Goal: Transaction & Acquisition: Purchase product/service

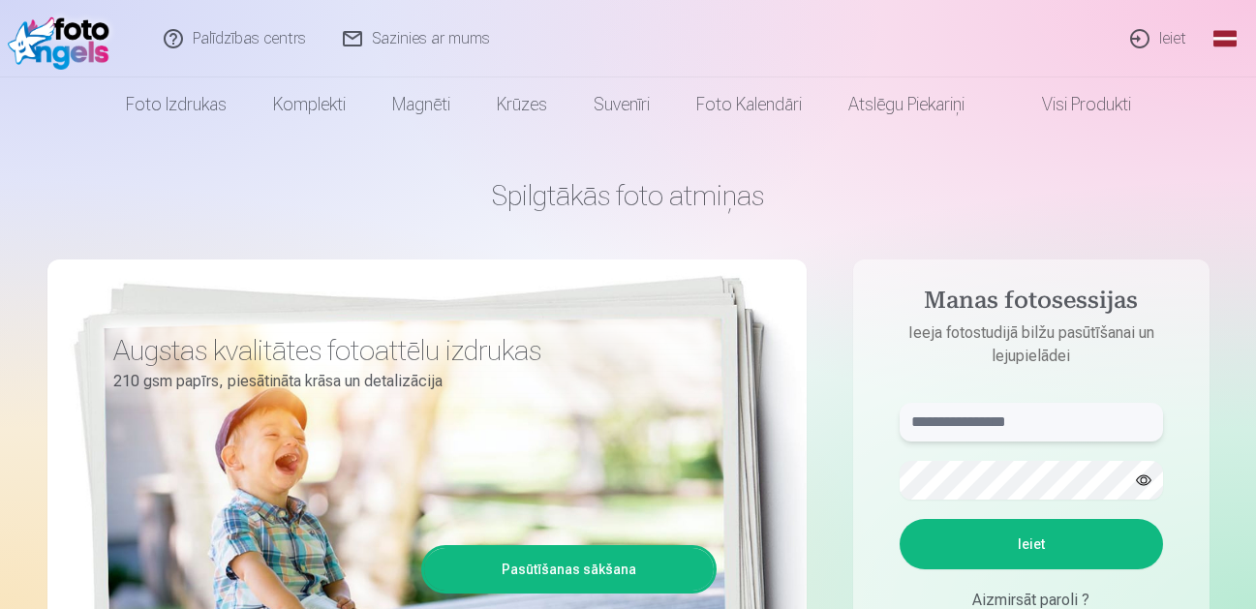
click at [1033, 434] on input "text" at bounding box center [1030, 422] width 263 height 39
click at [978, 558] on button "Ieiet" at bounding box center [1030, 544] width 263 height 50
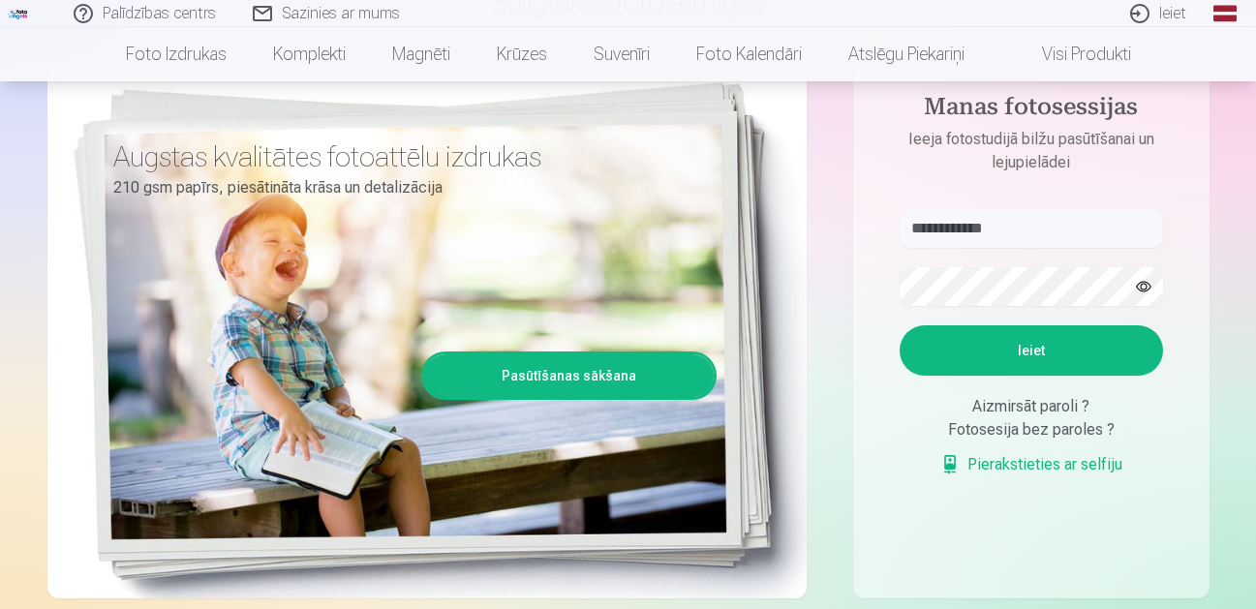
click at [1151, 281] on button "button" at bounding box center [1143, 286] width 37 height 37
click at [1065, 364] on button "Ieiet" at bounding box center [1030, 350] width 263 height 50
click at [957, 225] on input "**********" at bounding box center [1030, 228] width 263 height 39
type input "**********"
click at [995, 351] on button "Ieiet" at bounding box center [1030, 350] width 263 height 50
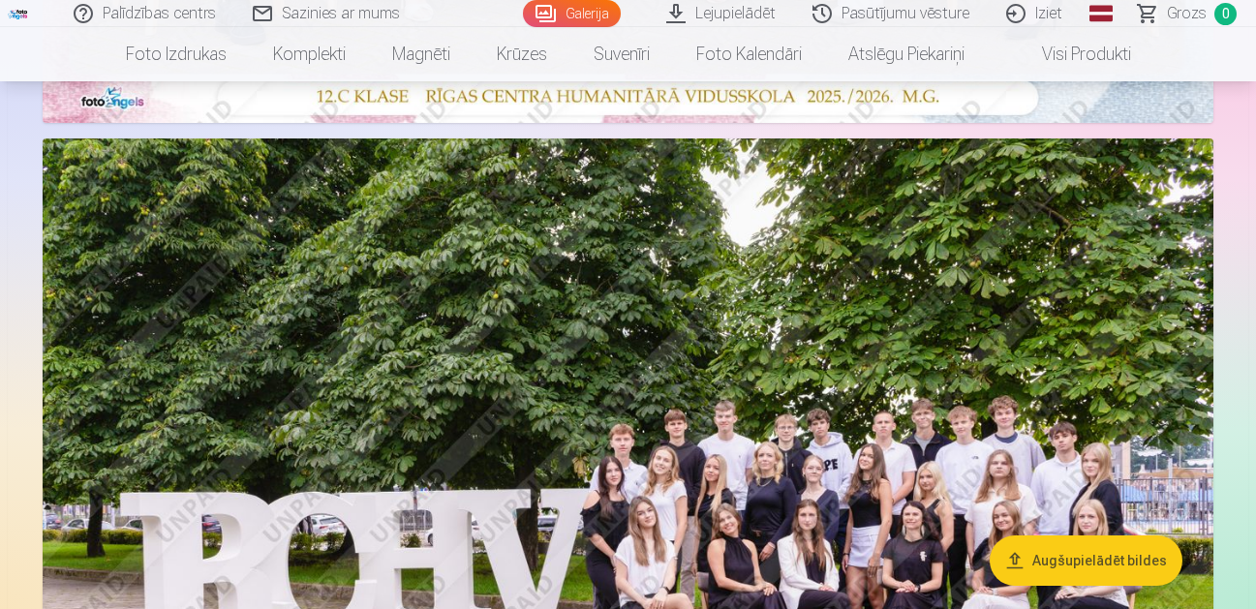
scroll to position [1065, 0]
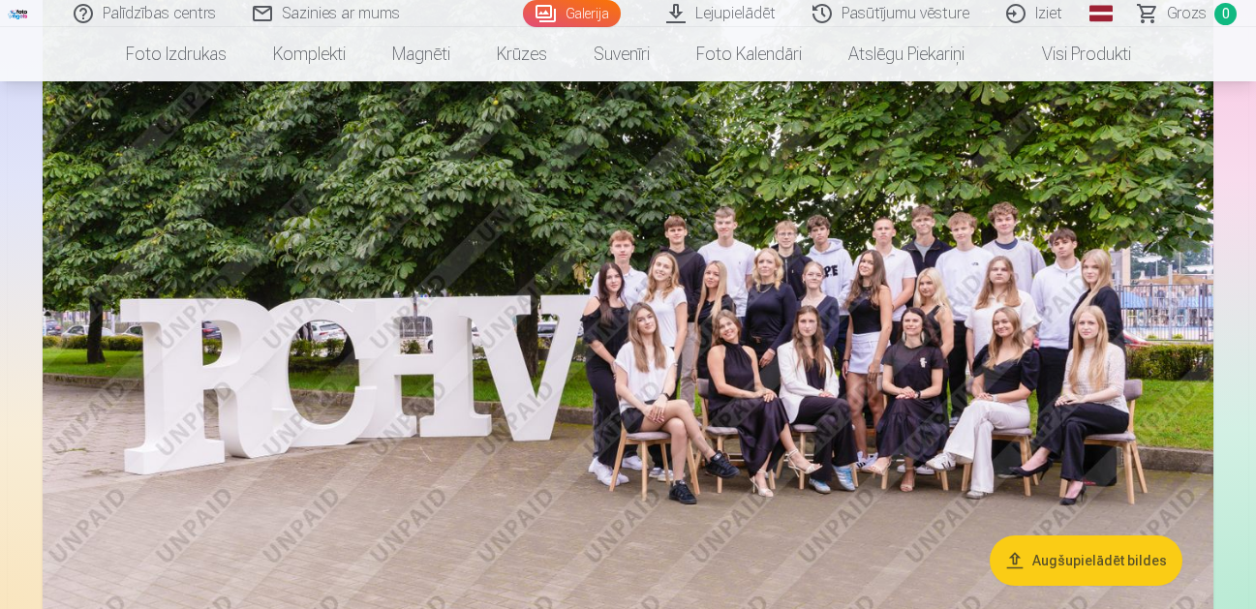
click at [1077, 556] on button "Augšupielādēt bildes" at bounding box center [1085, 560] width 193 height 50
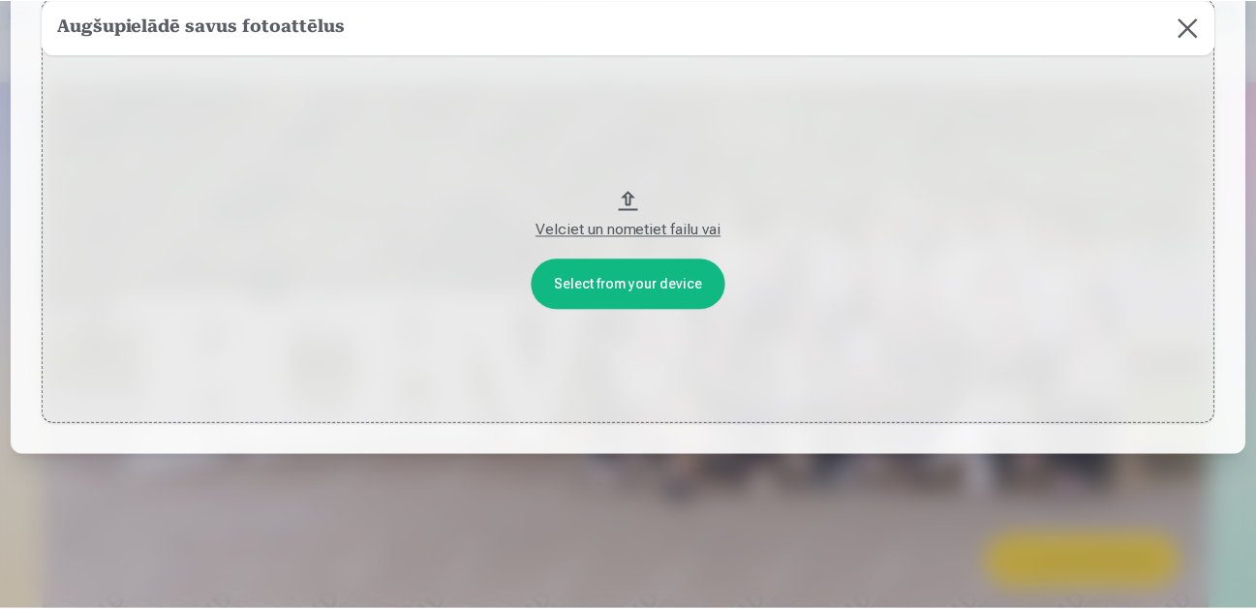
scroll to position [0, 0]
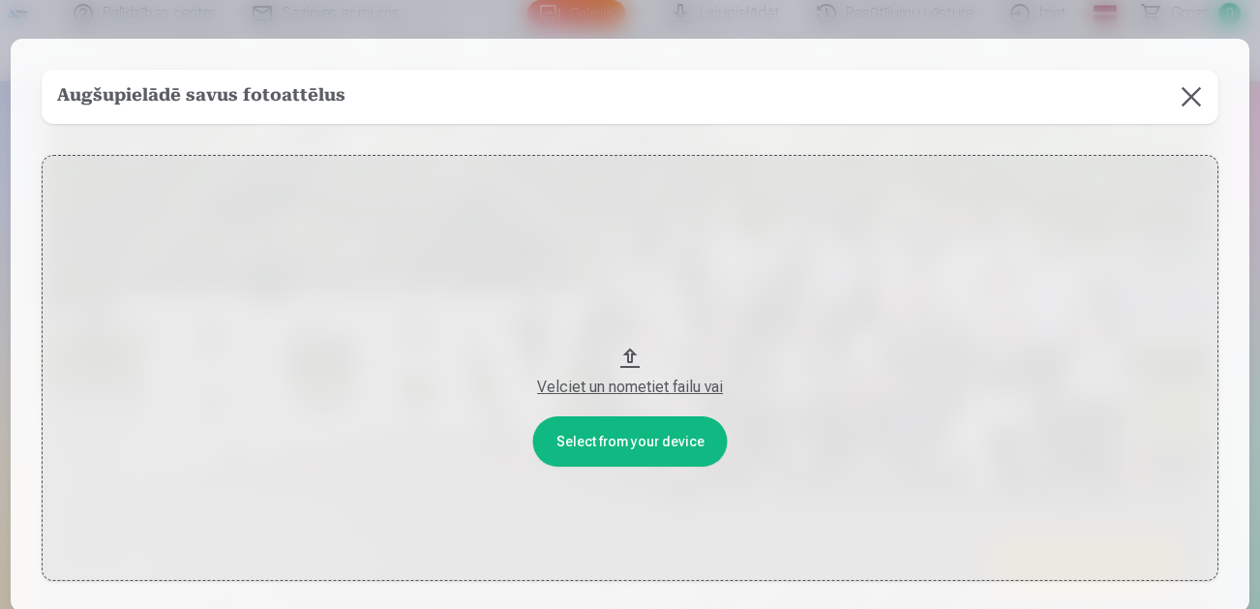
click at [623, 440] on button "Velciet un nometiet failu vai" at bounding box center [630, 368] width 1177 height 426
click at [630, 354] on button "Velciet un nometiet failu vai" at bounding box center [630, 368] width 1177 height 426
click at [1187, 89] on button at bounding box center [1192, 97] width 54 height 54
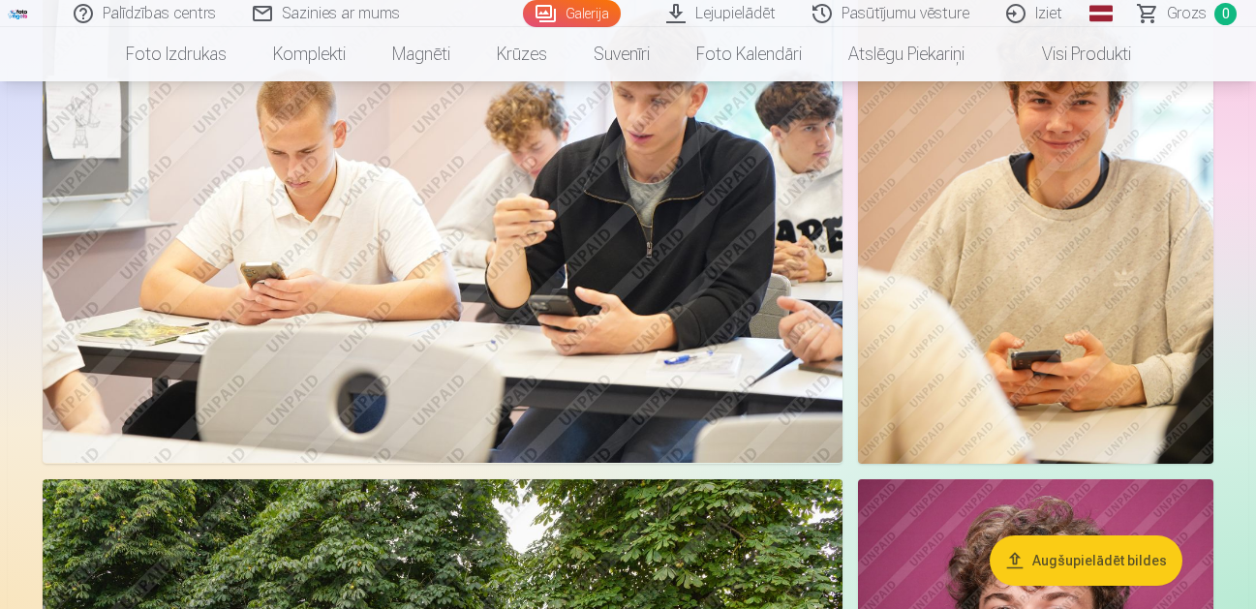
scroll to position [2326, 0]
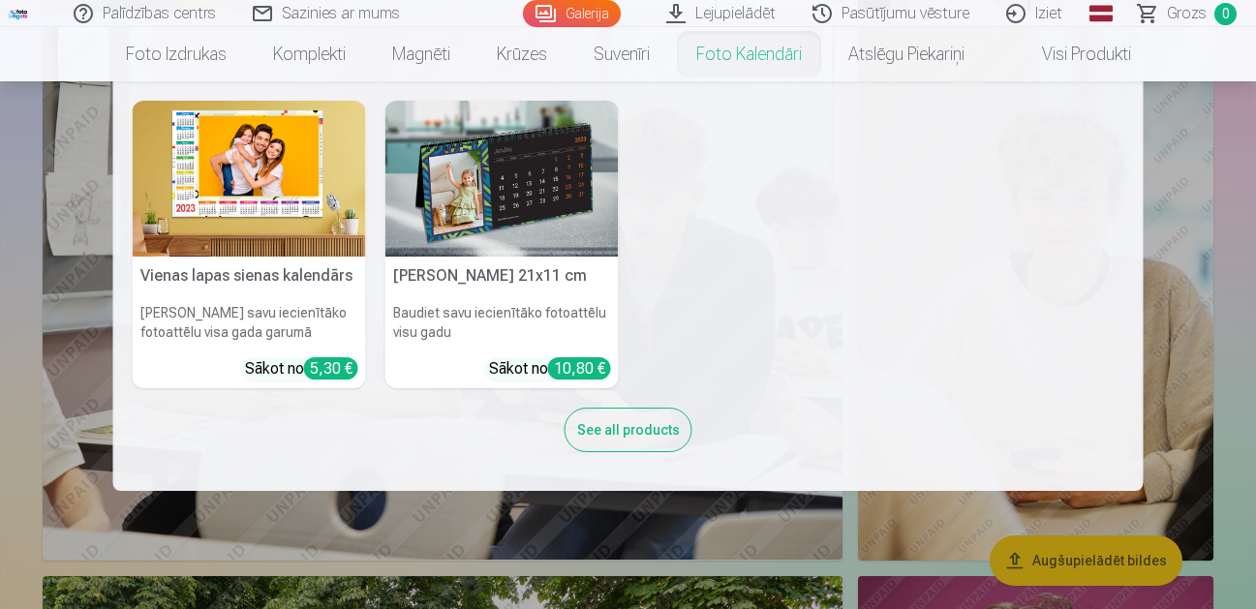
click at [1203, 207] on nav "Vienas lapas sienas kalendārs Parādiet savu iecienītāko fotoattēlu visa gada ga…" at bounding box center [628, 286] width 1256 height 410
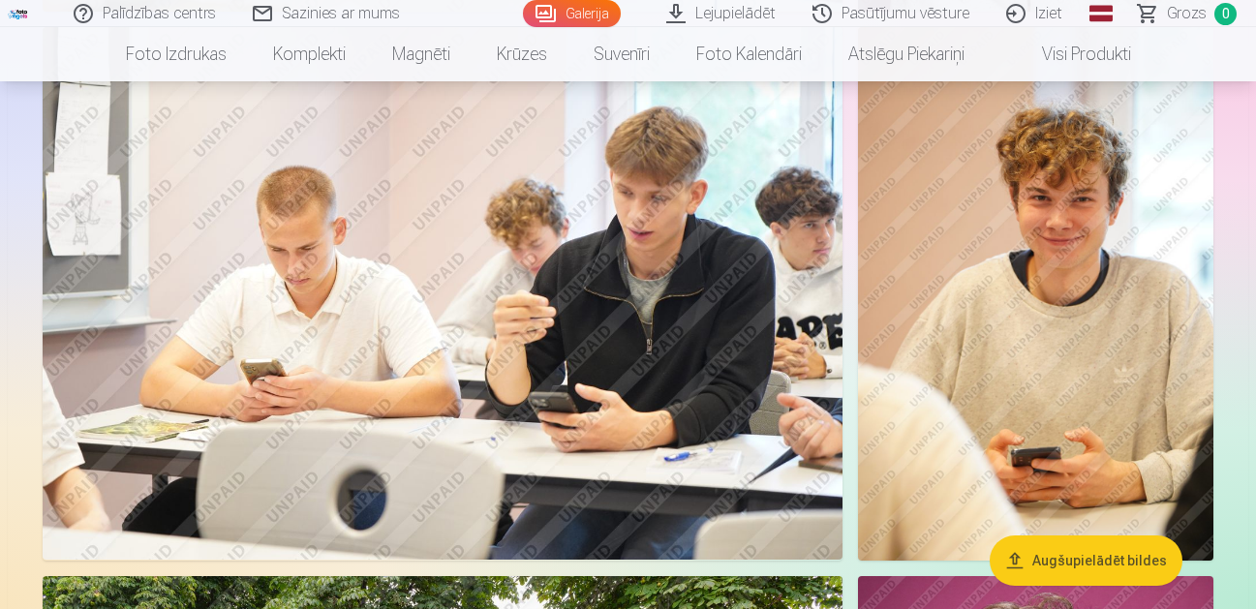
click at [1010, 334] on img at bounding box center [1035, 293] width 355 height 533
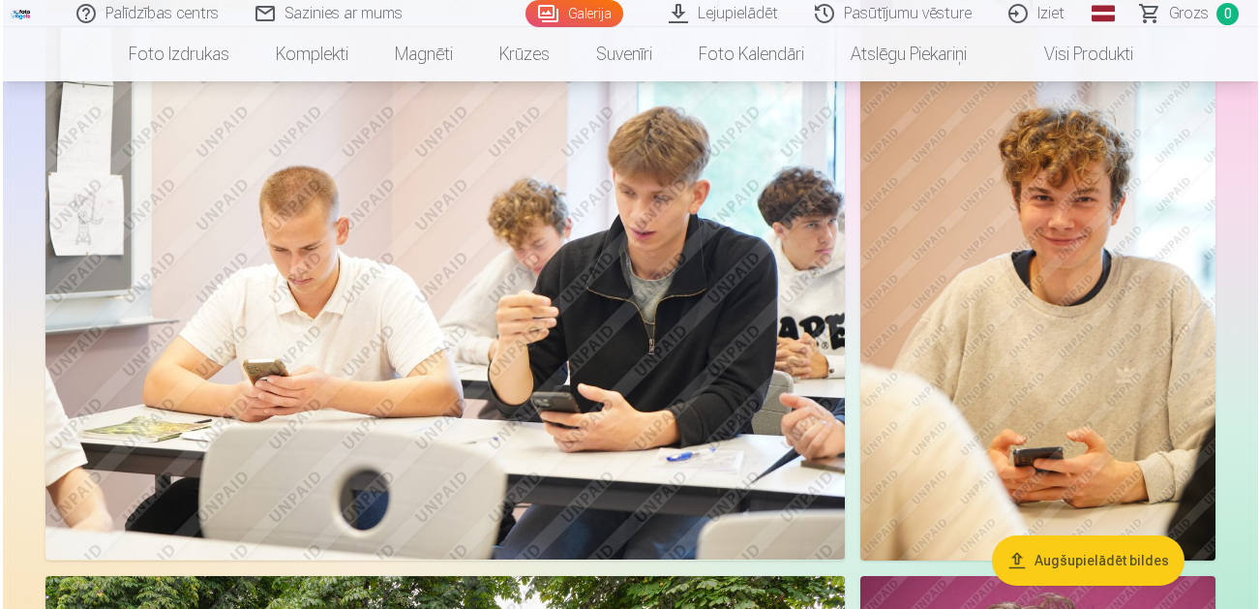
scroll to position [2333, 0]
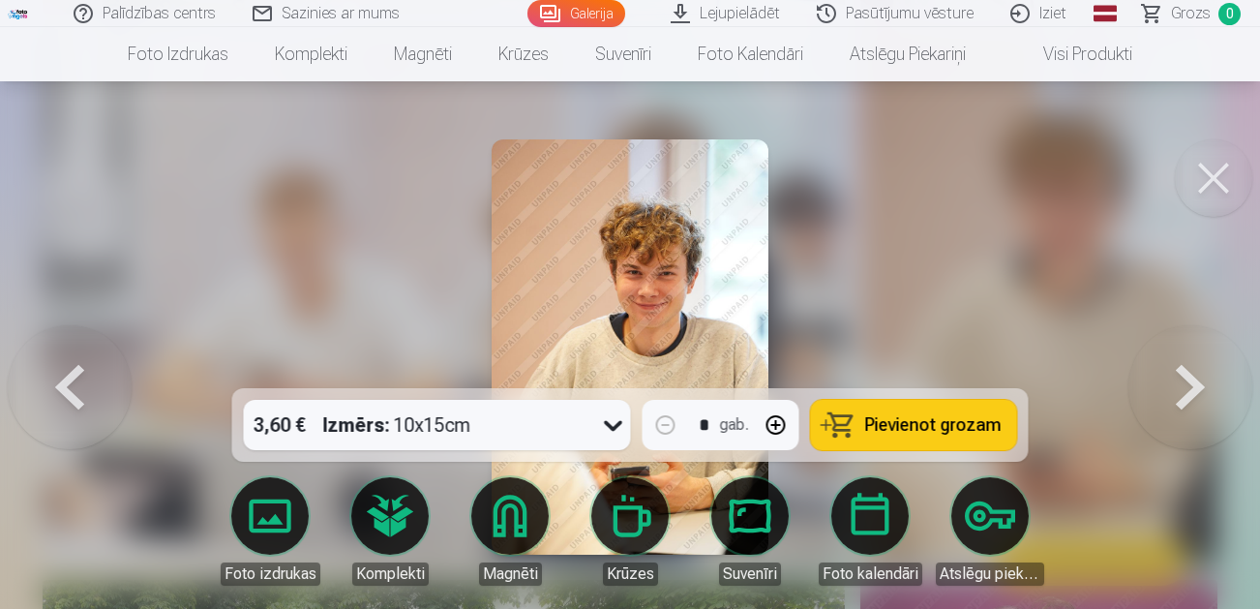
click at [1219, 181] on button at bounding box center [1213, 177] width 77 height 77
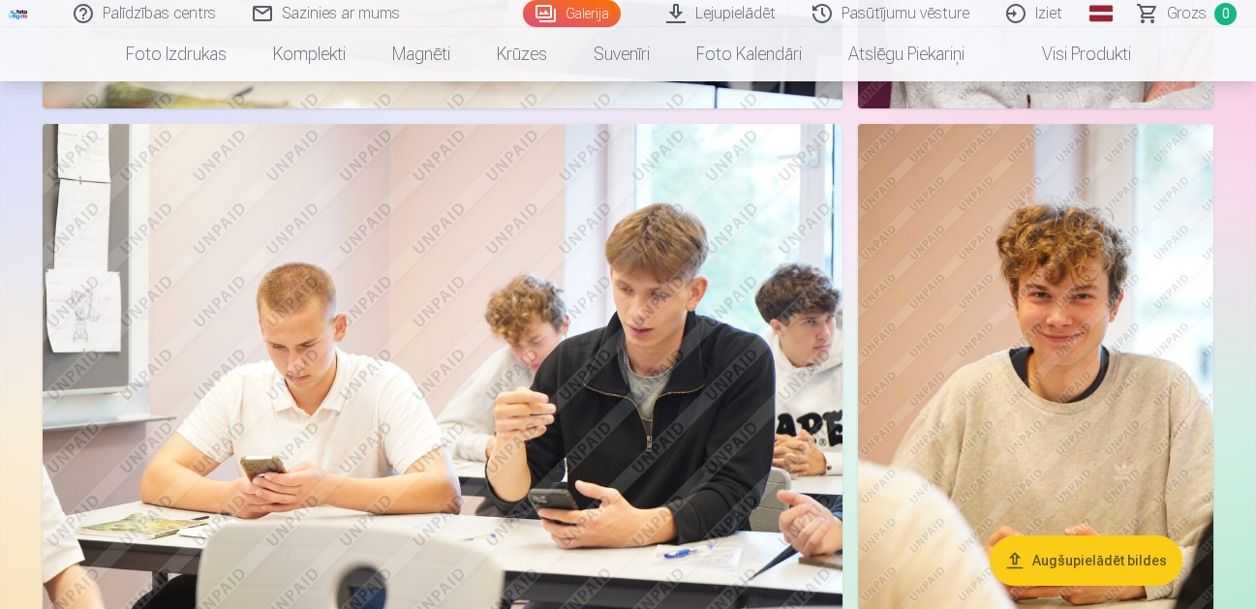
scroll to position [2326, 0]
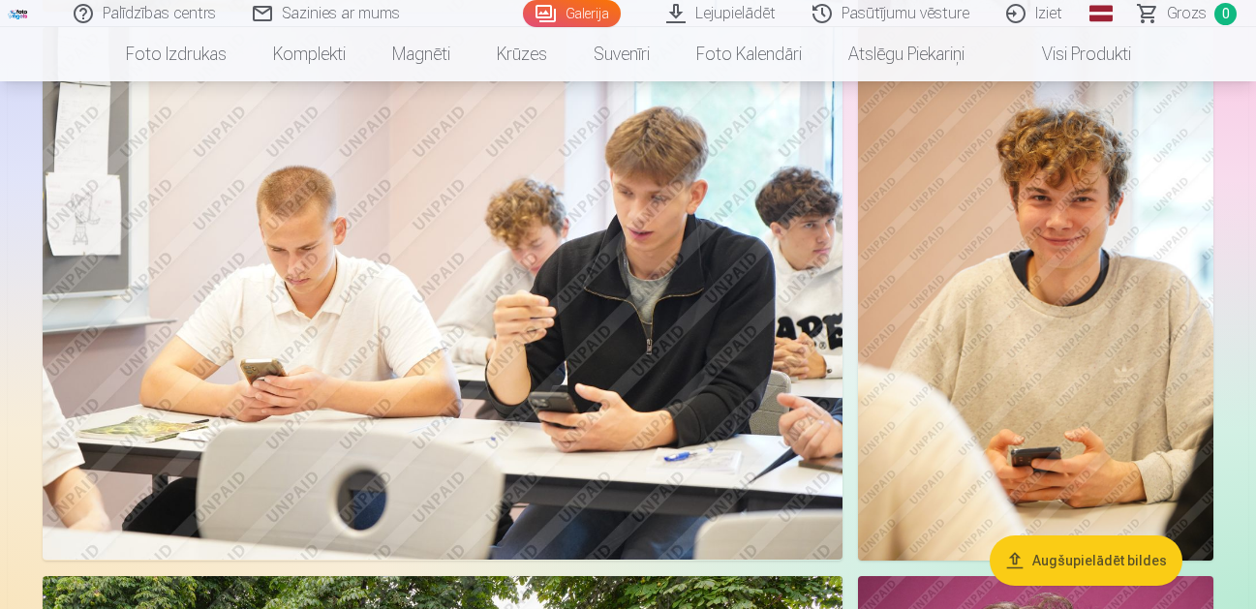
click at [1016, 368] on img at bounding box center [1035, 293] width 355 height 533
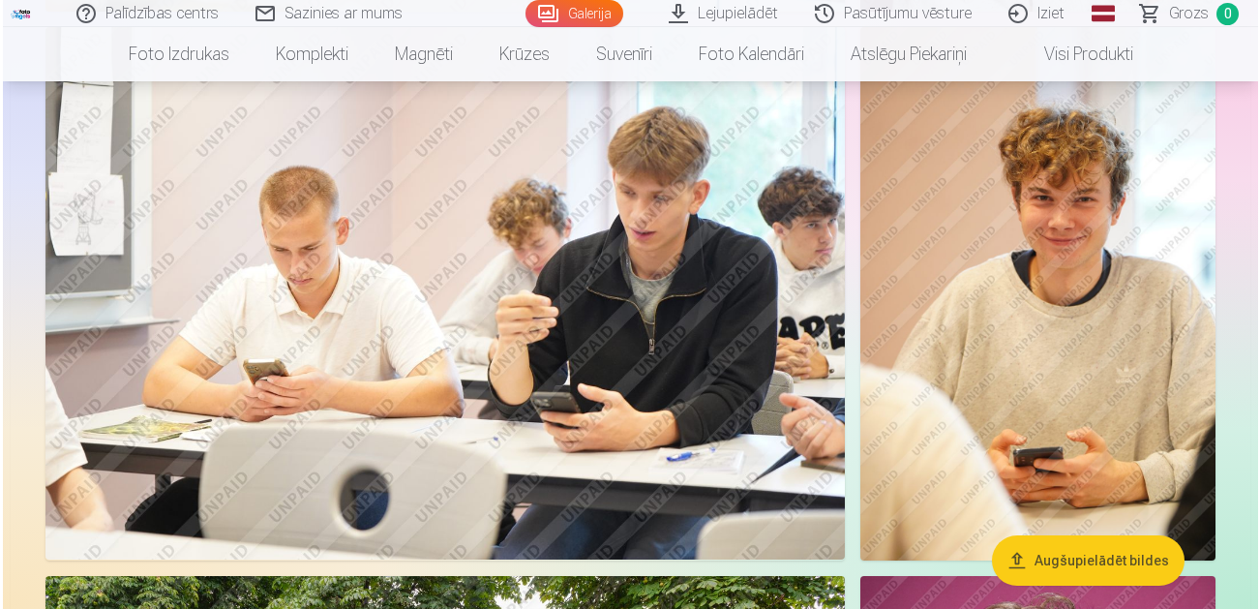
scroll to position [2333, 0]
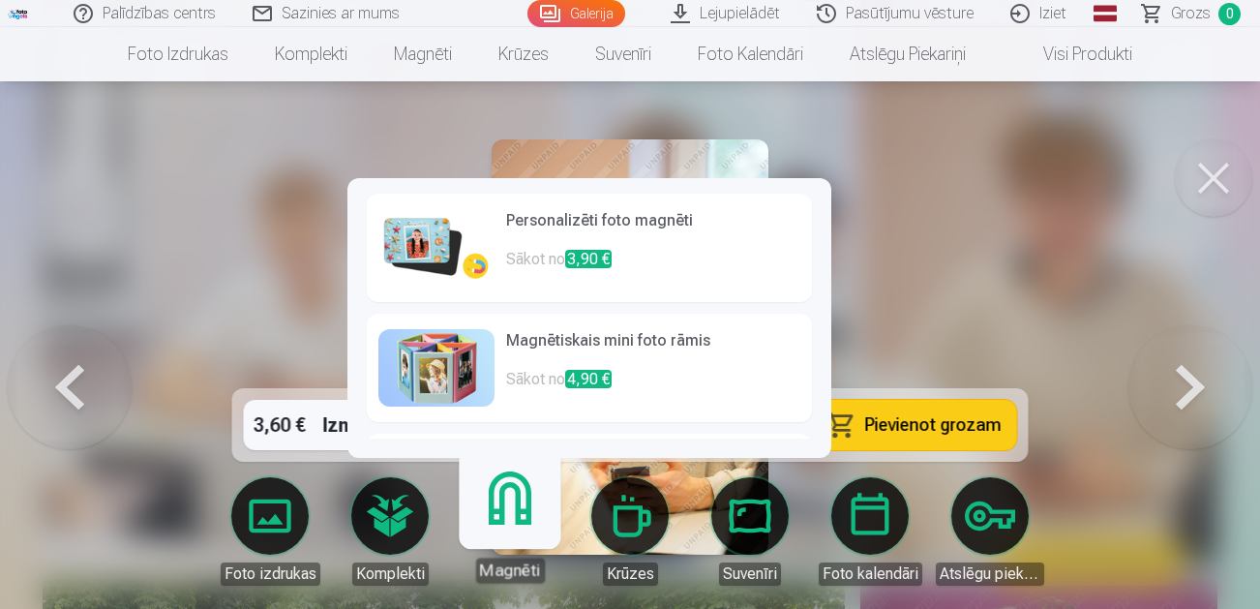
click at [599, 265] on span "3,90 €" at bounding box center [588, 259] width 46 height 18
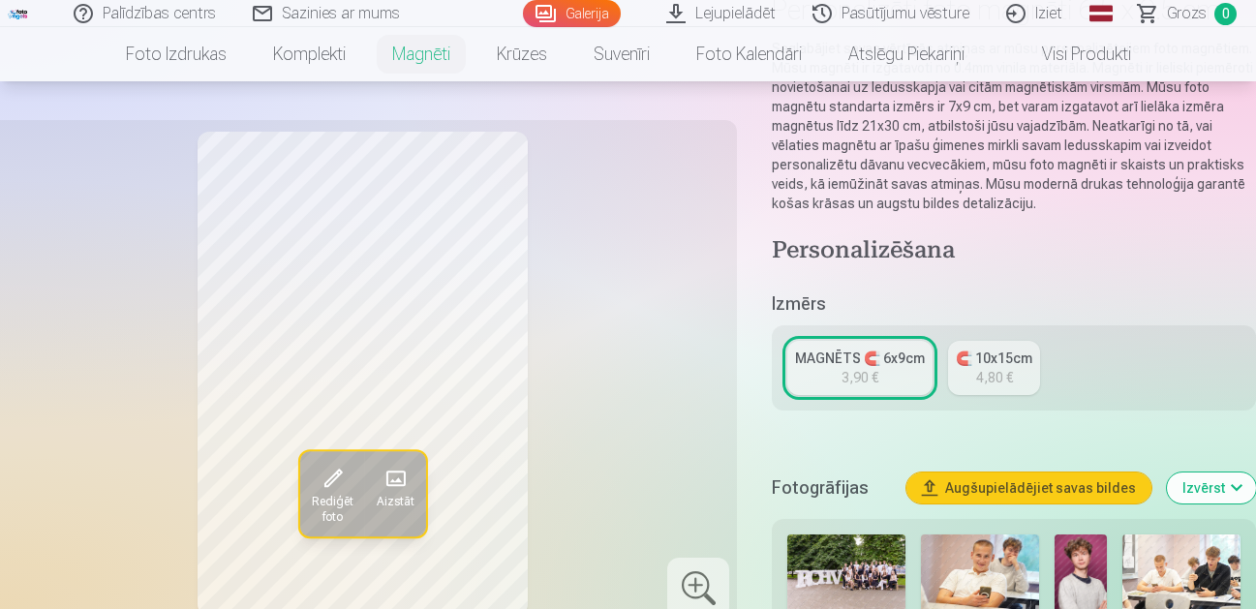
scroll to position [290, 0]
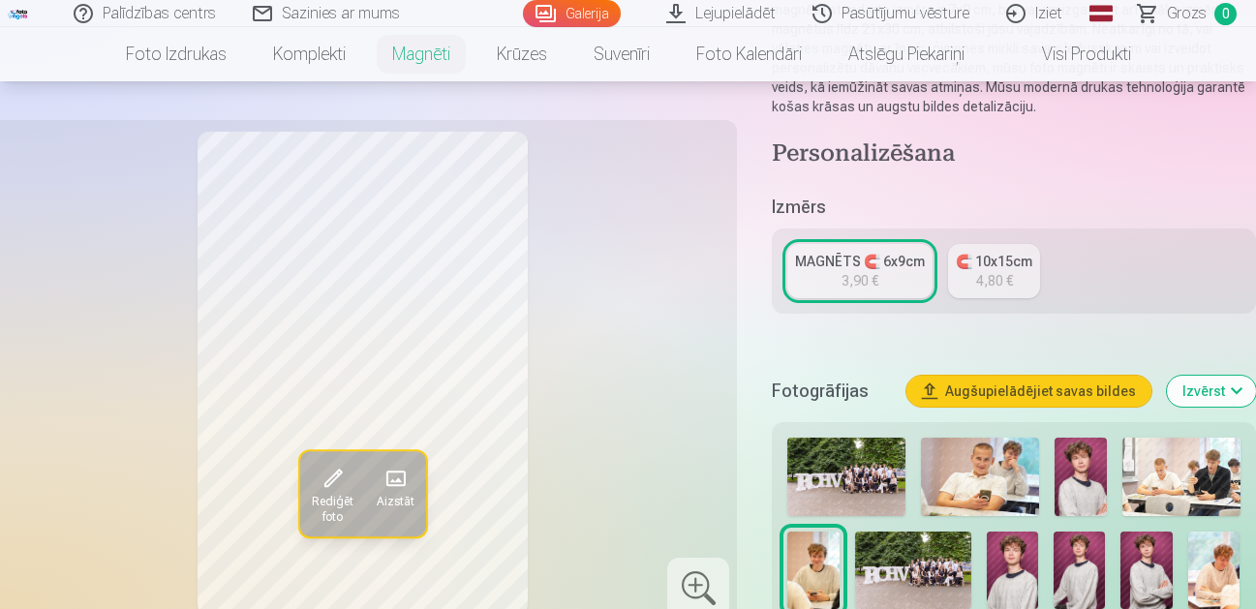
click at [1080, 572] on img at bounding box center [1078, 569] width 51 height 77
click at [1128, 563] on img at bounding box center [1145, 569] width 51 height 77
click at [996, 576] on img at bounding box center [1011, 569] width 51 height 77
click at [1222, 553] on img at bounding box center [1213, 569] width 51 height 77
click at [804, 568] on img at bounding box center [812, 569] width 51 height 77
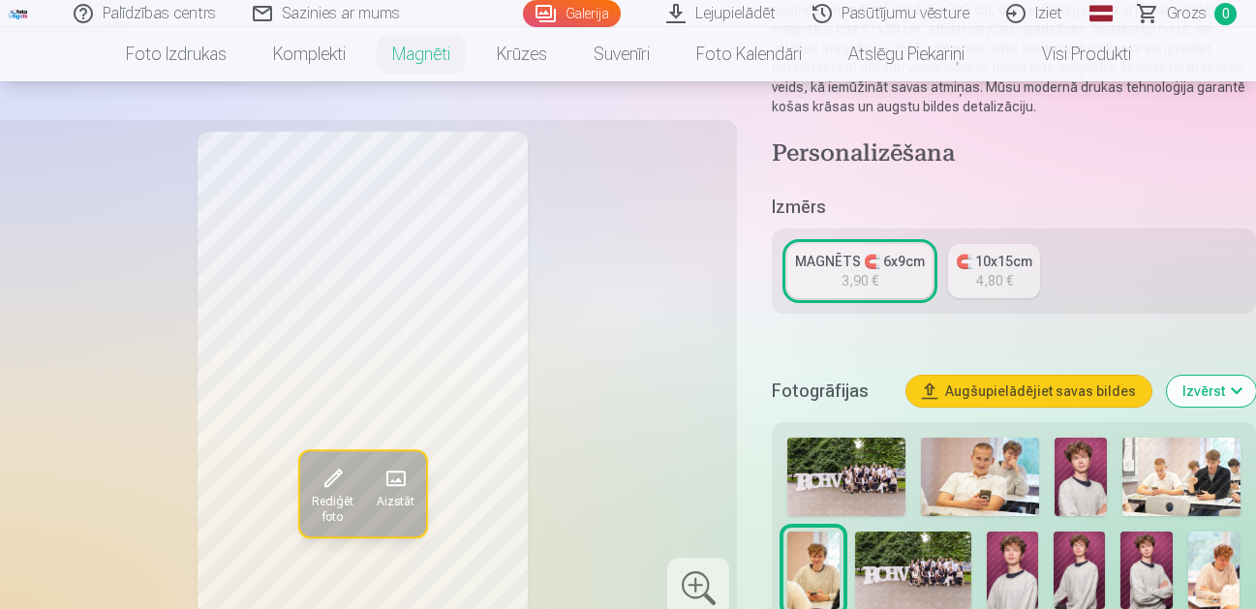
click at [842, 263] on div "MAGNĒTS 🧲 6x9cm" at bounding box center [860, 261] width 130 height 19
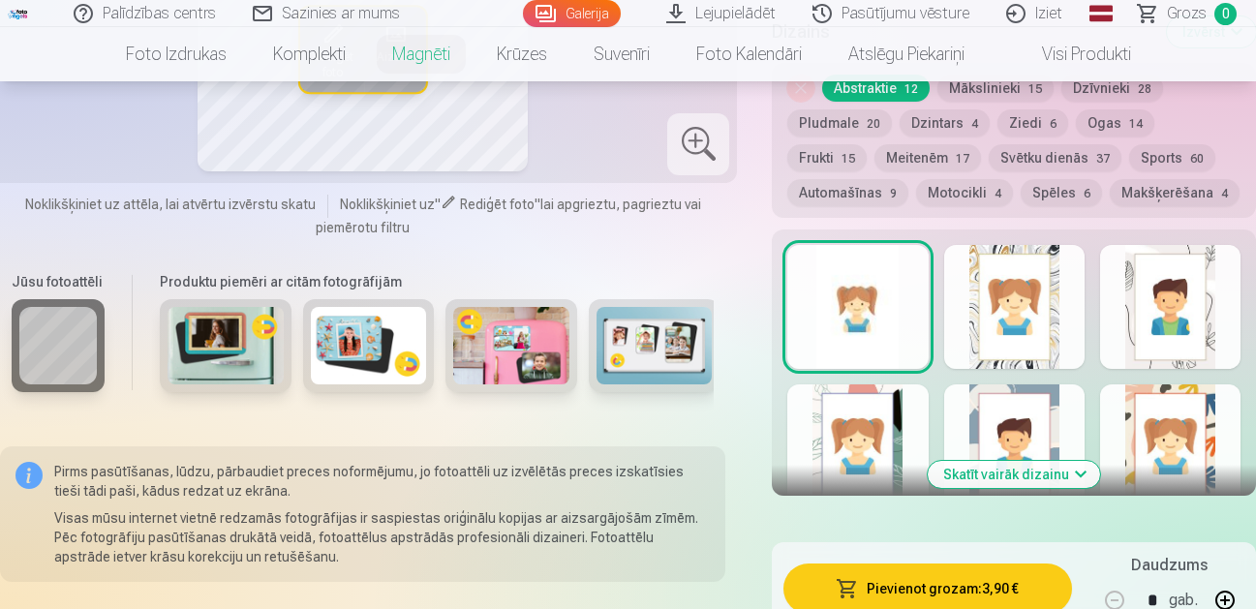
scroll to position [1065, 0]
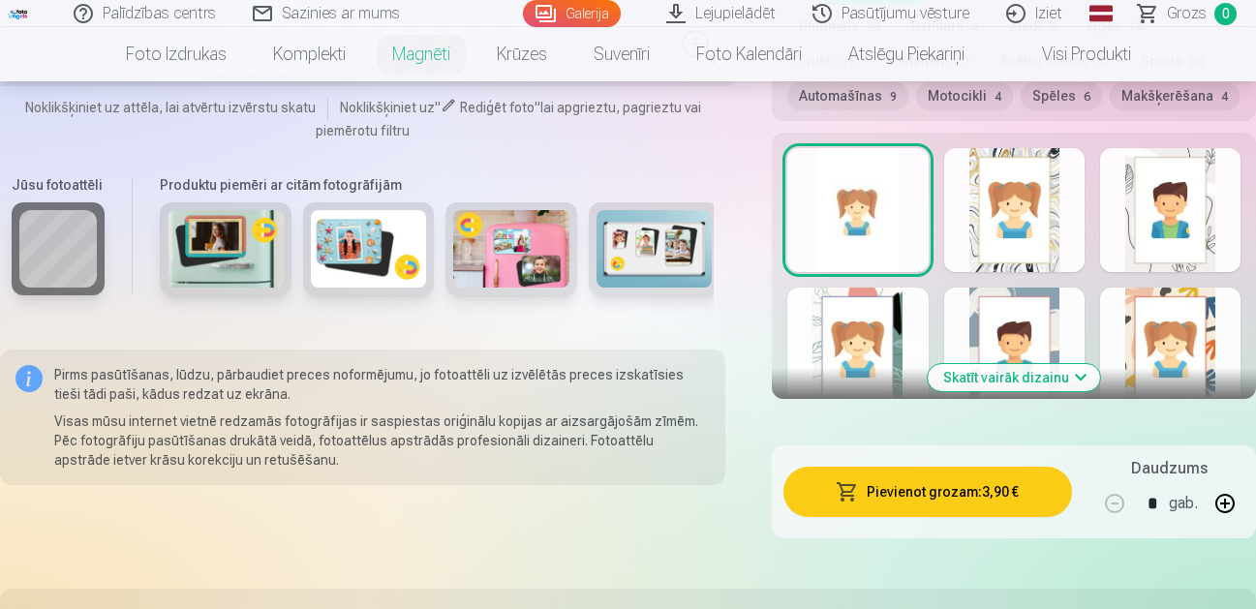
click at [856, 230] on div at bounding box center [857, 210] width 140 height 124
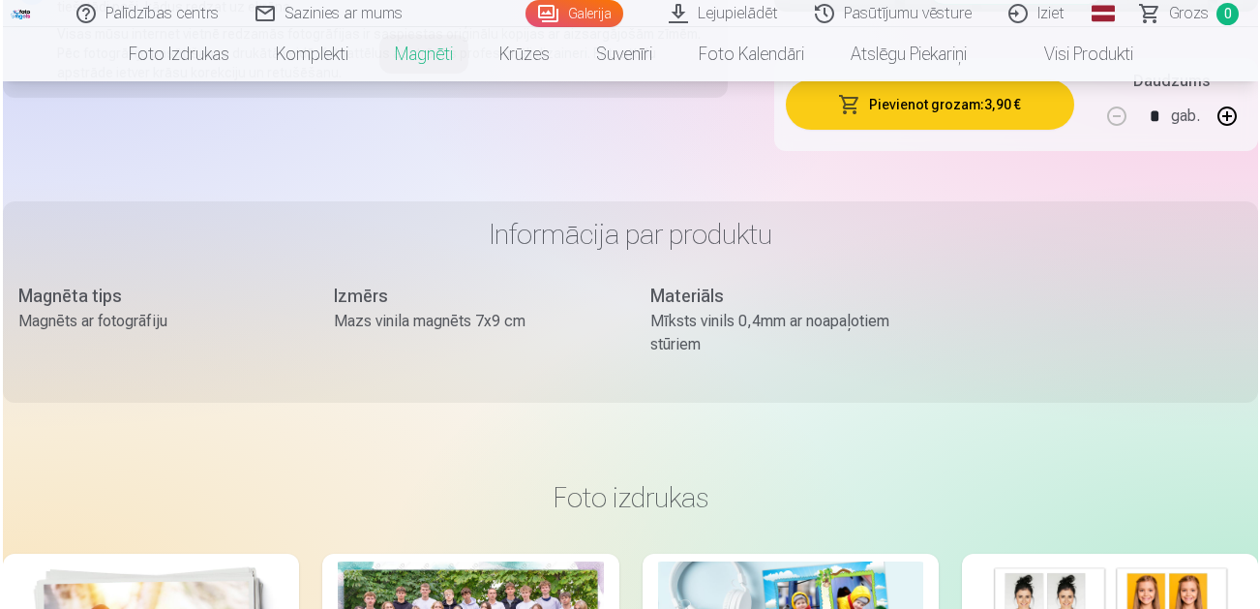
scroll to position [1355, 0]
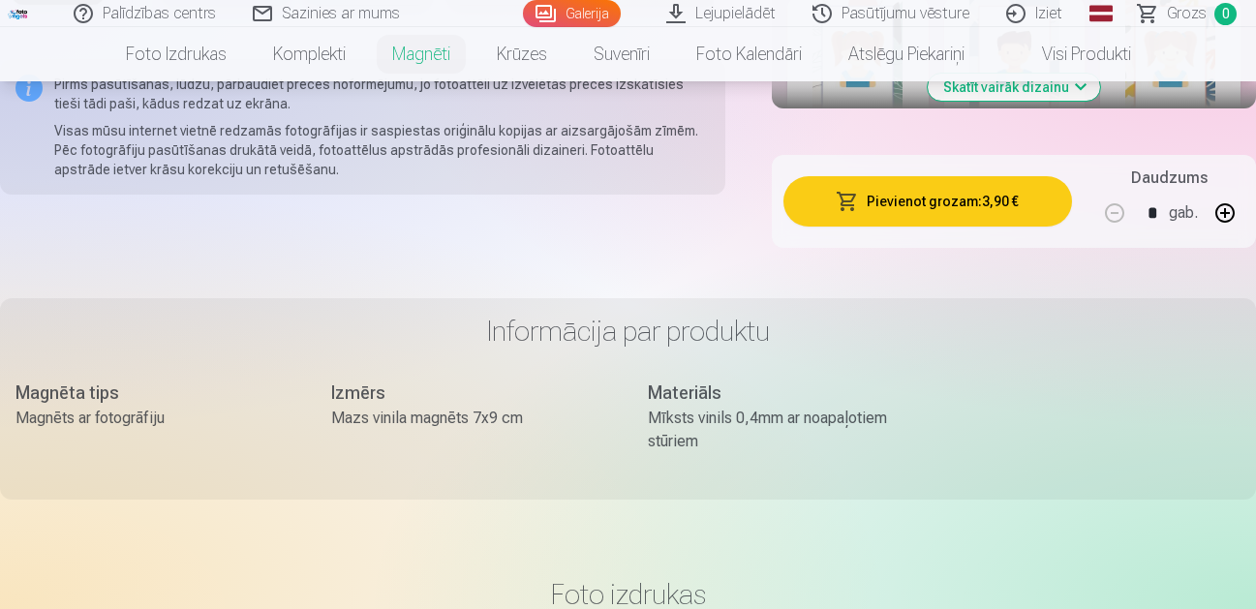
click at [912, 207] on button "Pievienot grozam : 3,90 €" at bounding box center [927, 201] width 288 height 50
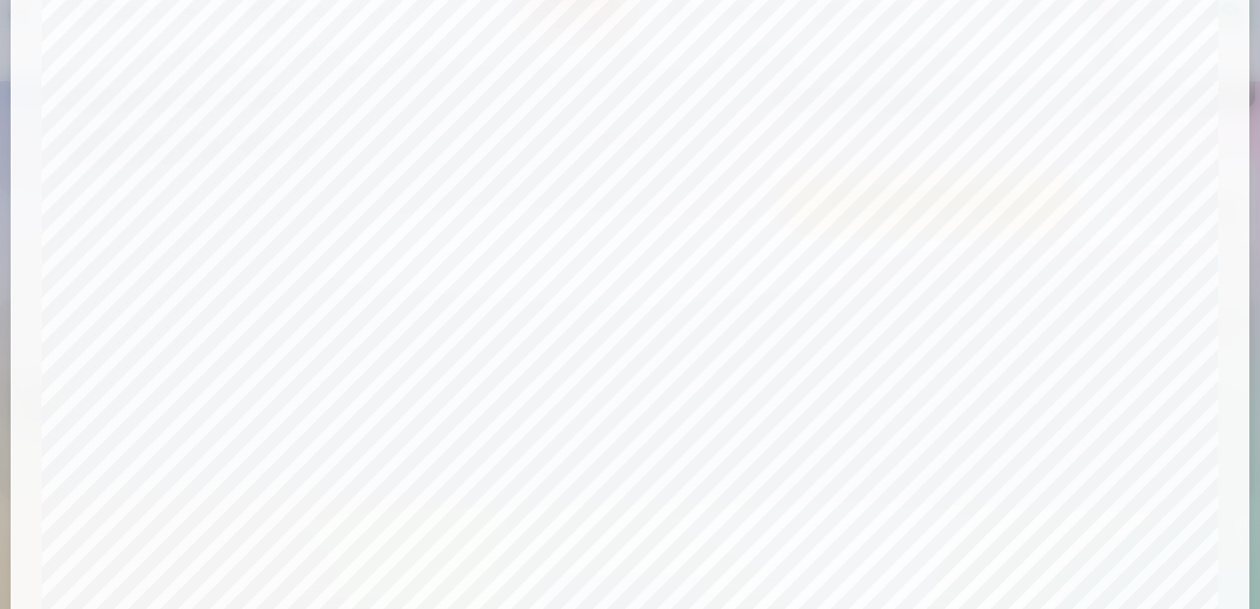
scroll to position [11, 0]
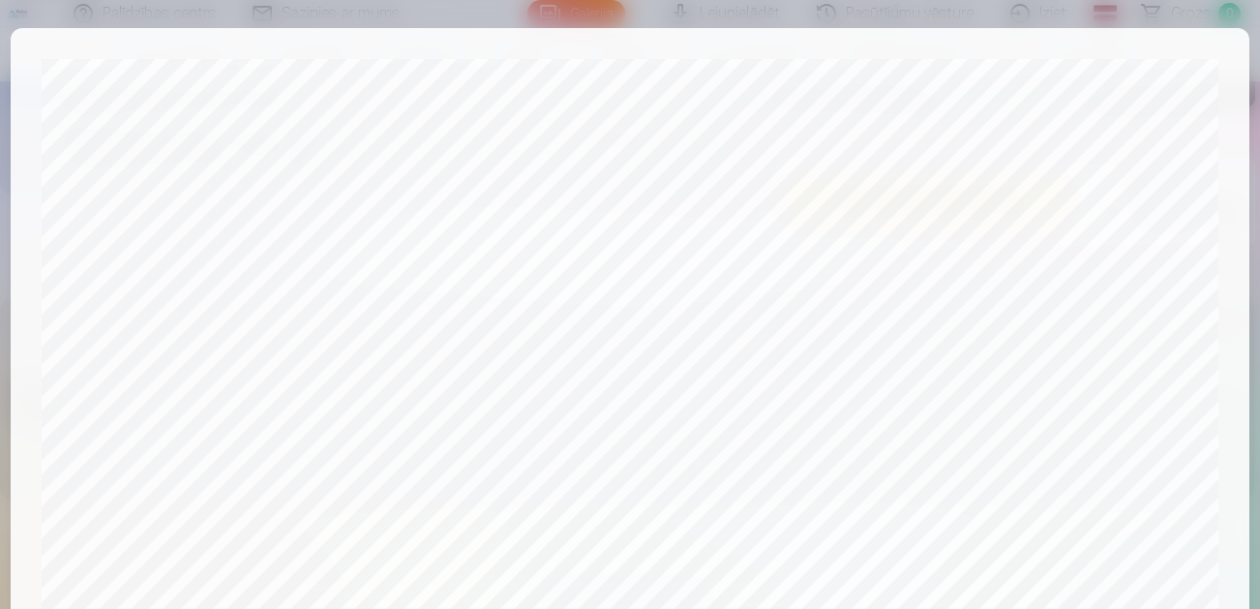
scroll to position [2333, 0]
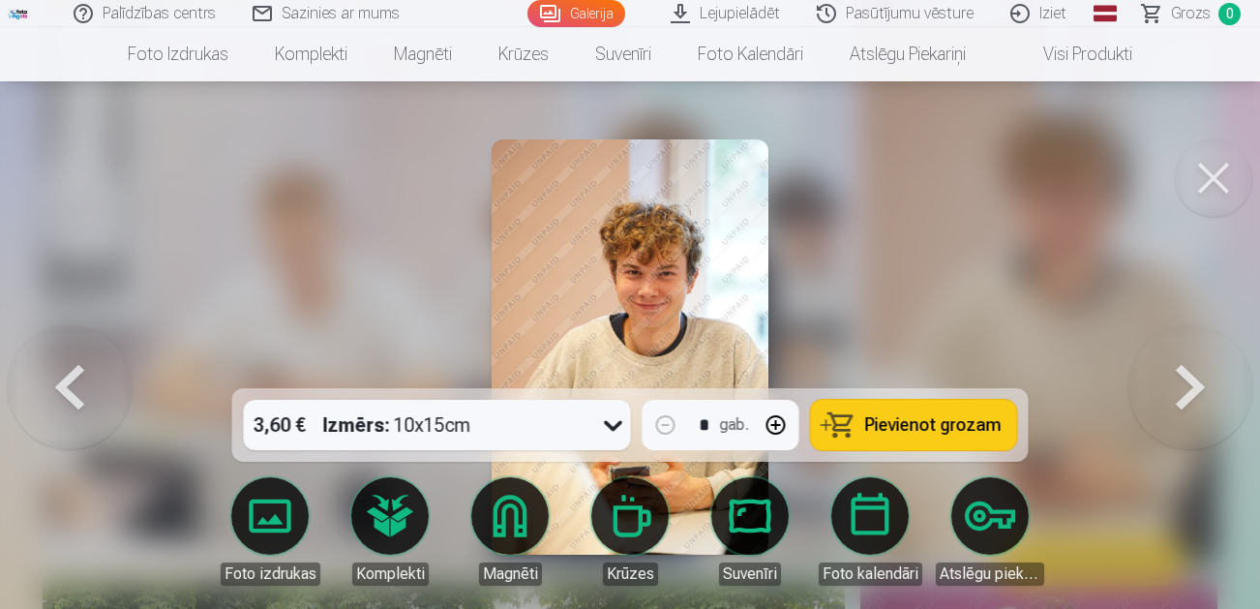
click at [1207, 191] on button at bounding box center [1213, 177] width 77 height 77
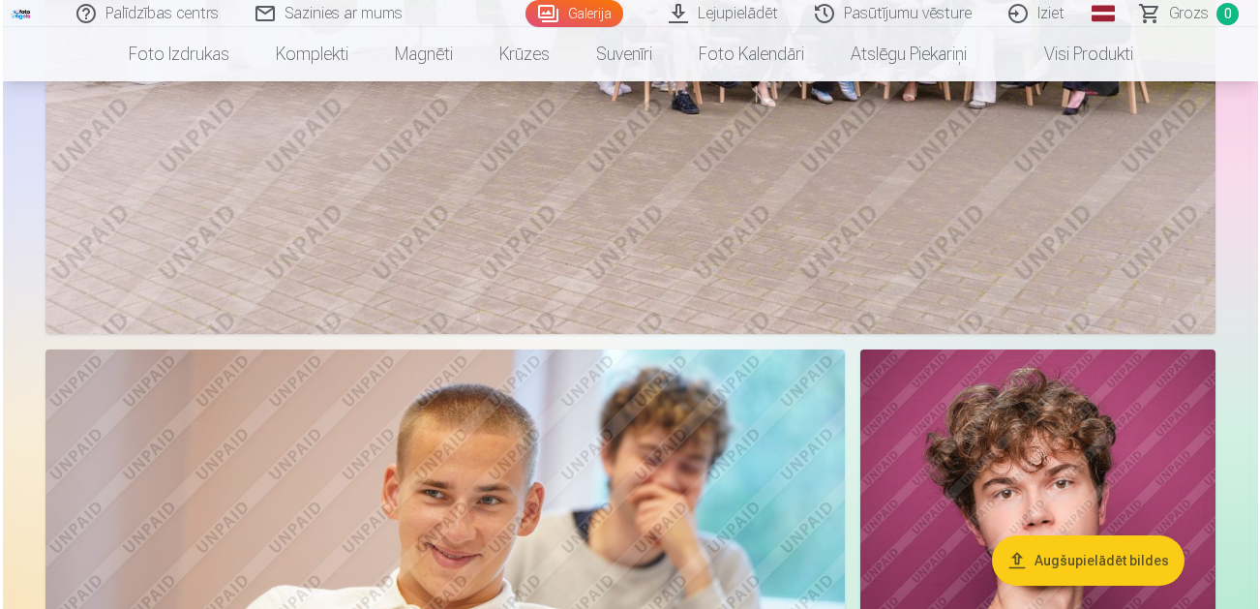
scroll to position [1165, 0]
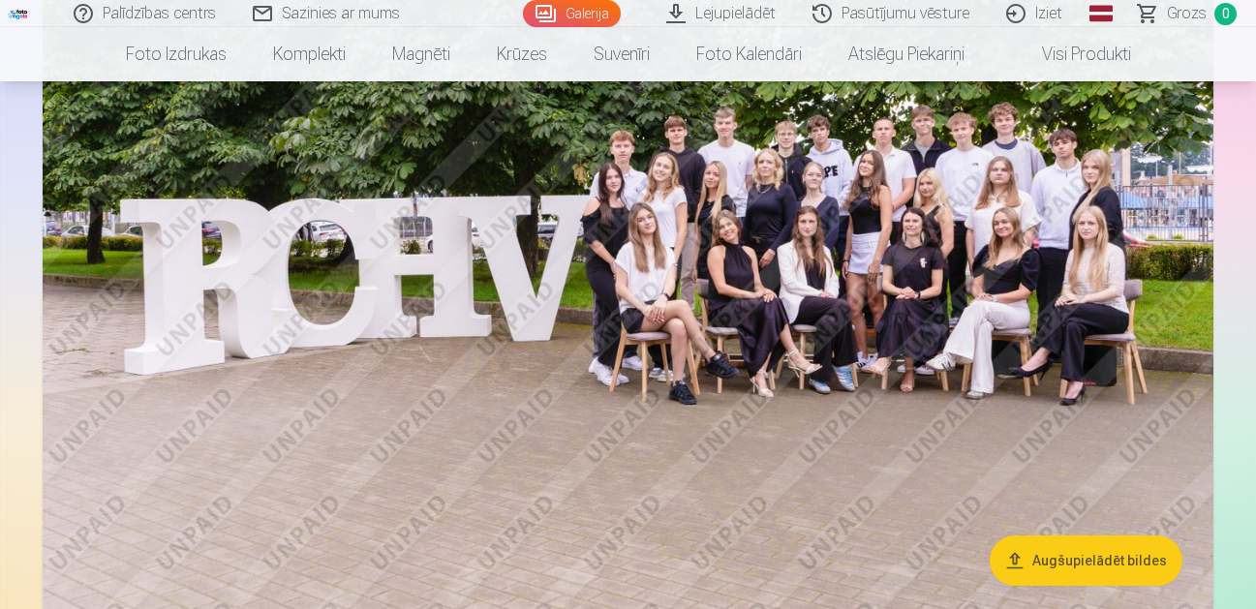
click at [968, 366] on img at bounding box center [628, 235] width 1170 height 780
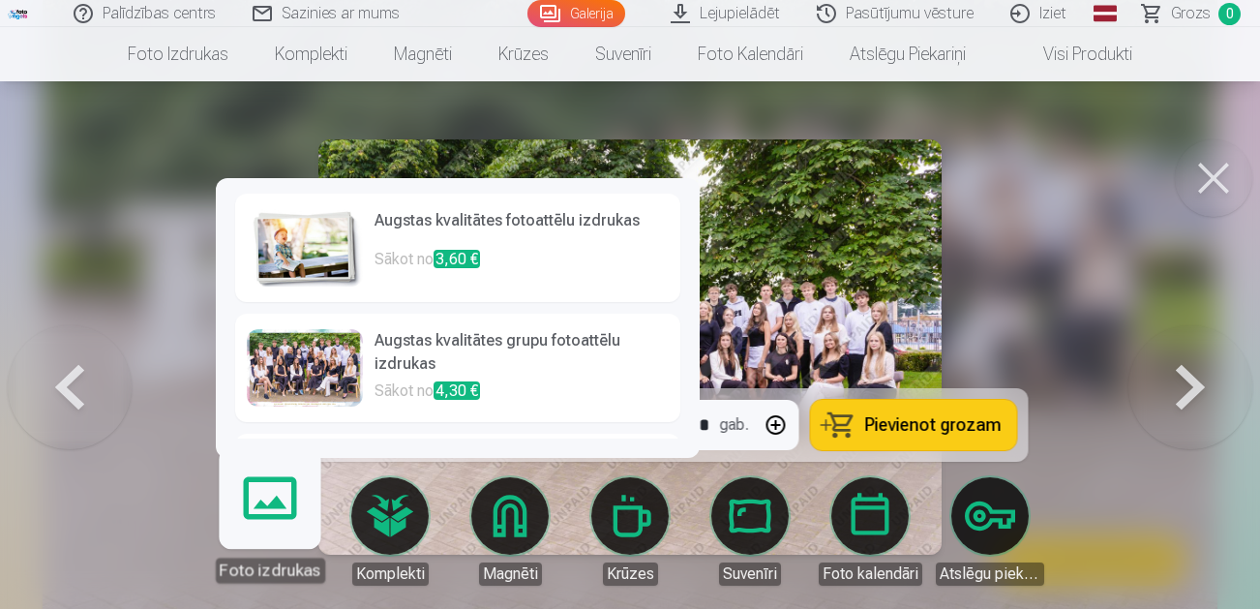
click at [275, 515] on link "Foto izdrukas" at bounding box center [269, 523] width 119 height 119
click at [416, 247] on h6 "Augstas kvalitātes fotoattēlu izdrukas" at bounding box center [522, 228] width 294 height 39
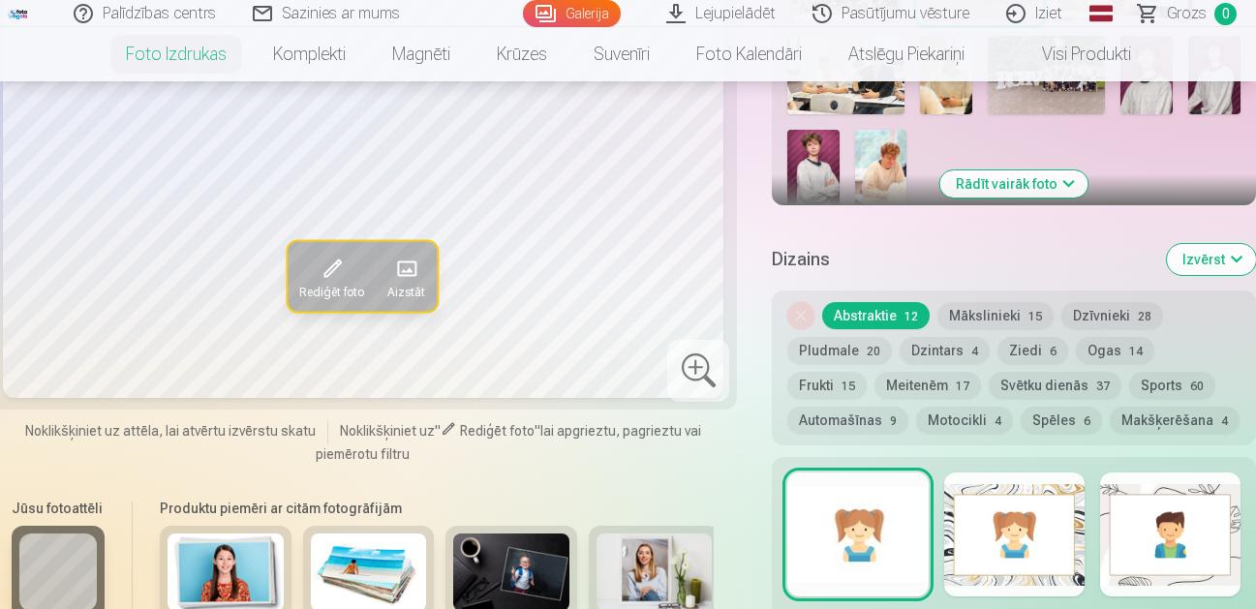
scroll to position [1065, 0]
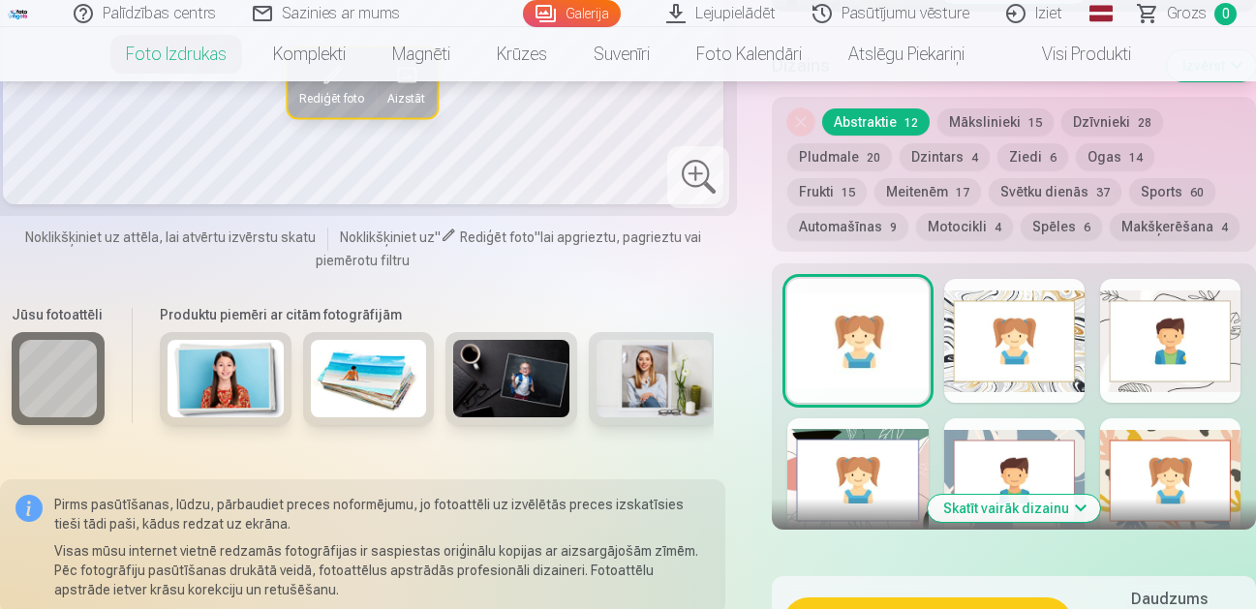
click at [867, 329] on div at bounding box center [857, 341] width 140 height 124
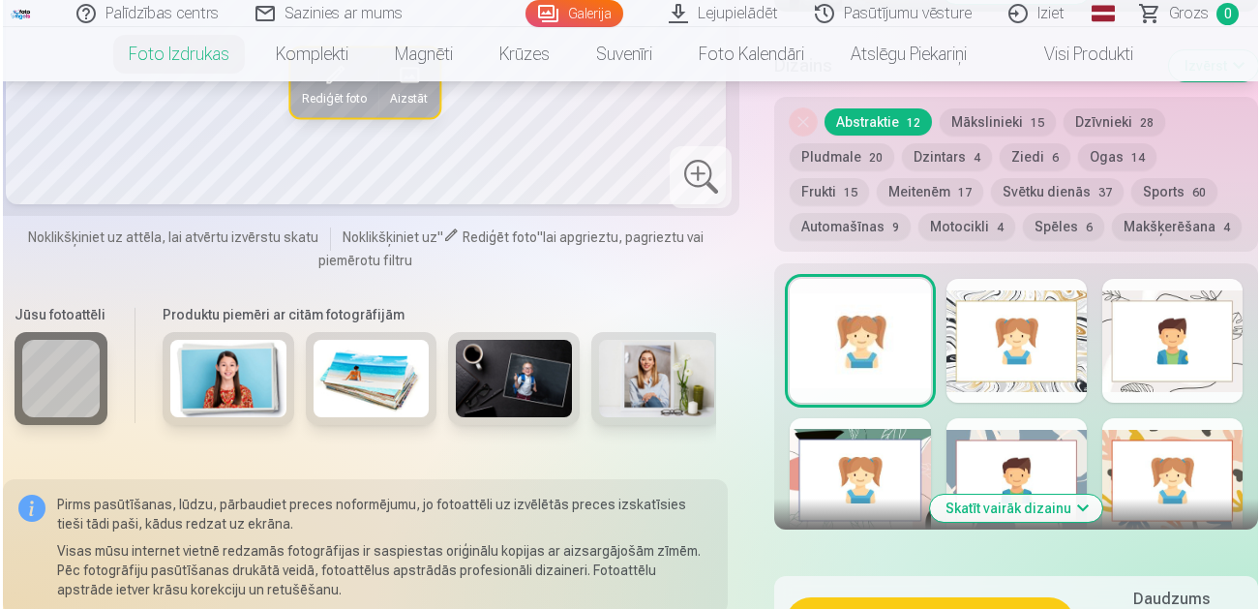
scroll to position [1355, 0]
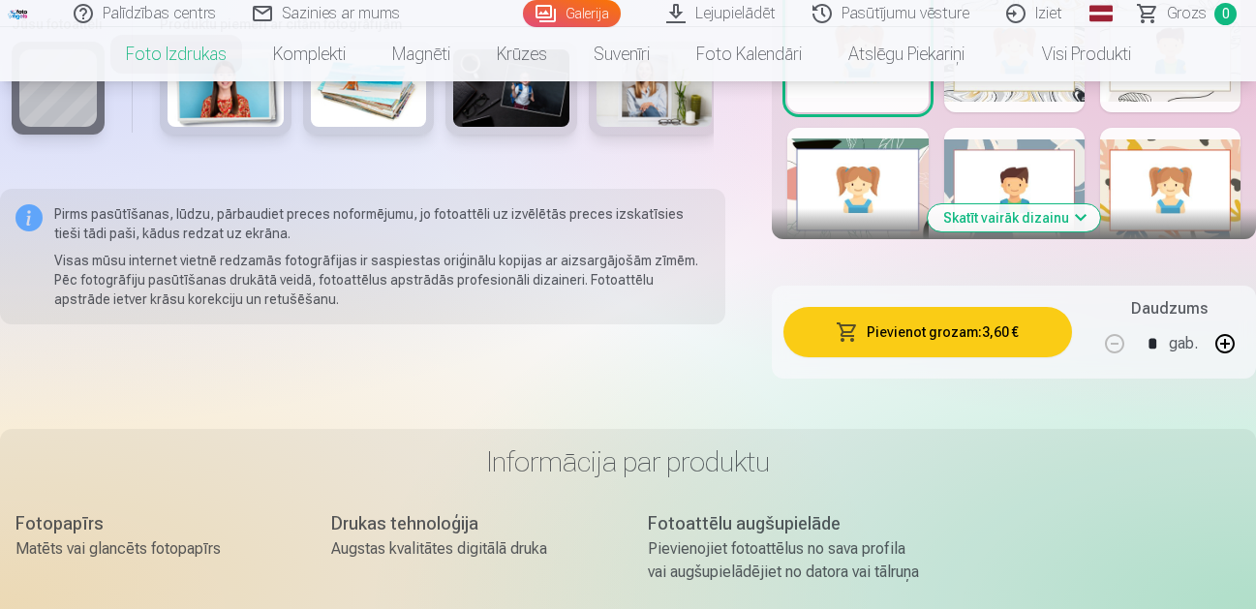
click at [893, 323] on button "Pievienot grozam : 3,60 €" at bounding box center [927, 332] width 288 height 50
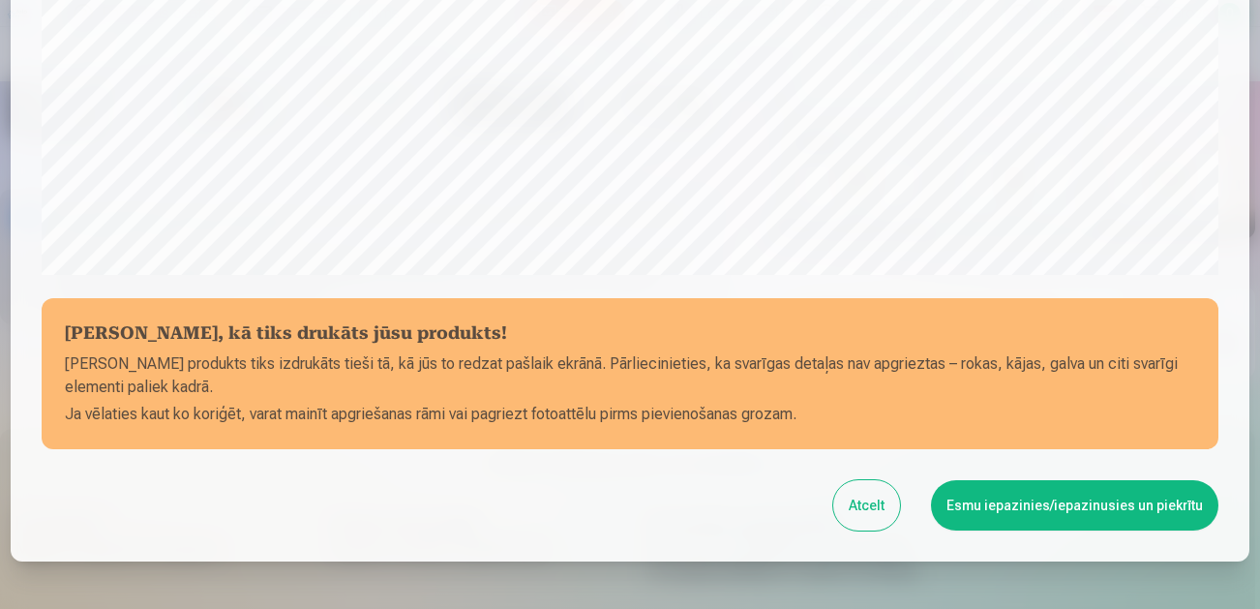
scroll to position [785, 0]
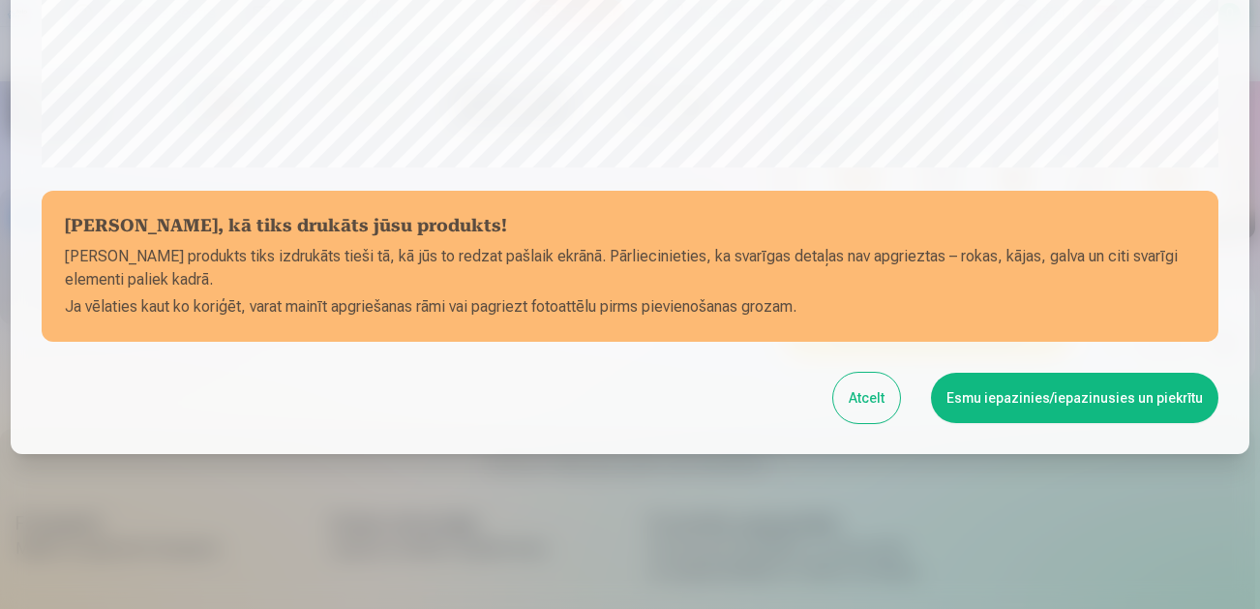
click at [1004, 394] on button "Esmu iepazinies/iepazinusies un piekrītu" at bounding box center [1075, 398] width 288 height 50
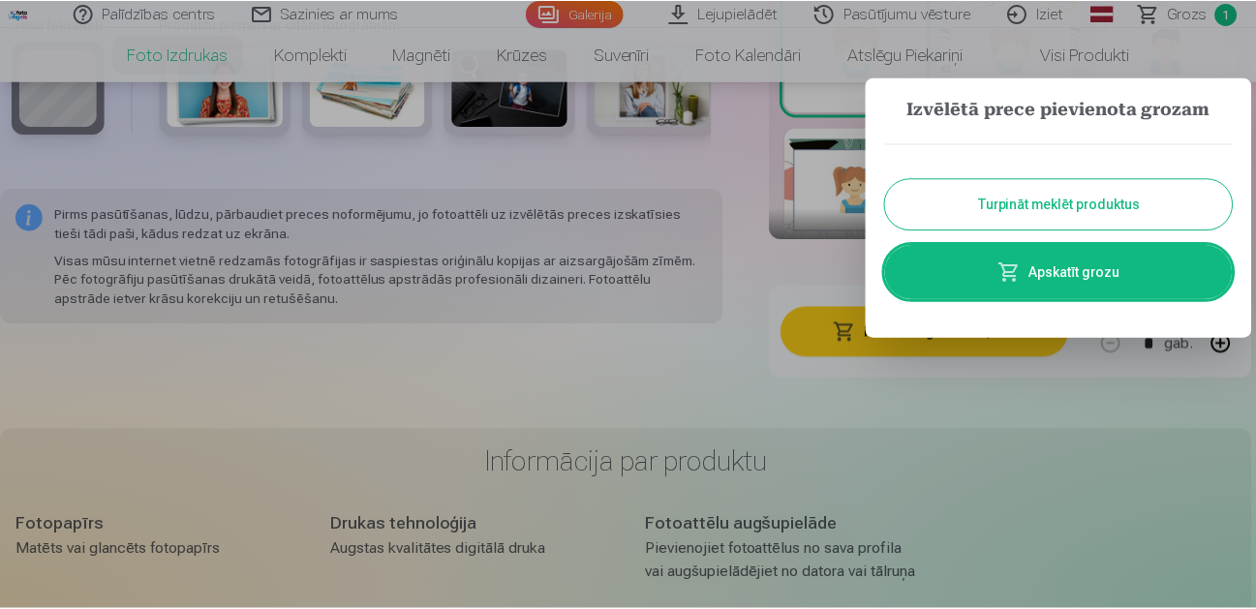
scroll to position [0, 0]
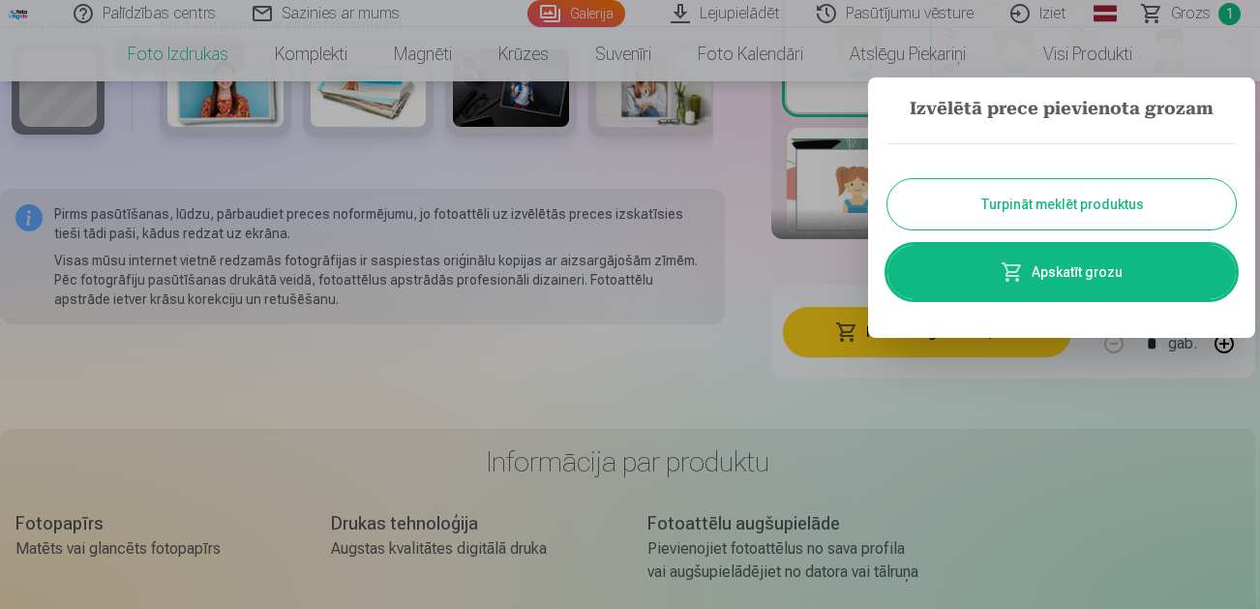
drag, startPoint x: 672, startPoint y: 405, endPoint x: 689, endPoint y: 390, distance: 22.7
click at [677, 400] on div at bounding box center [630, 304] width 1260 height 609
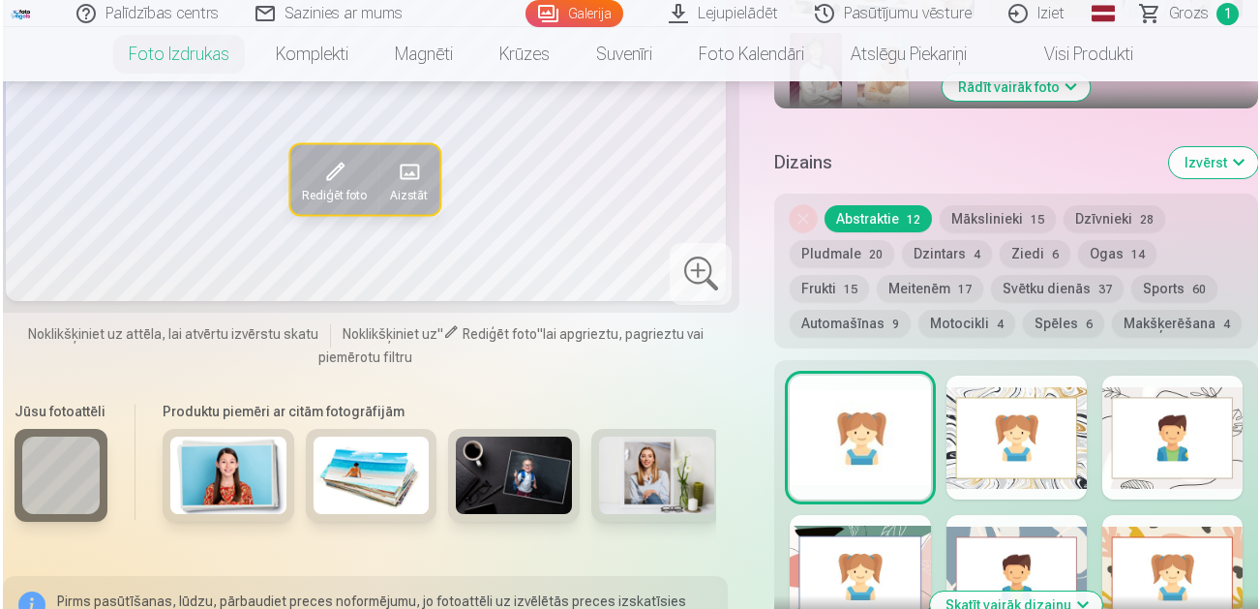
scroll to position [1162, 0]
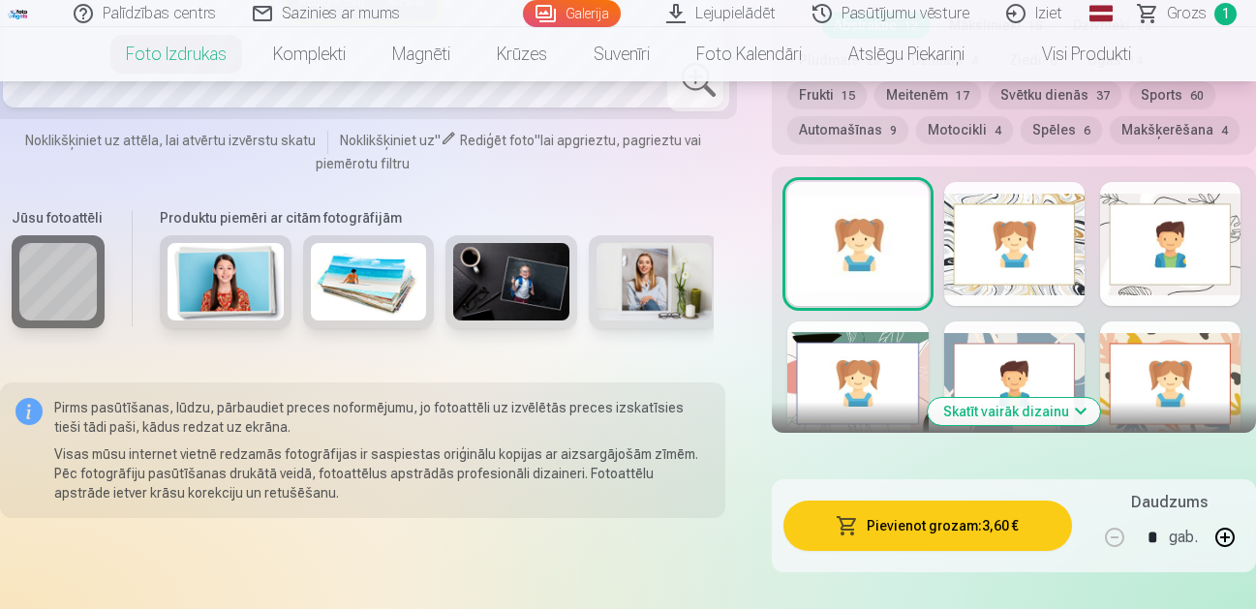
click at [872, 502] on button "Pievienot grozam : 3,60 €" at bounding box center [927, 526] width 288 height 50
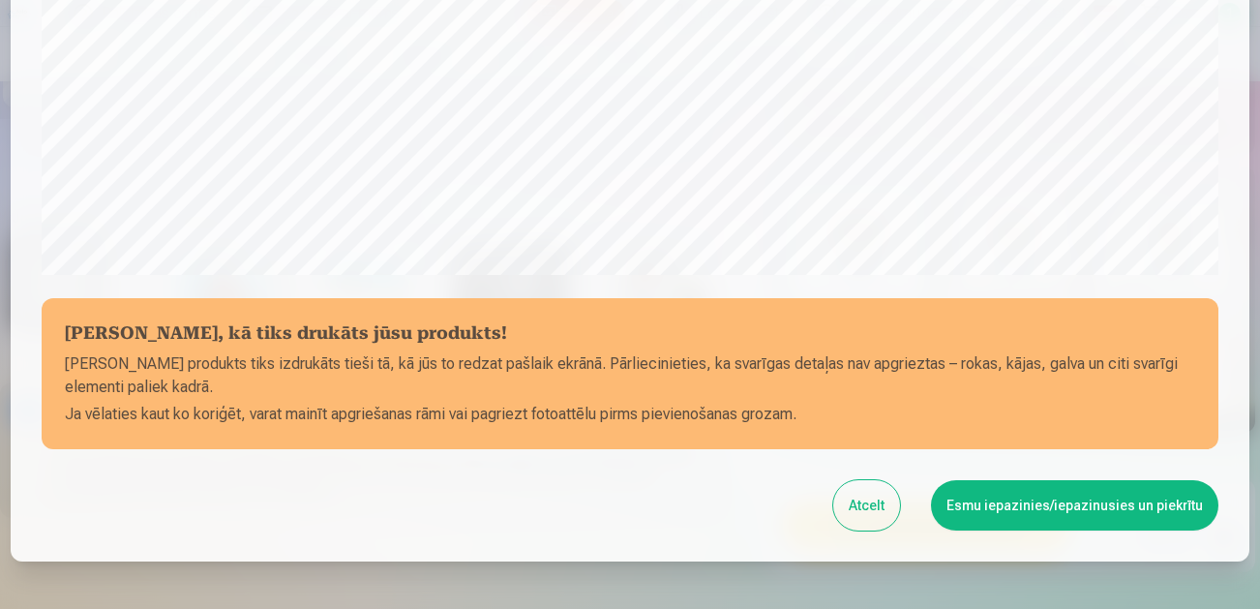
scroll to position [785, 0]
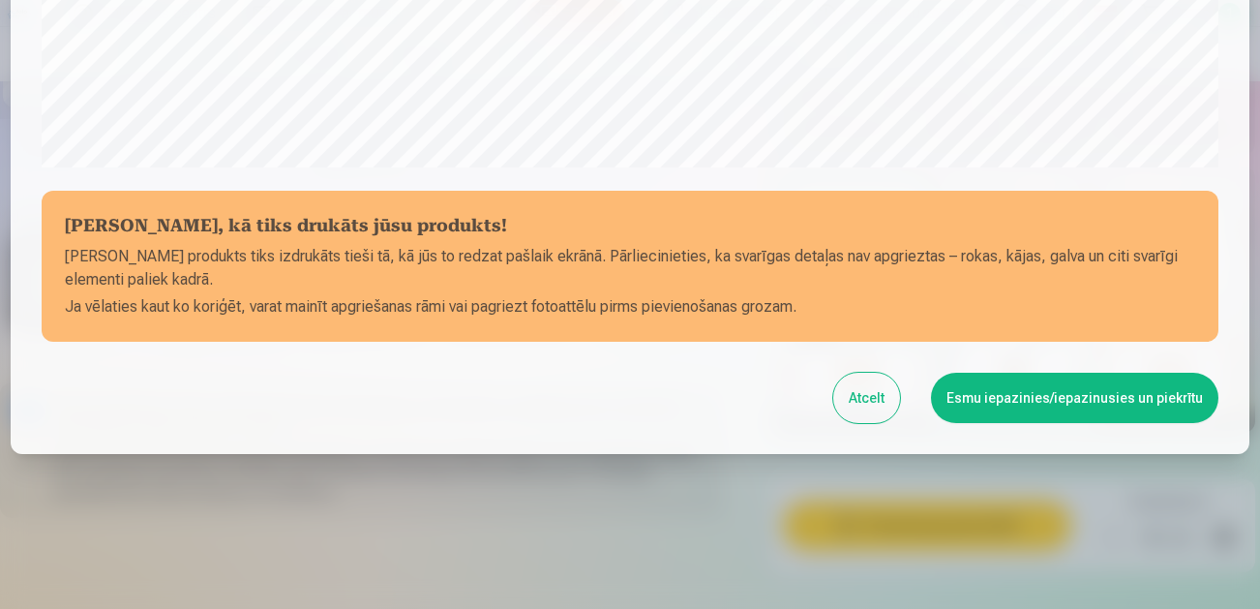
click at [1019, 394] on button "Esmu iepazinies/iepazinusies un piekrītu" at bounding box center [1075, 398] width 288 height 50
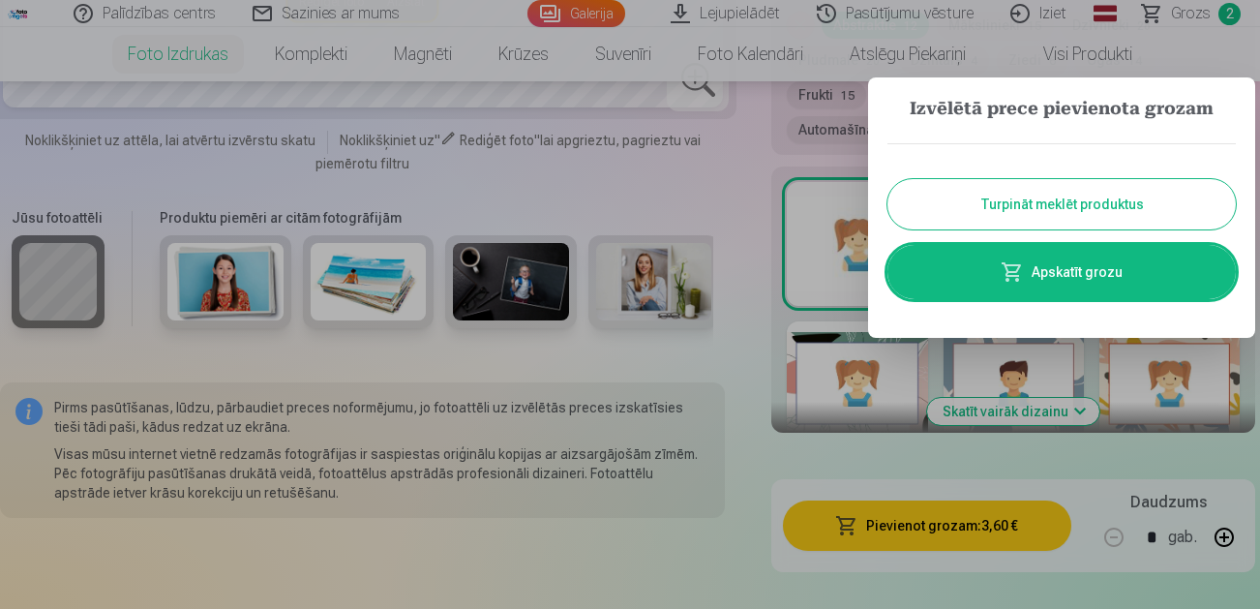
click at [1070, 269] on link "Apskatīt grozu" at bounding box center [1062, 272] width 349 height 54
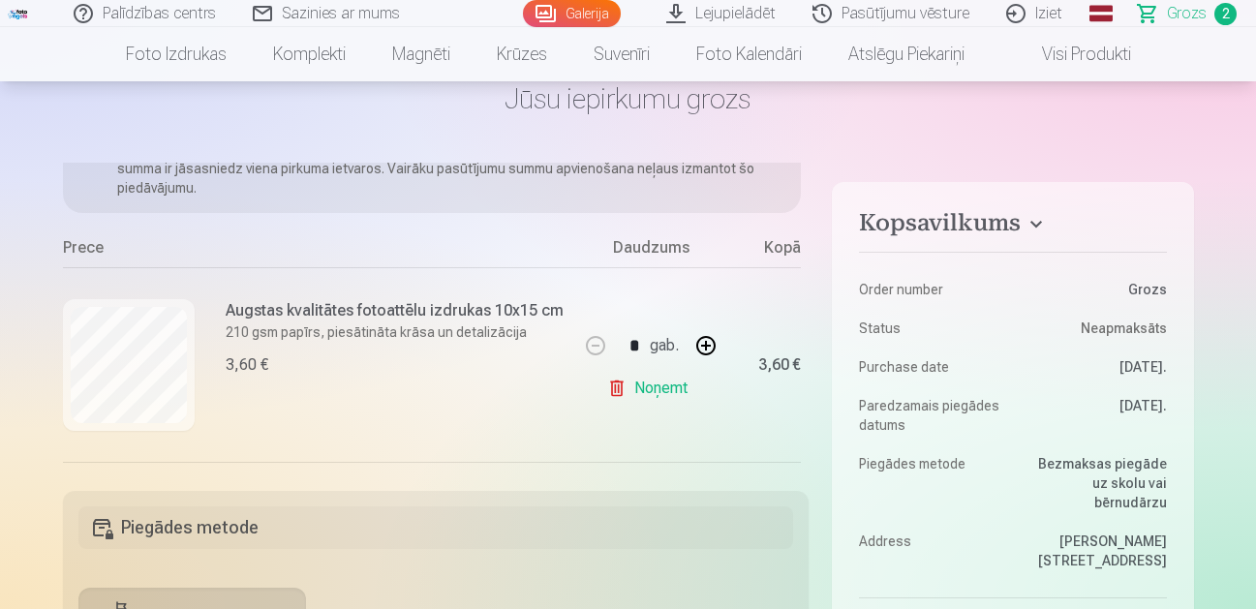
scroll to position [325, 0]
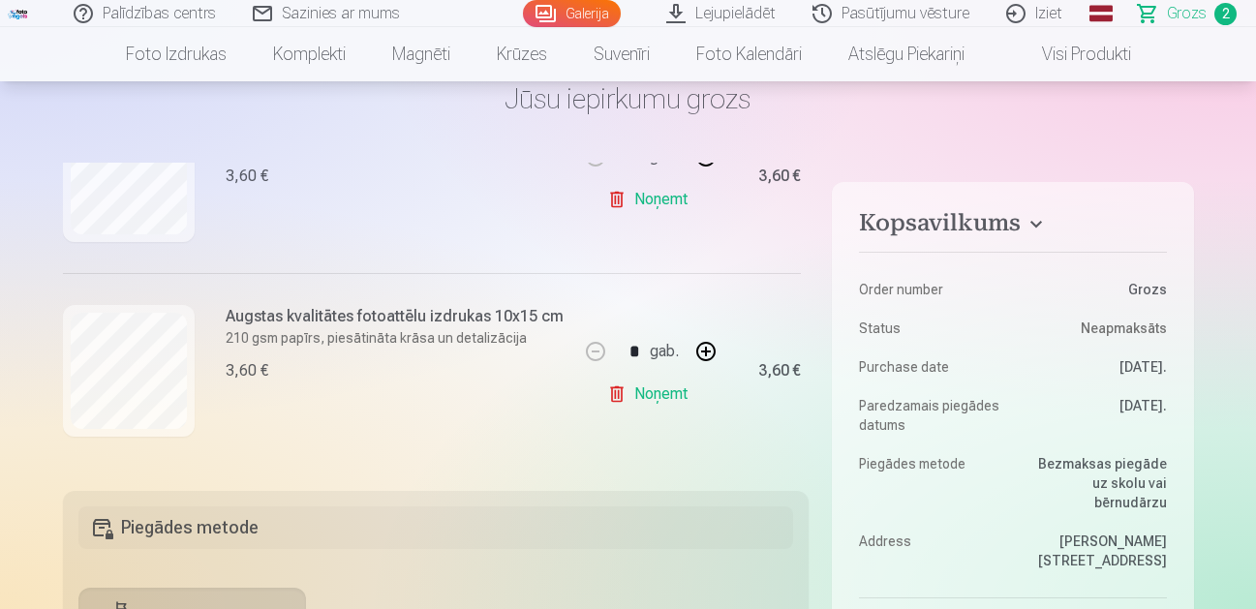
click at [637, 388] on link "Noņemt" at bounding box center [651, 394] width 88 height 39
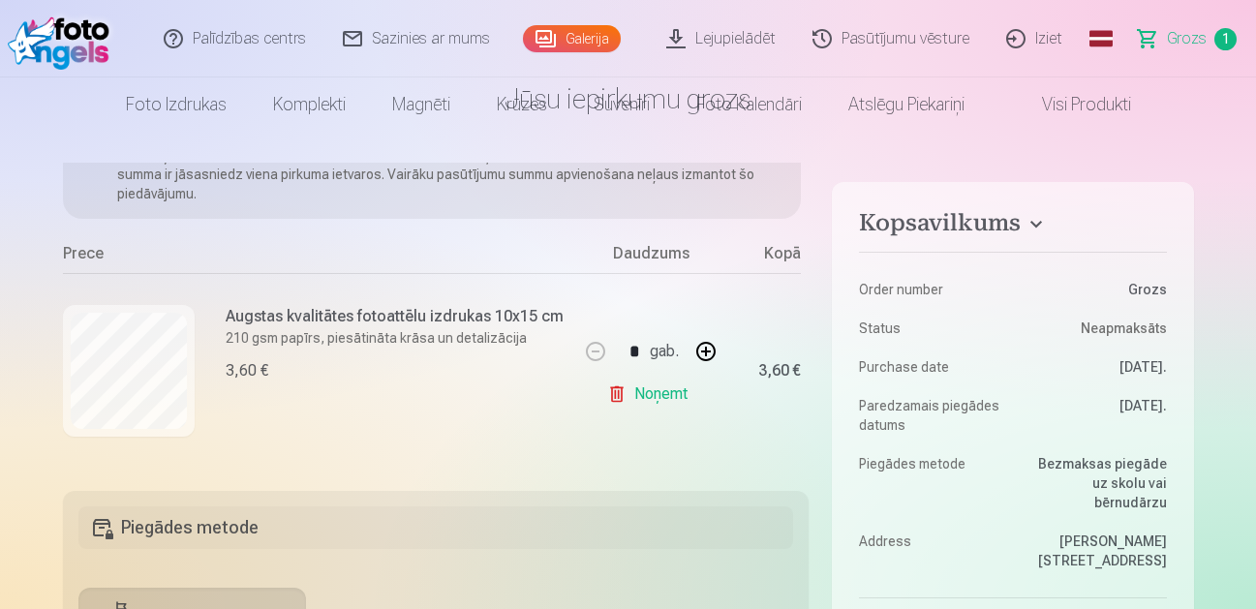
scroll to position [0, 0]
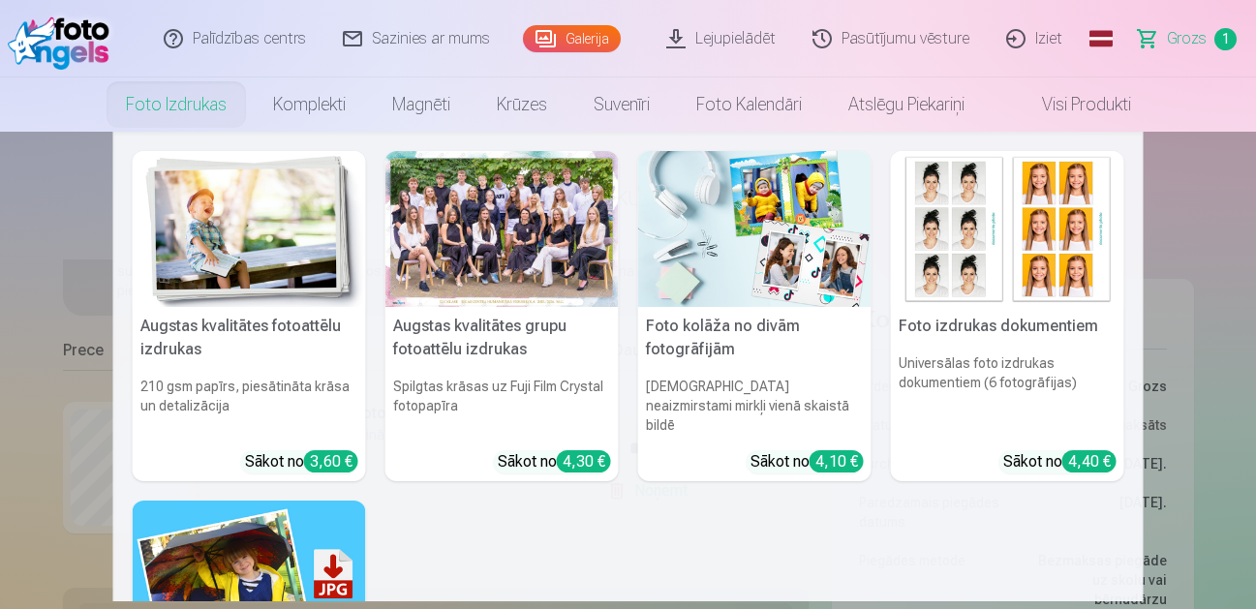
click at [162, 106] on link "Foto izdrukas" at bounding box center [176, 104] width 147 height 54
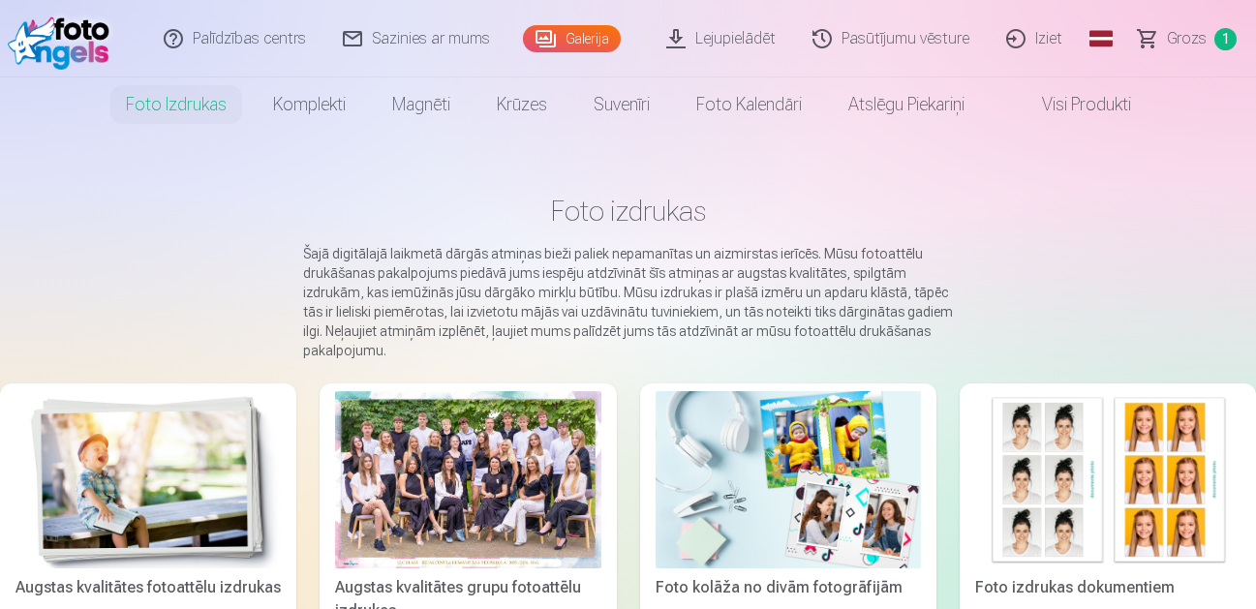
click at [585, 44] on link "Galerija" at bounding box center [572, 38] width 98 height 27
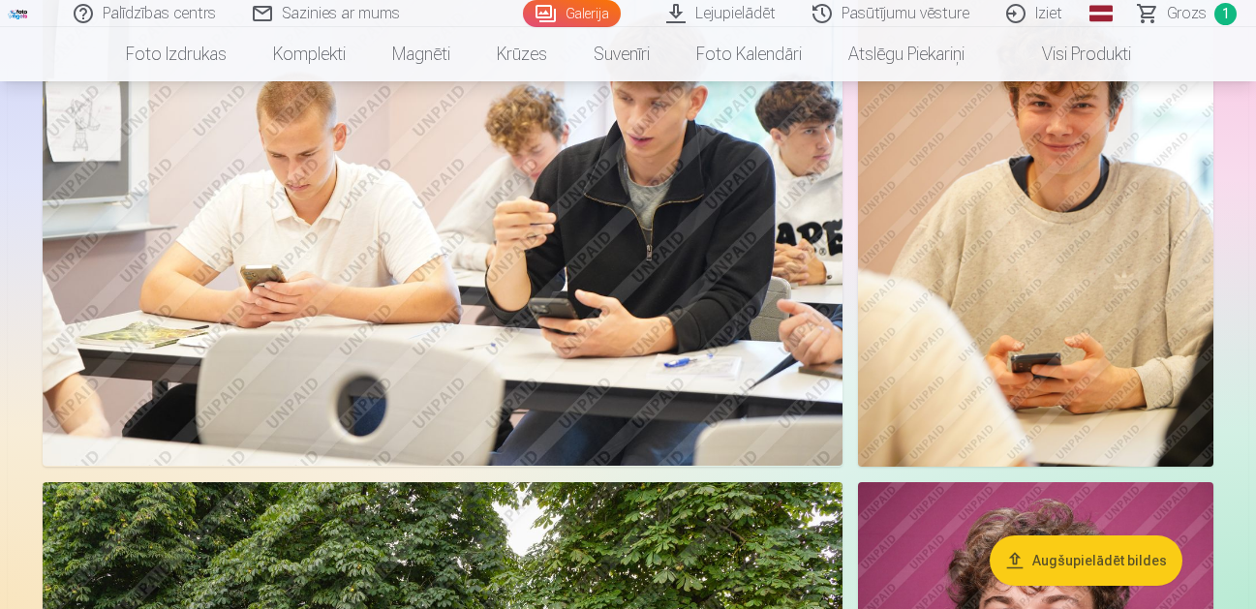
scroll to position [2227, 0]
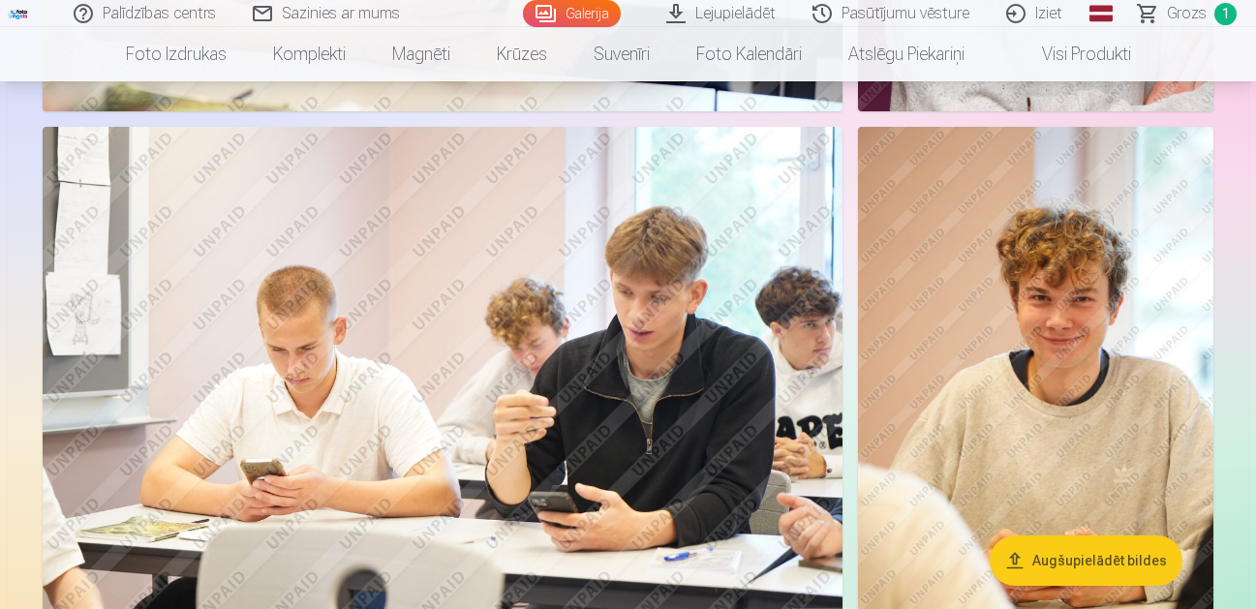
click at [1076, 393] on img at bounding box center [1035, 393] width 355 height 533
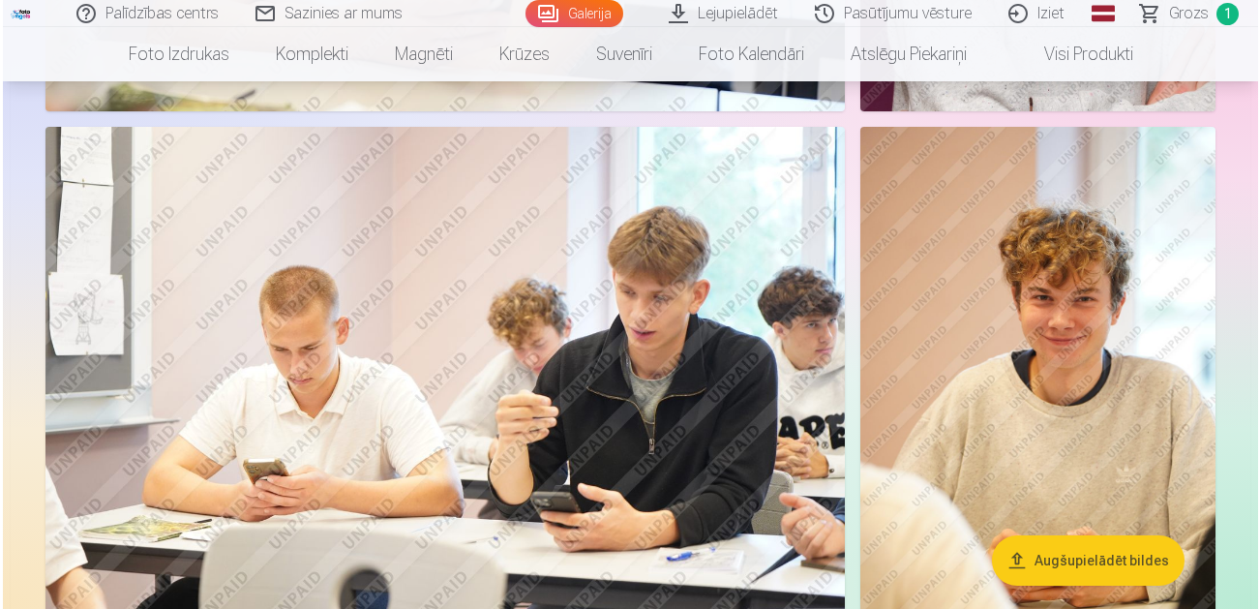
scroll to position [2233, 0]
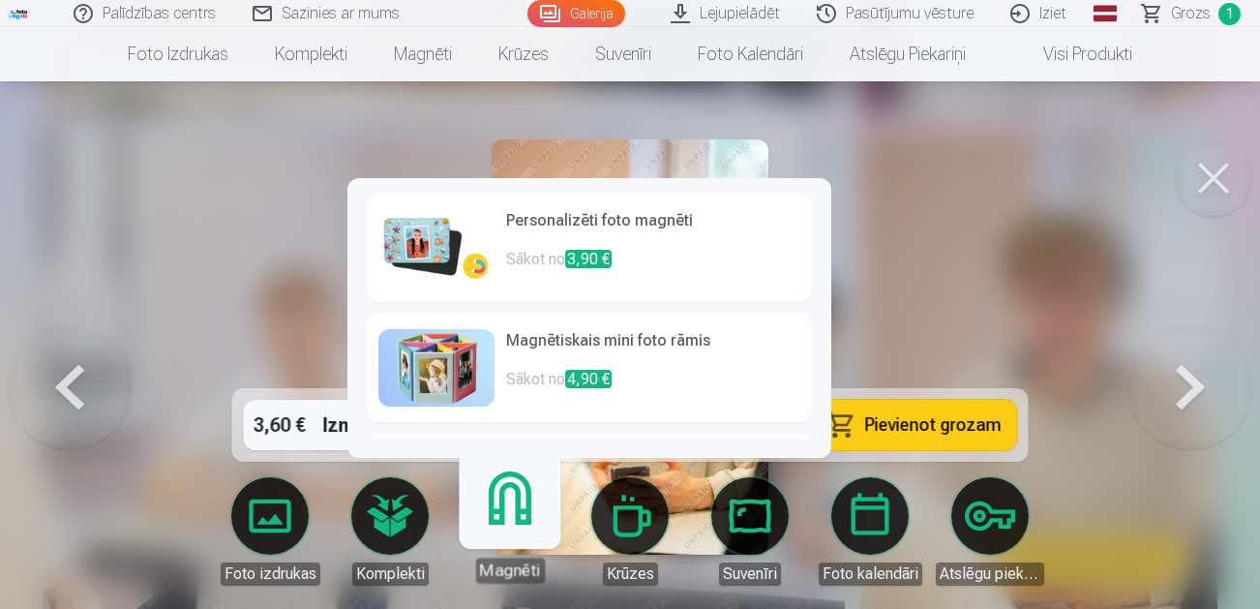
click at [502, 535] on link "Magnēti" at bounding box center [509, 523] width 119 height 119
click at [575, 258] on span "3,90 €" at bounding box center [588, 259] width 46 height 18
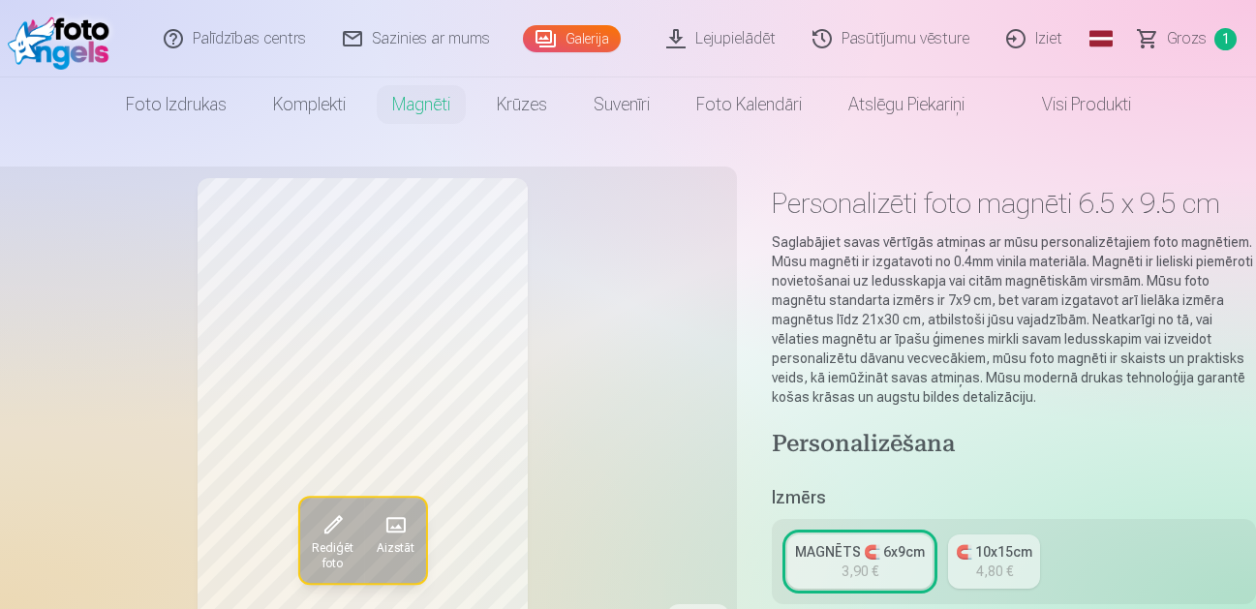
scroll to position [290, 0]
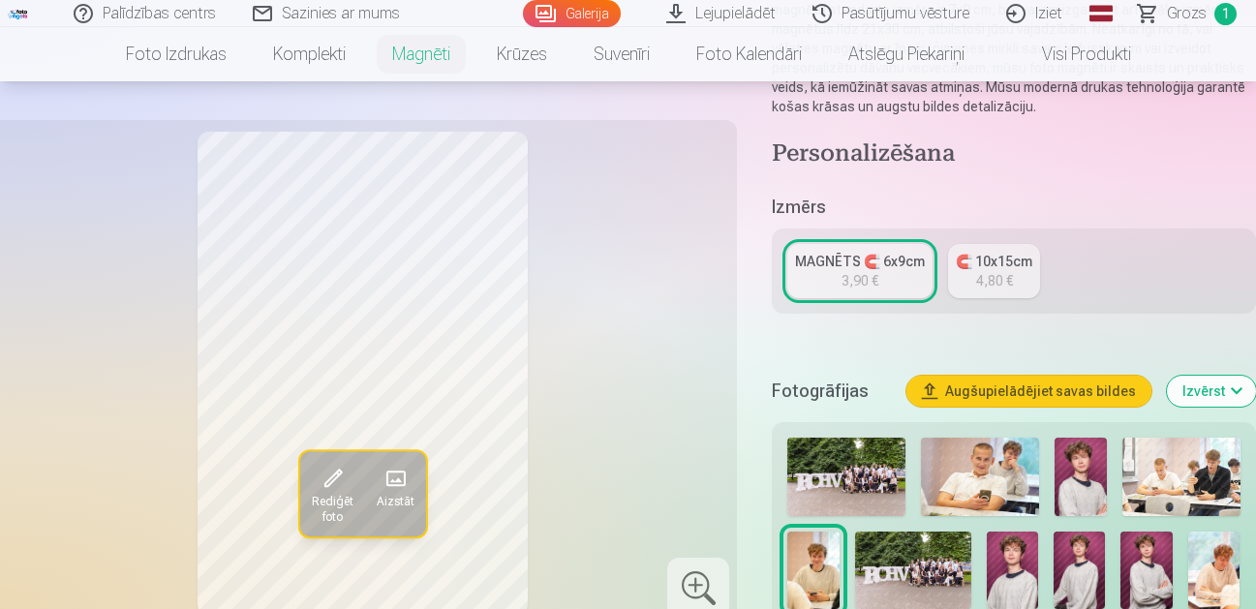
click at [841, 263] on div "MAGNĒTS 🧲 6x9cm" at bounding box center [860, 261] width 130 height 19
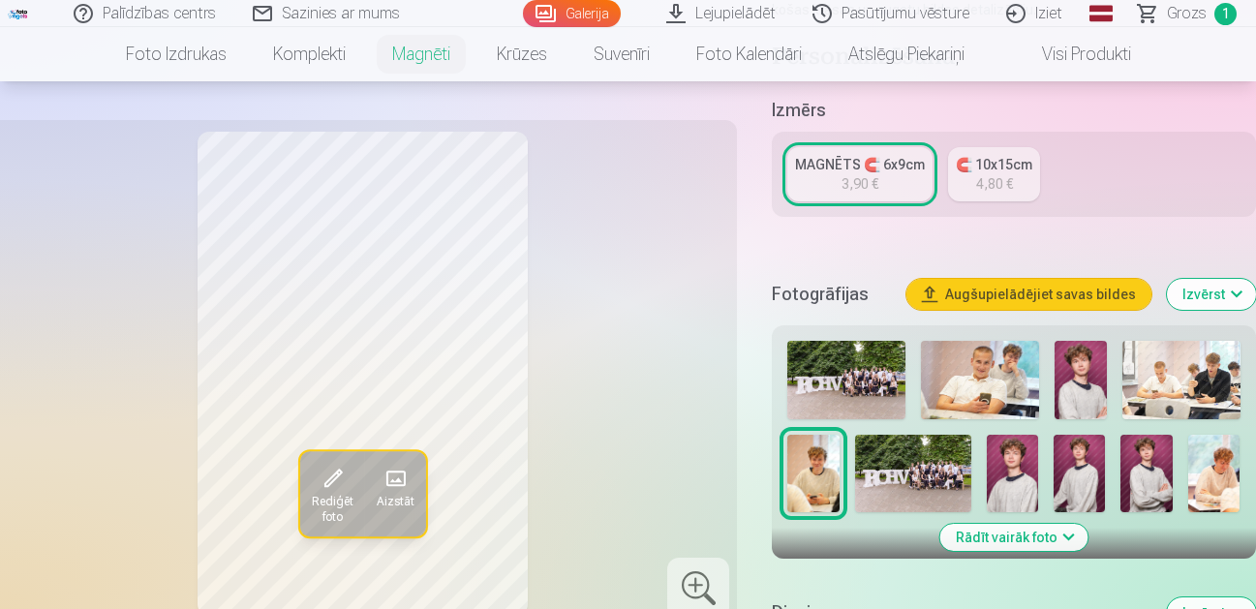
scroll to position [774, 0]
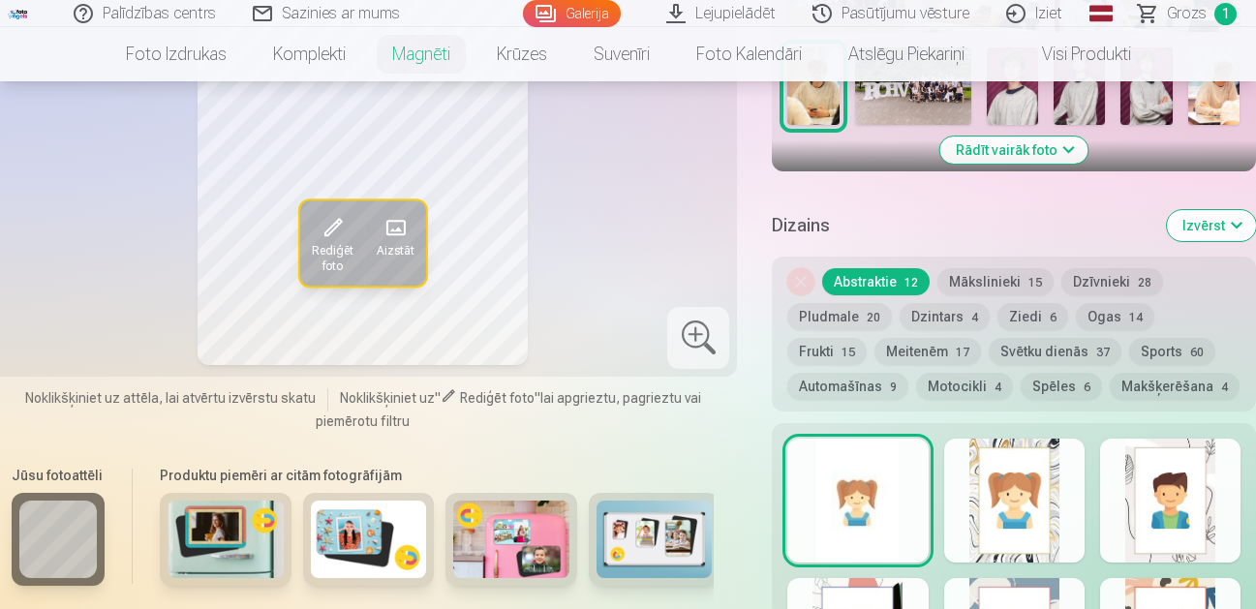
click at [863, 457] on div at bounding box center [857, 501] width 140 height 124
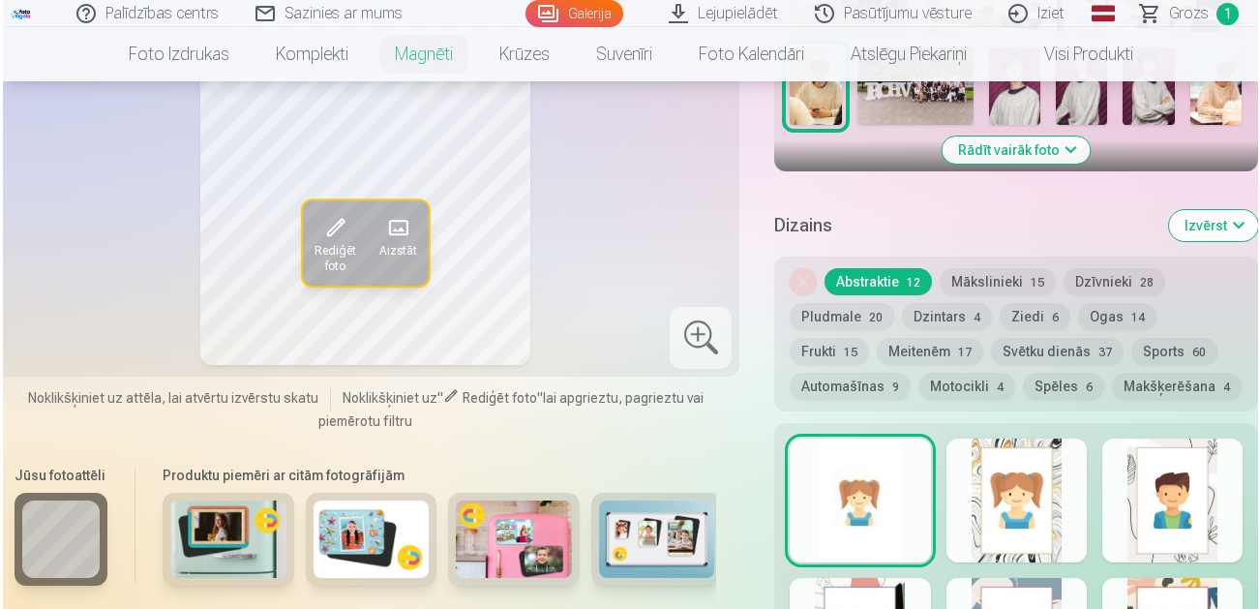
scroll to position [1259, 0]
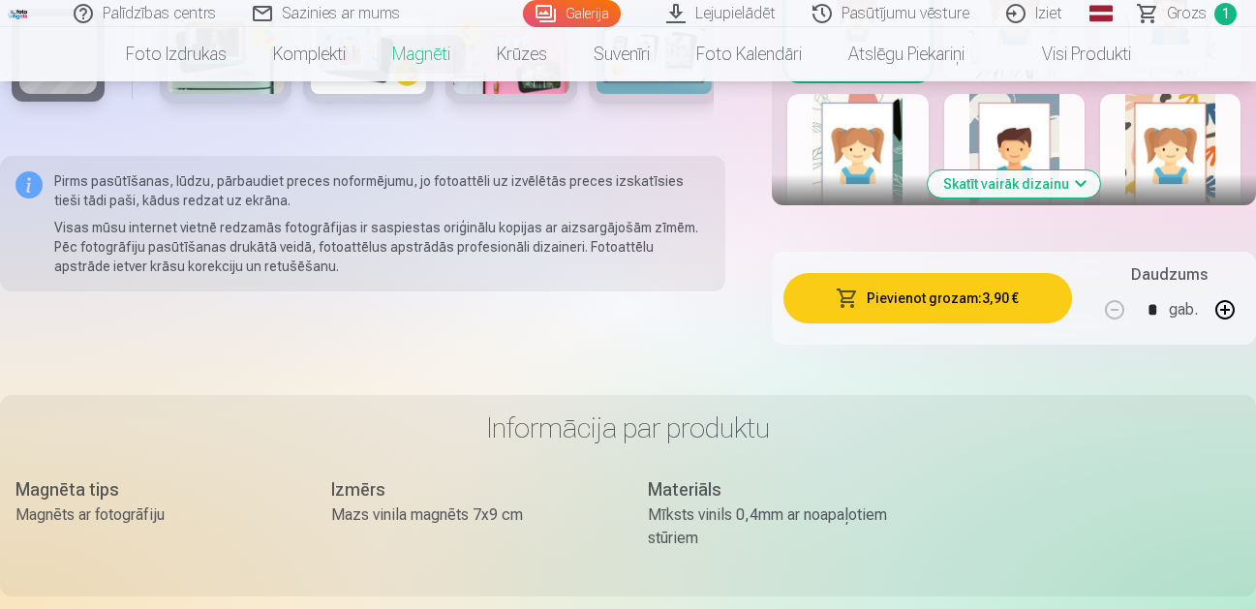
click at [928, 298] on button "Pievienot grozam : 3,90 €" at bounding box center [927, 298] width 288 height 50
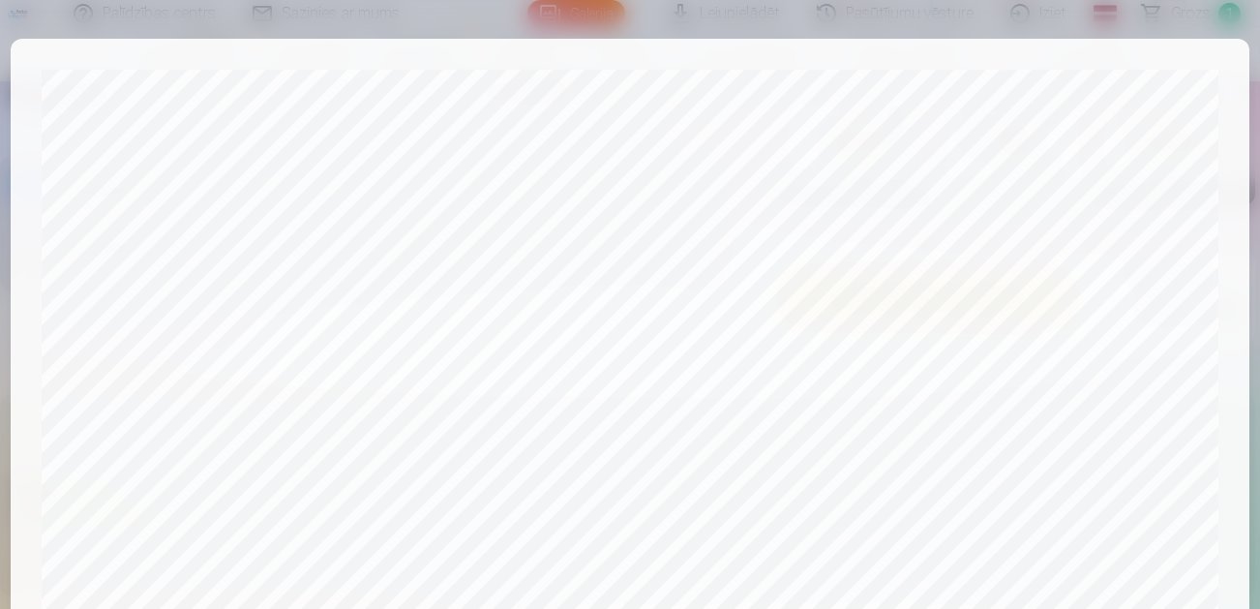
scroll to position [785, 0]
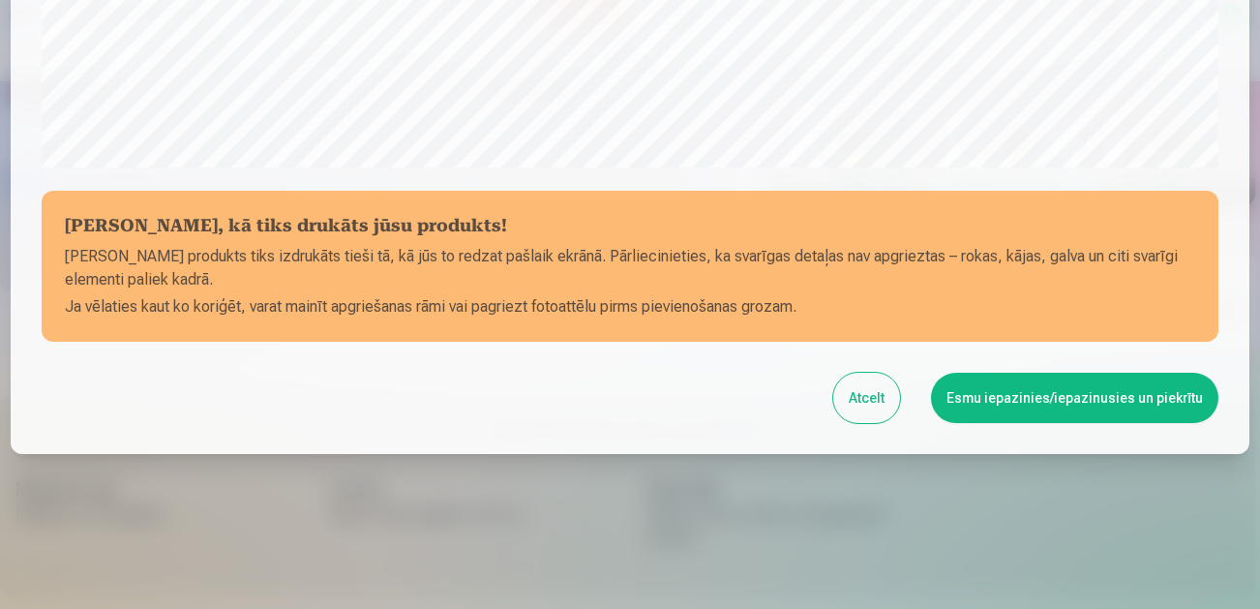
click at [992, 393] on button "Esmu iepazinies/iepazinusies un piekrītu" at bounding box center [1075, 398] width 288 height 50
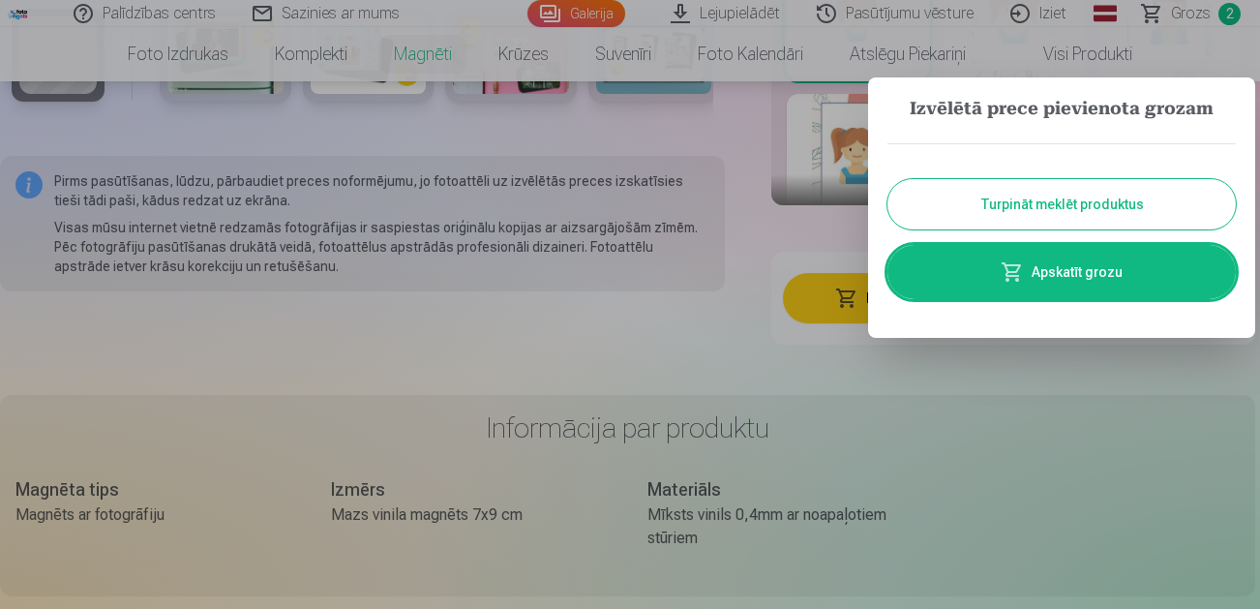
click at [1001, 263] on link "Apskatīt grozu" at bounding box center [1062, 272] width 349 height 54
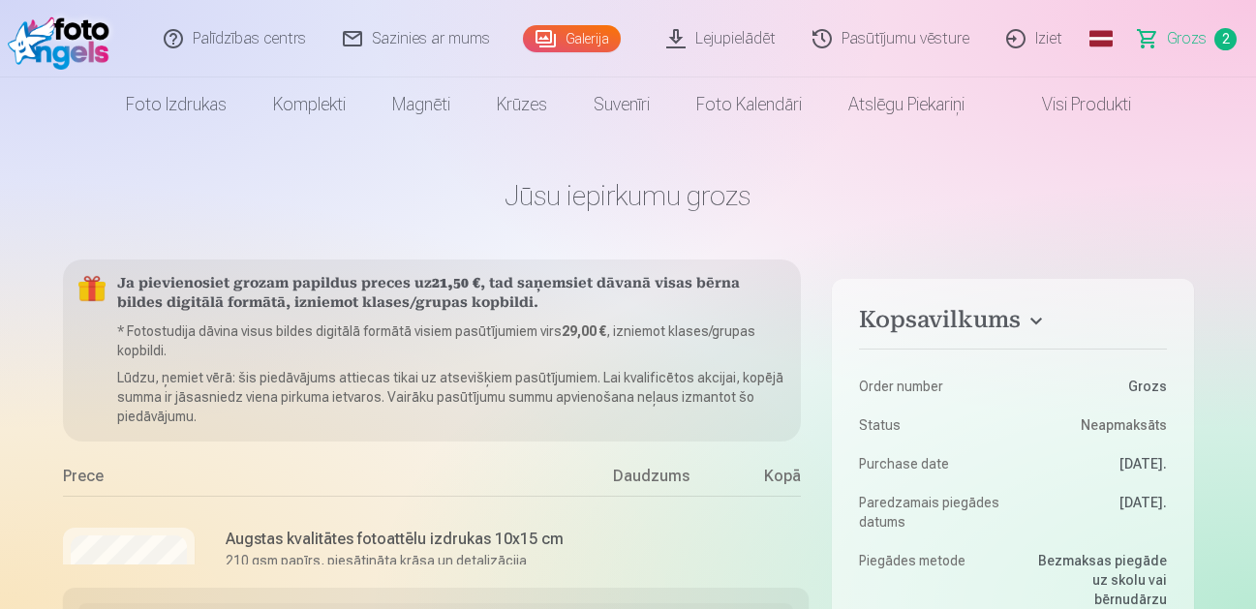
click at [574, 29] on link "Galerija" at bounding box center [572, 38] width 98 height 27
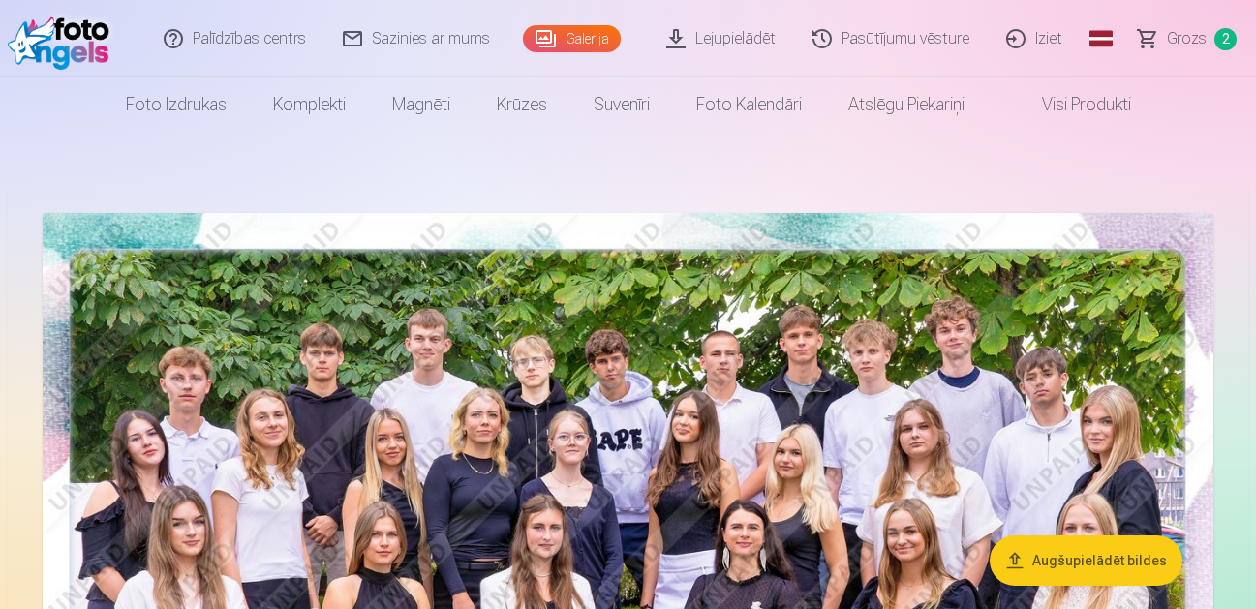
click at [720, 33] on link "Lejupielādēt" at bounding box center [722, 38] width 146 height 77
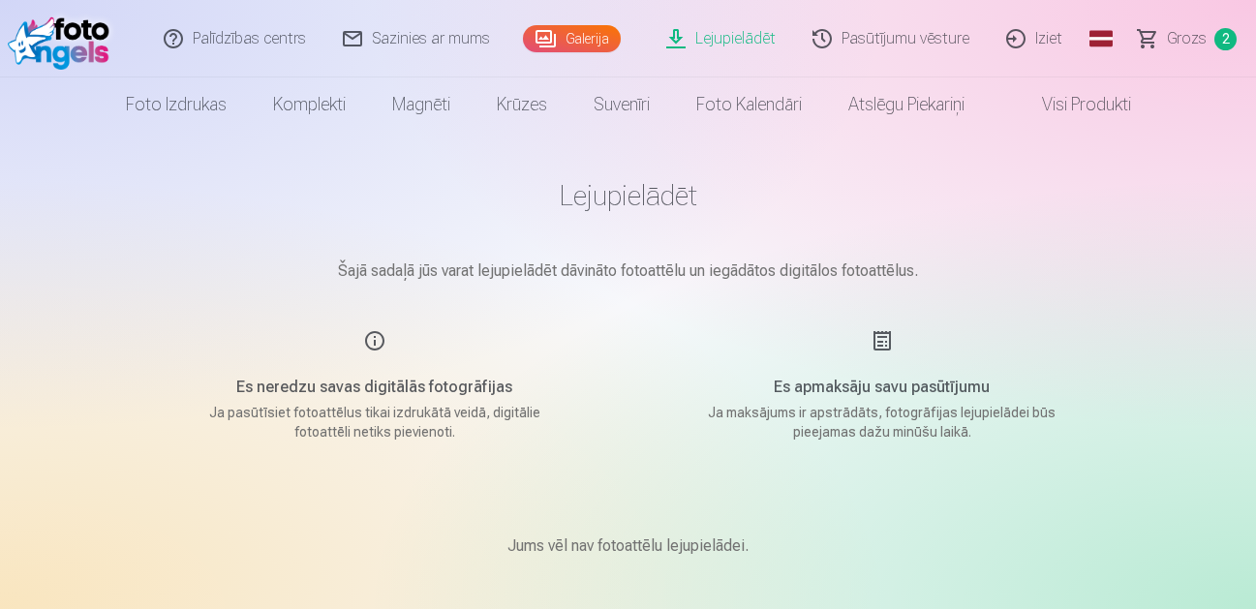
click at [579, 37] on link "Galerija" at bounding box center [572, 38] width 98 height 27
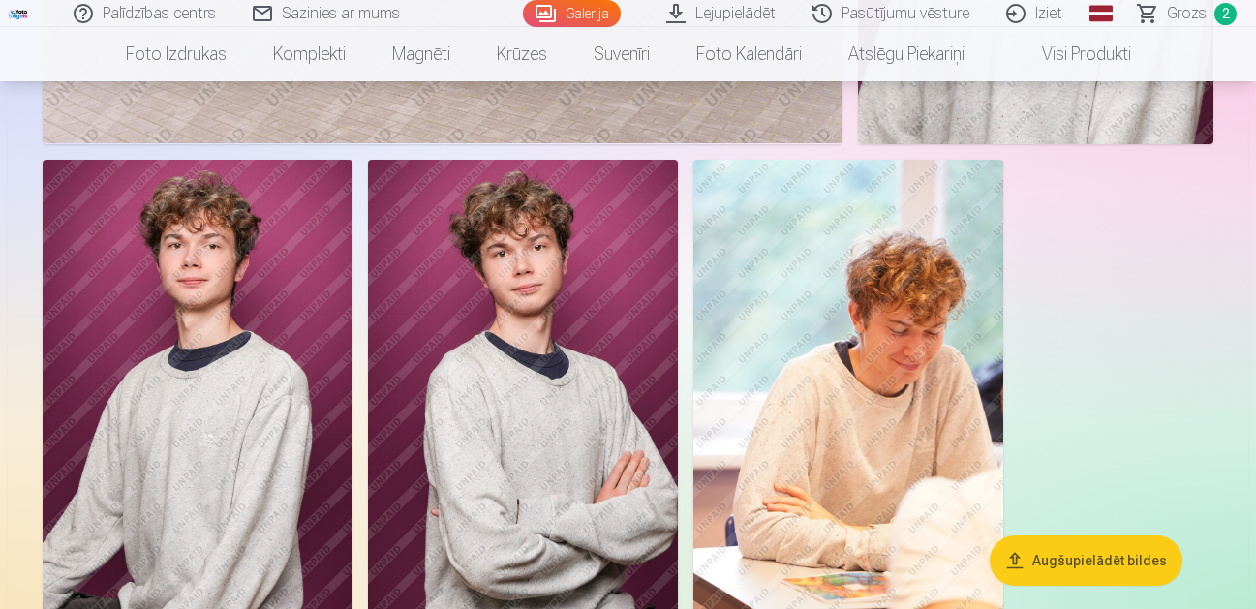
scroll to position [3388, 0]
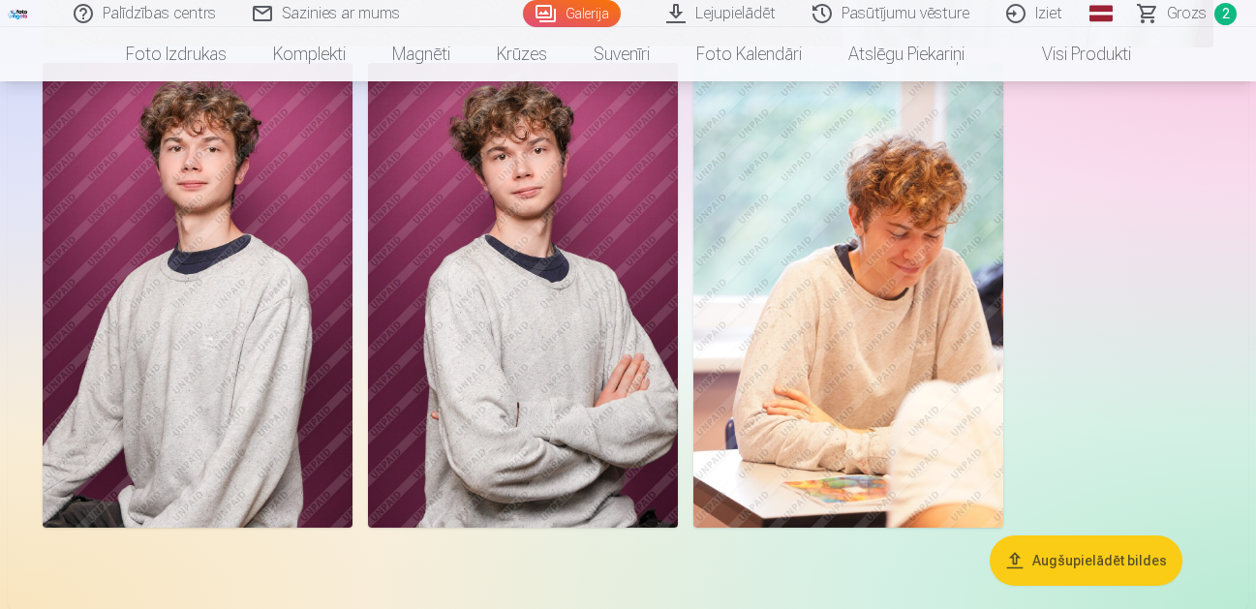
click at [500, 277] on img at bounding box center [523, 295] width 310 height 465
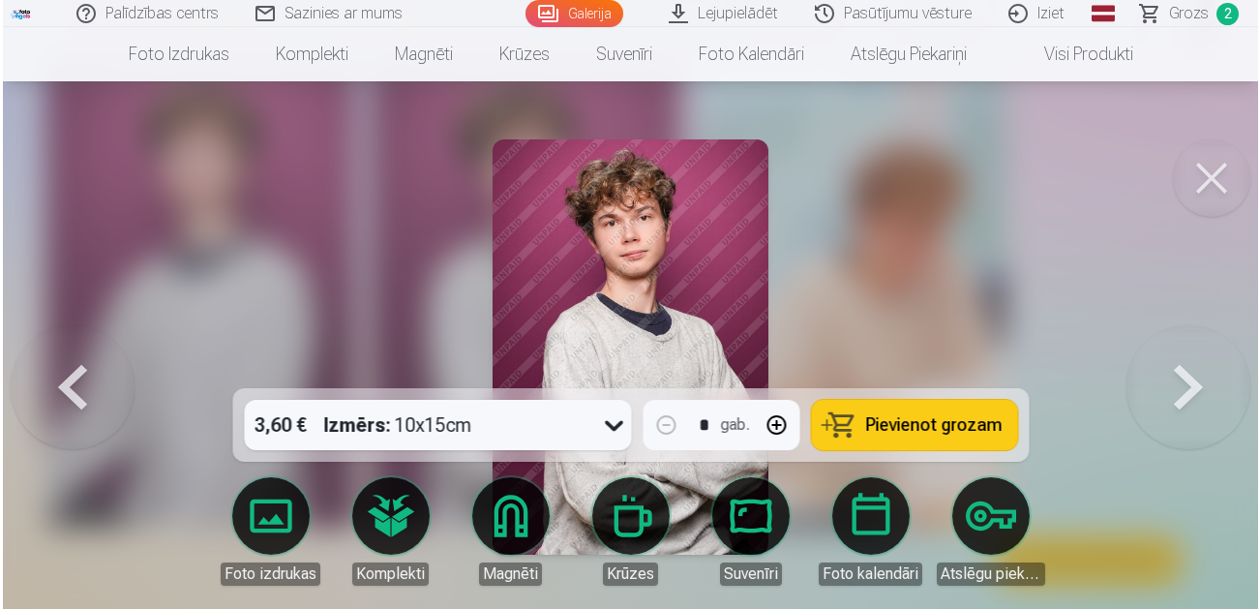
scroll to position [3399, 0]
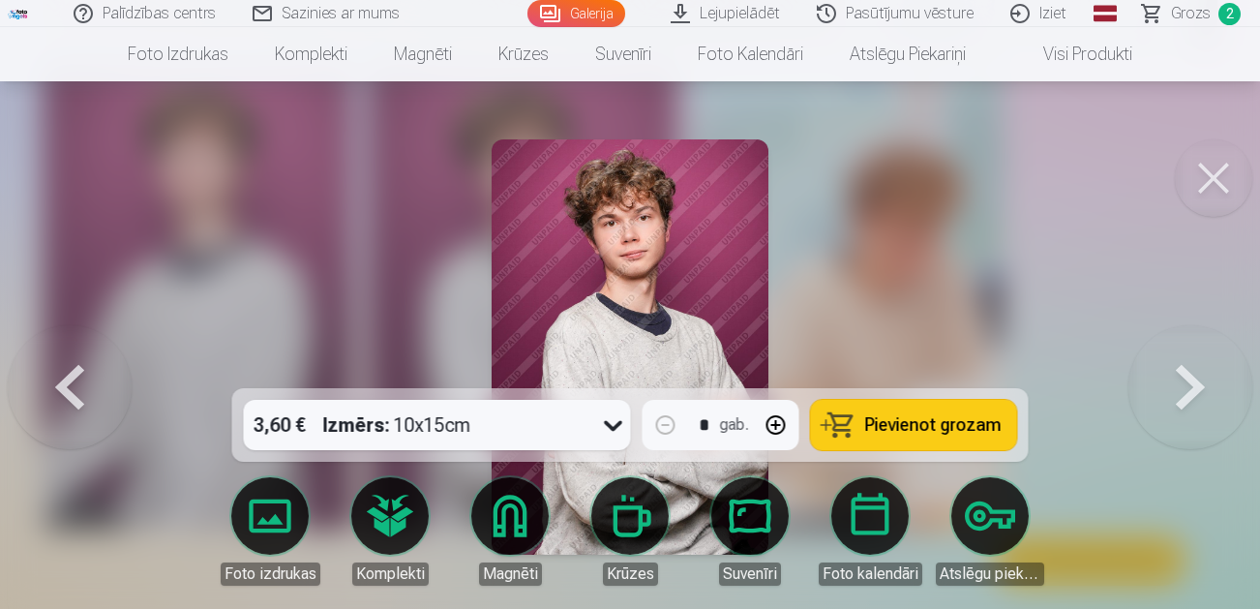
click at [726, 8] on link "Lejupielādēt" at bounding box center [726, 13] width 146 height 27
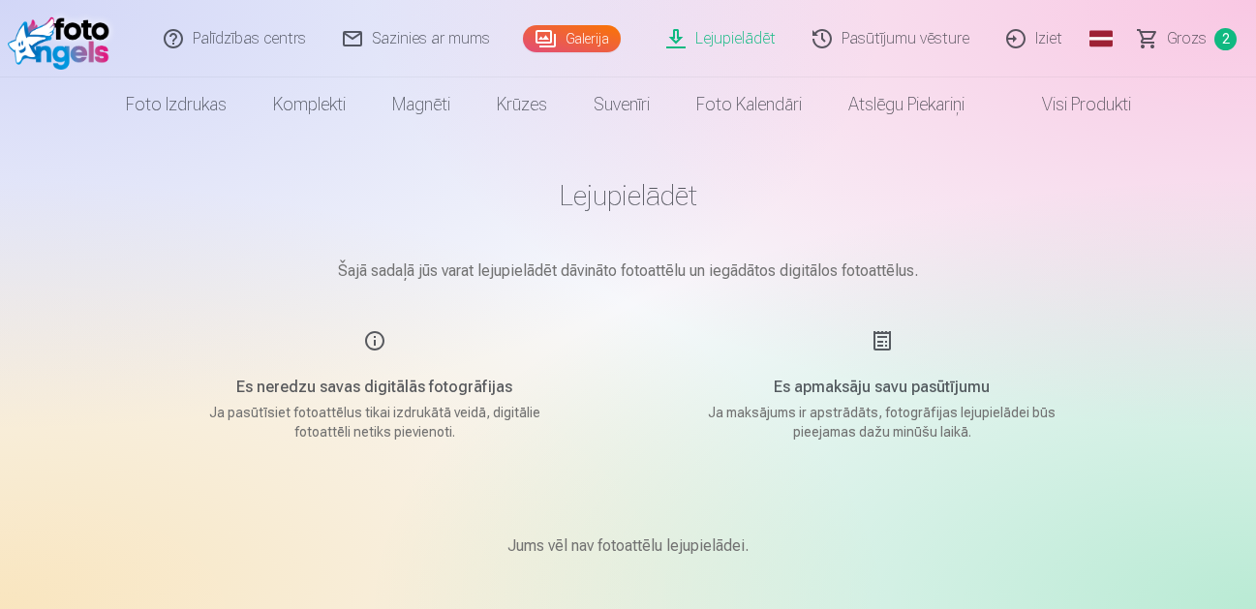
click at [1189, 32] on span "Grozs" at bounding box center [1187, 38] width 40 height 23
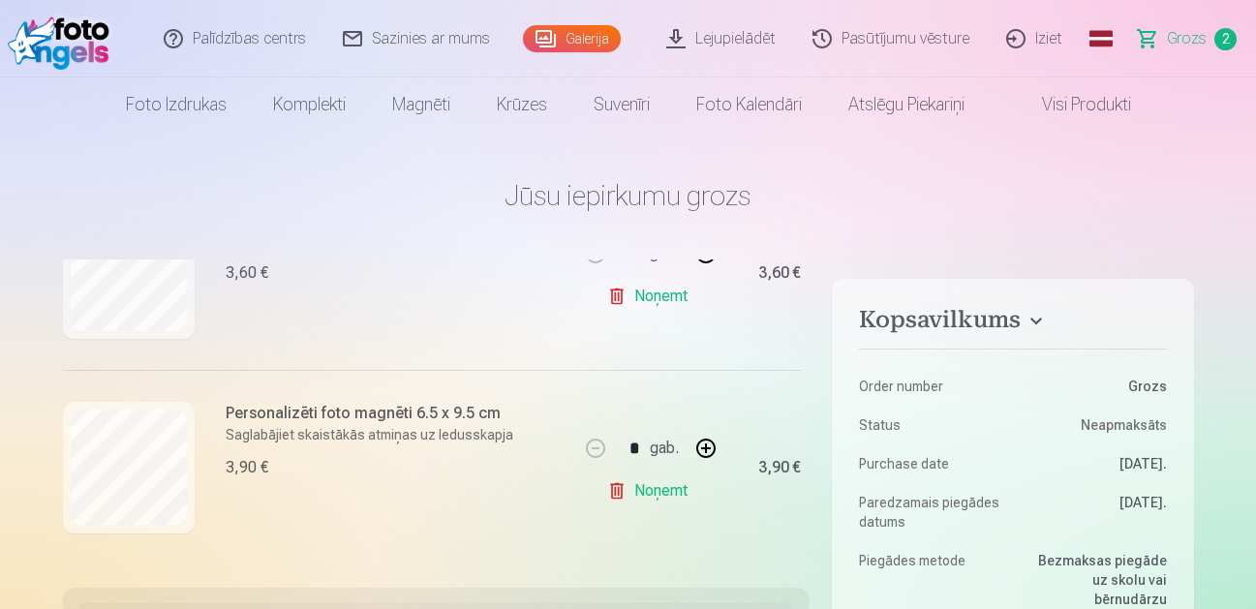
scroll to position [132, 0]
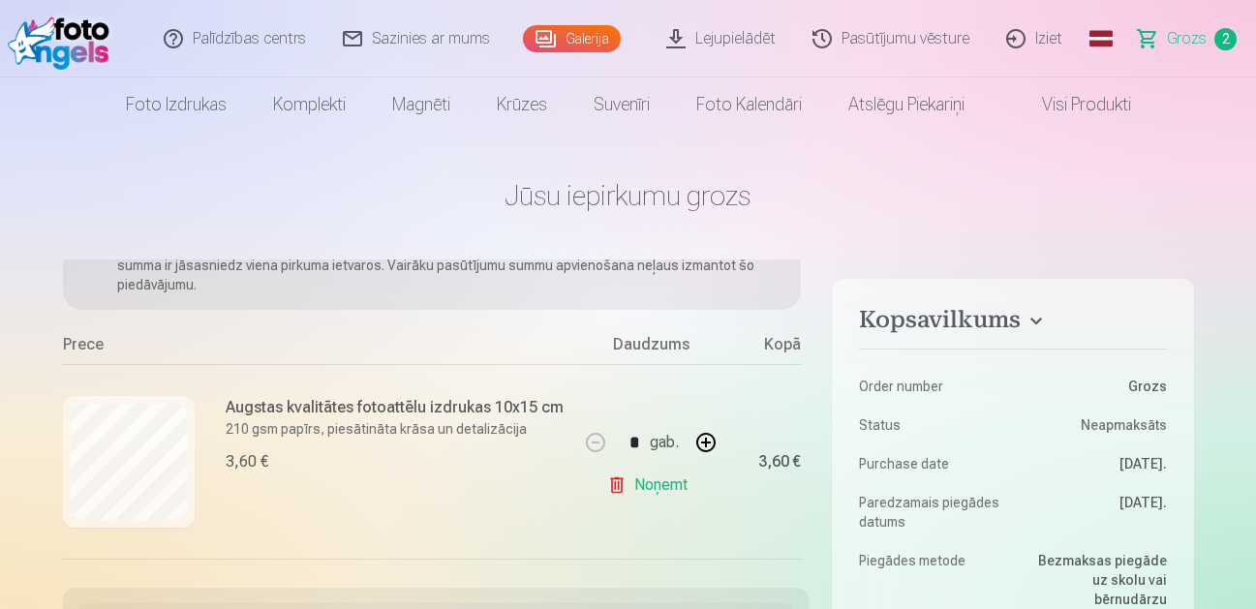
click at [638, 484] on link "Noņemt" at bounding box center [651, 485] width 88 height 39
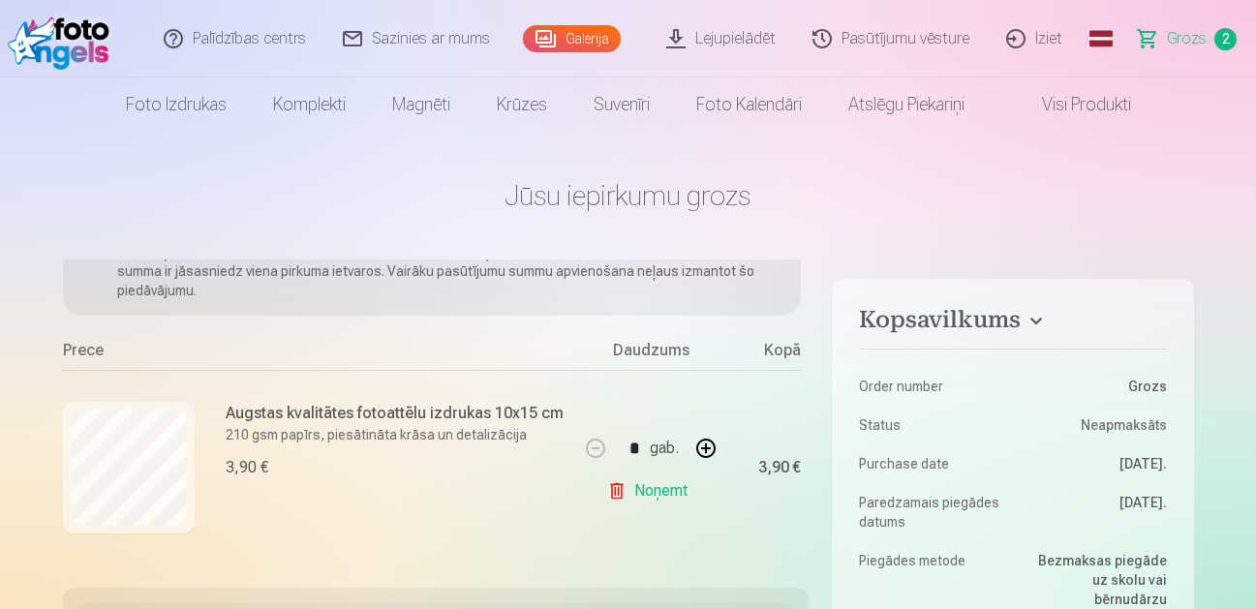
scroll to position [131, 0]
click at [563, 40] on link "Galerija" at bounding box center [572, 38] width 98 height 27
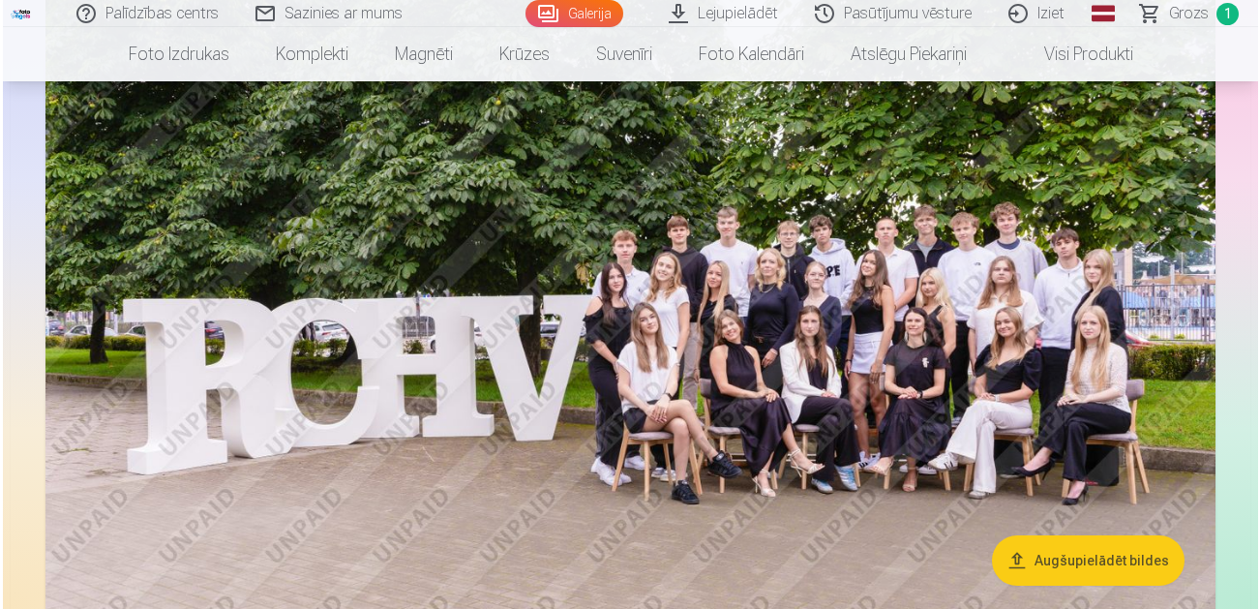
scroll to position [1259, 0]
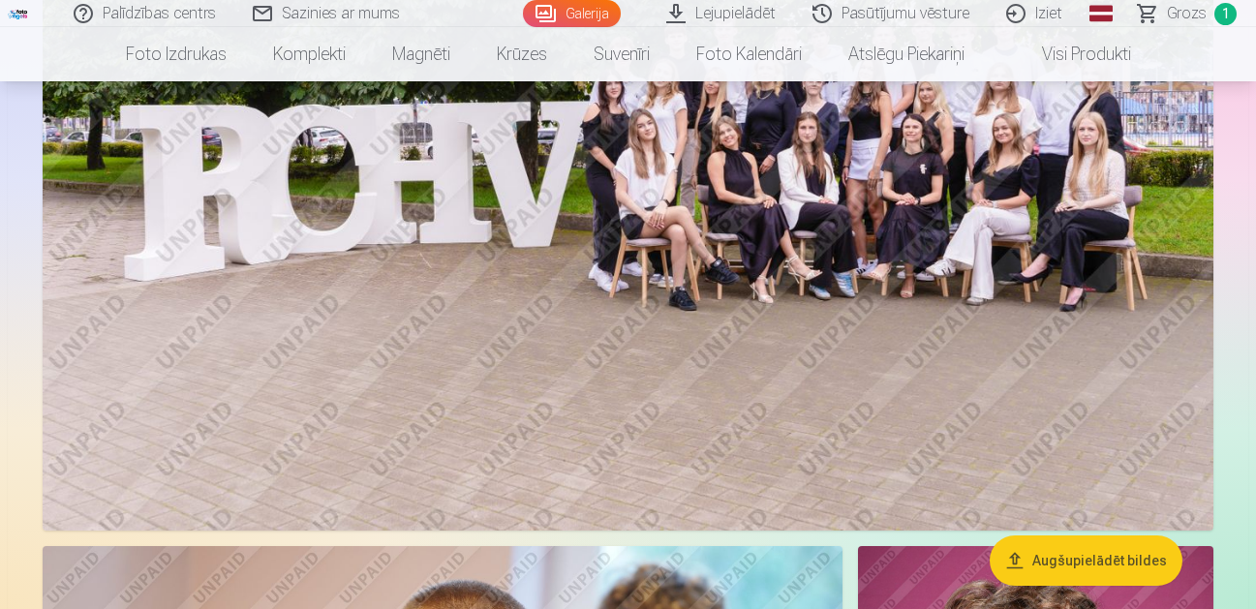
click at [832, 279] on img at bounding box center [628, 141] width 1170 height 780
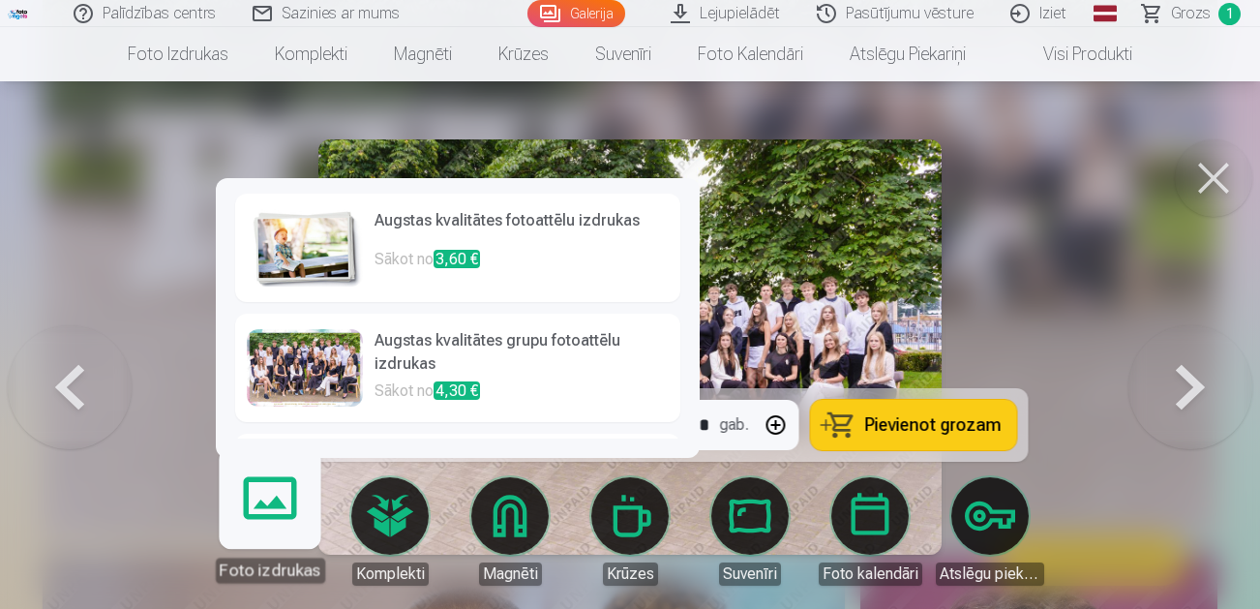
click at [498, 245] on h6 "Augstas kvalitātes fotoattēlu izdrukas" at bounding box center [522, 228] width 294 height 39
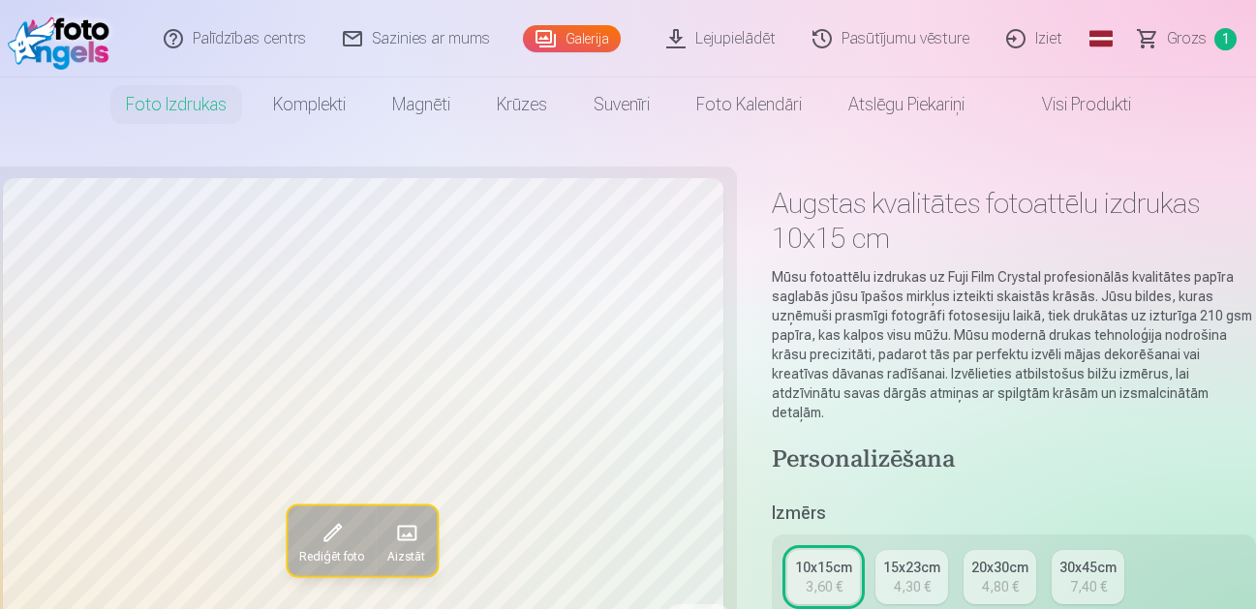
click at [906, 577] on div "4,30 €" at bounding box center [912, 586] width 37 height 19
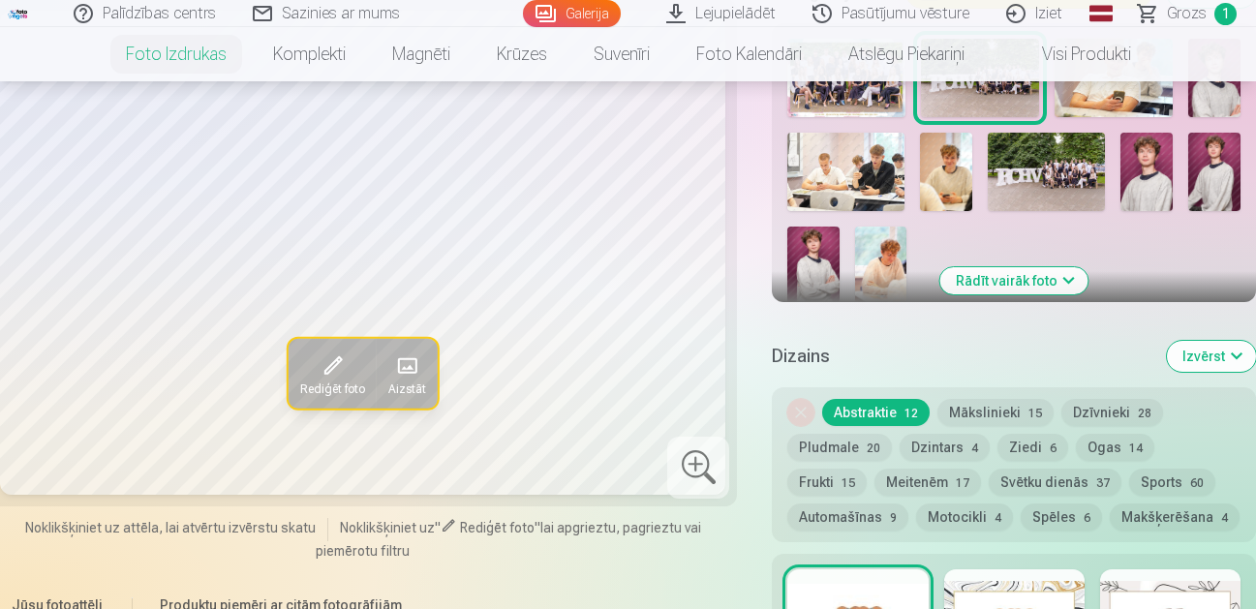
scroll to position [1065, 0]
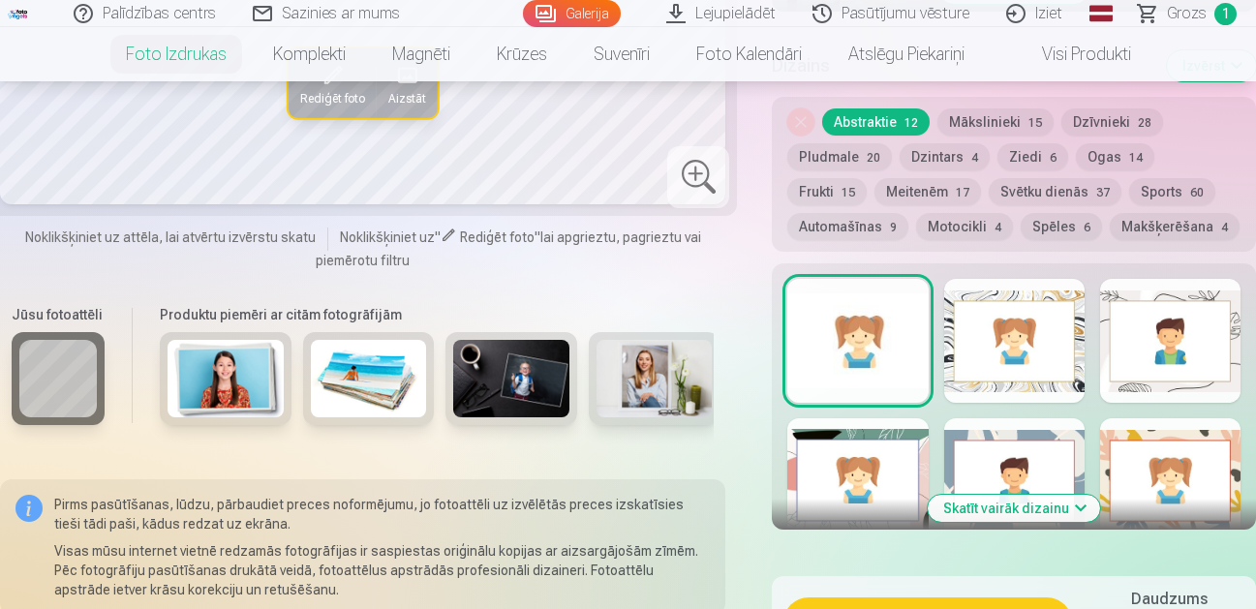
click at [899, 312] on div at bounding box center [857, 341] width 140 height 124
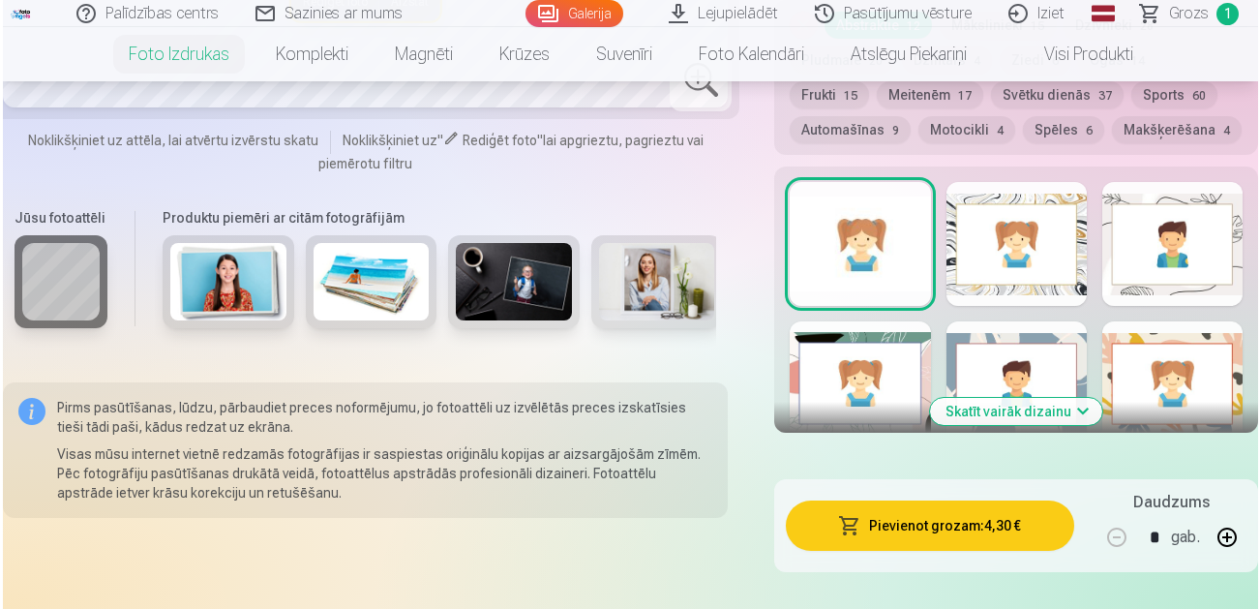
scroll to position [1259, 0]
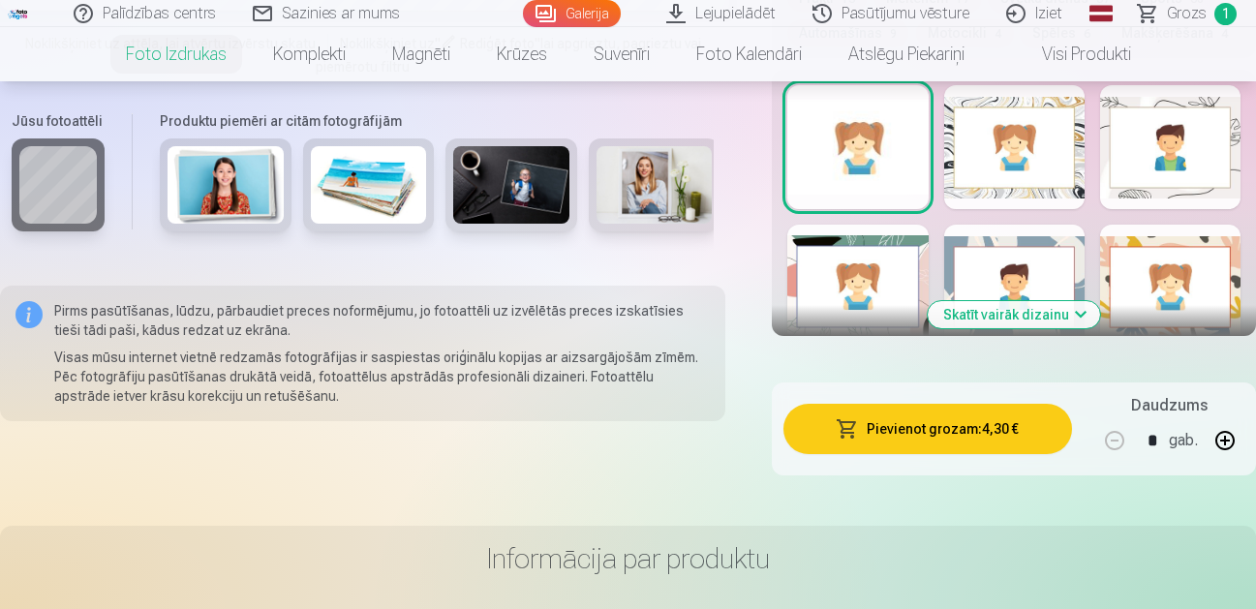
click at [927, 418] on button "Pievienot grozam : 4,30 €" at bounding box center [927, 429] width 288 height 50
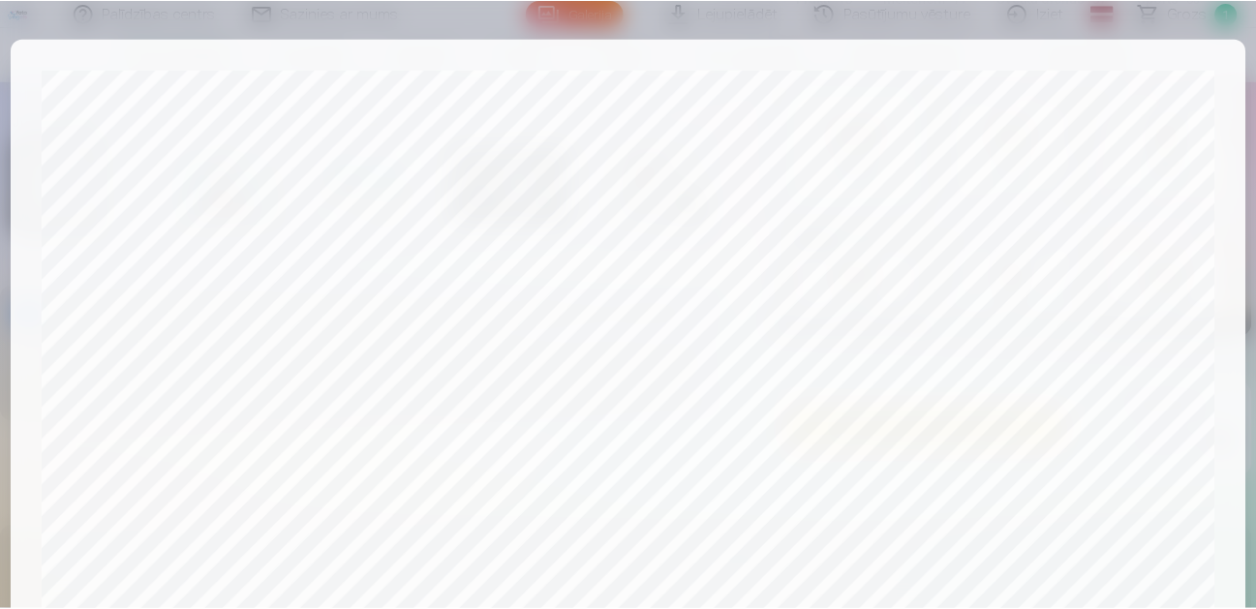
scroll to position [785, 0]
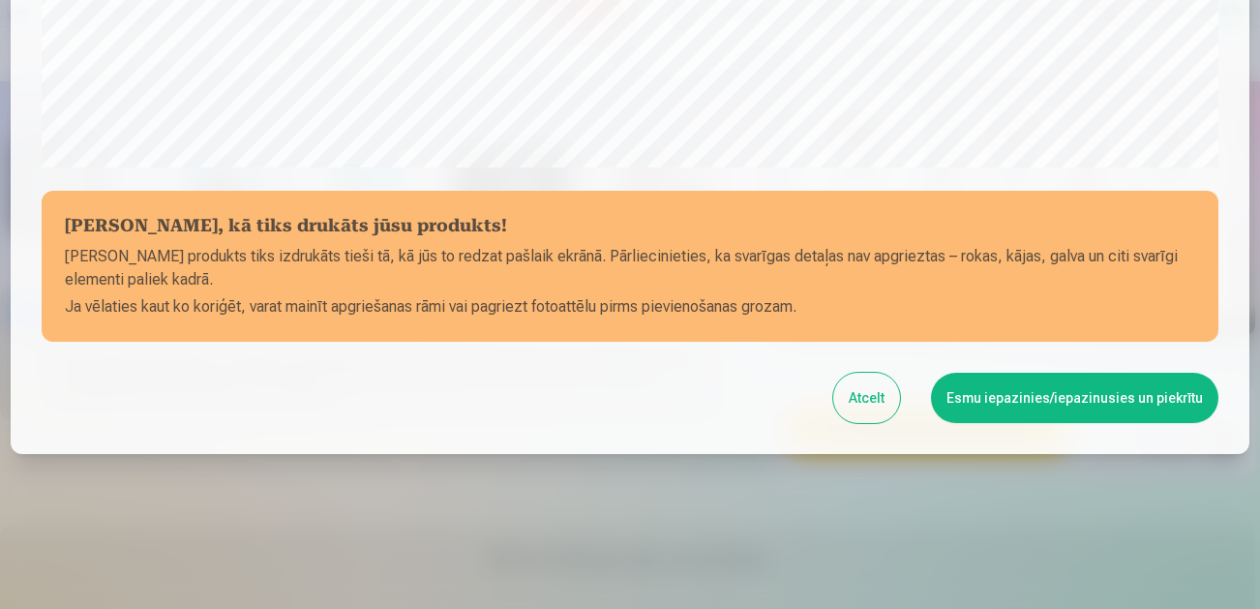
click at [1018, 397] on button "Esmu iepazinies/iepazinusies un piekrītu" at bounding box center [1075, 398] width 288 height 50
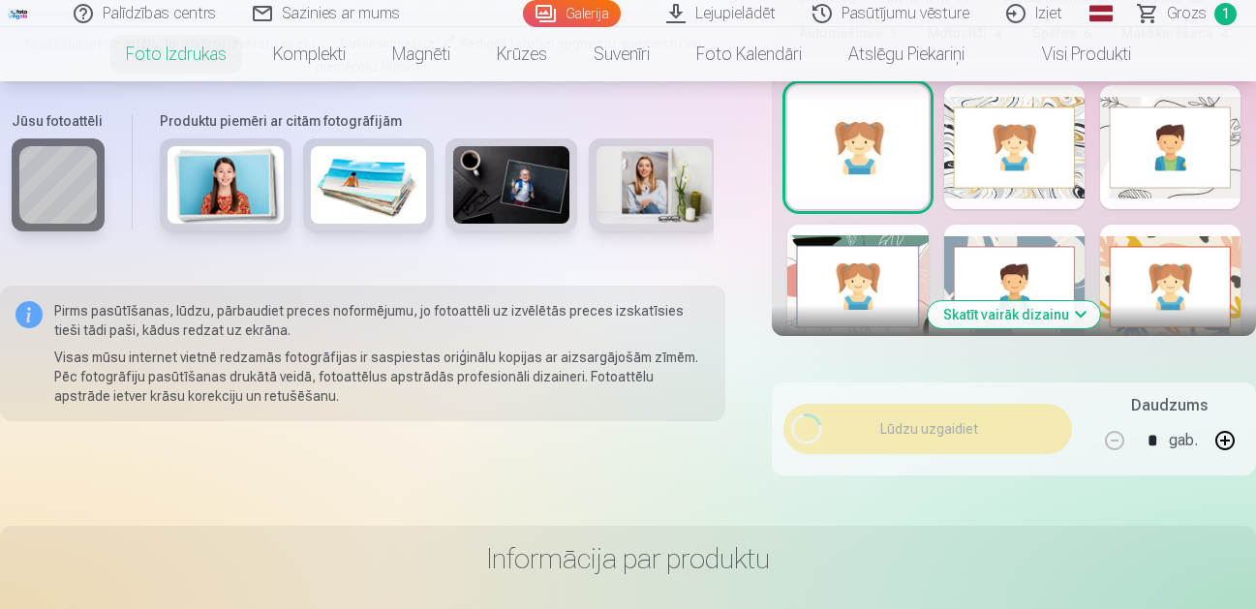
scroll to position [782, 0]
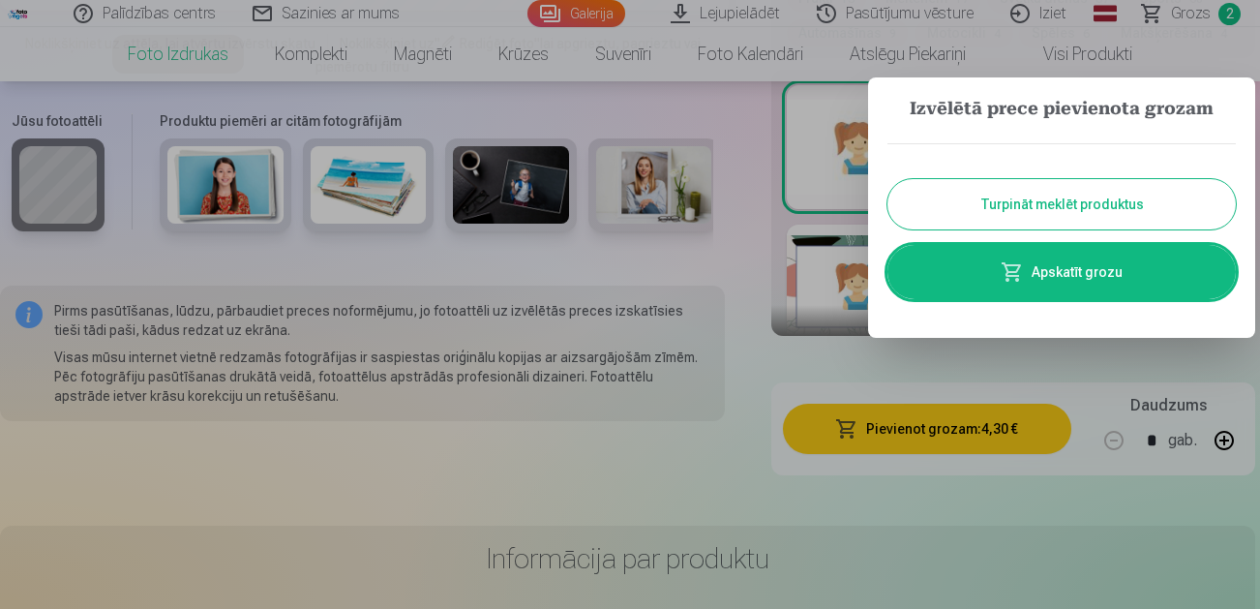
click at [993, 270] on link "Apskatīt grozu" at bounding box center [1062, 272] width 349 height 54
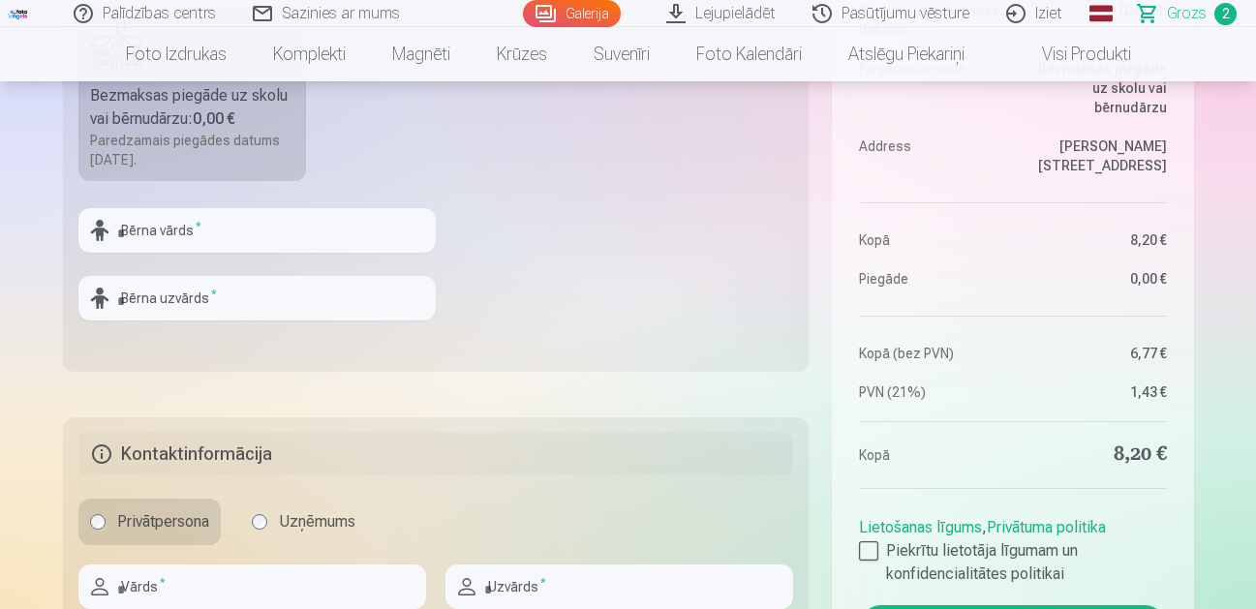
scroll to position [774, 0]
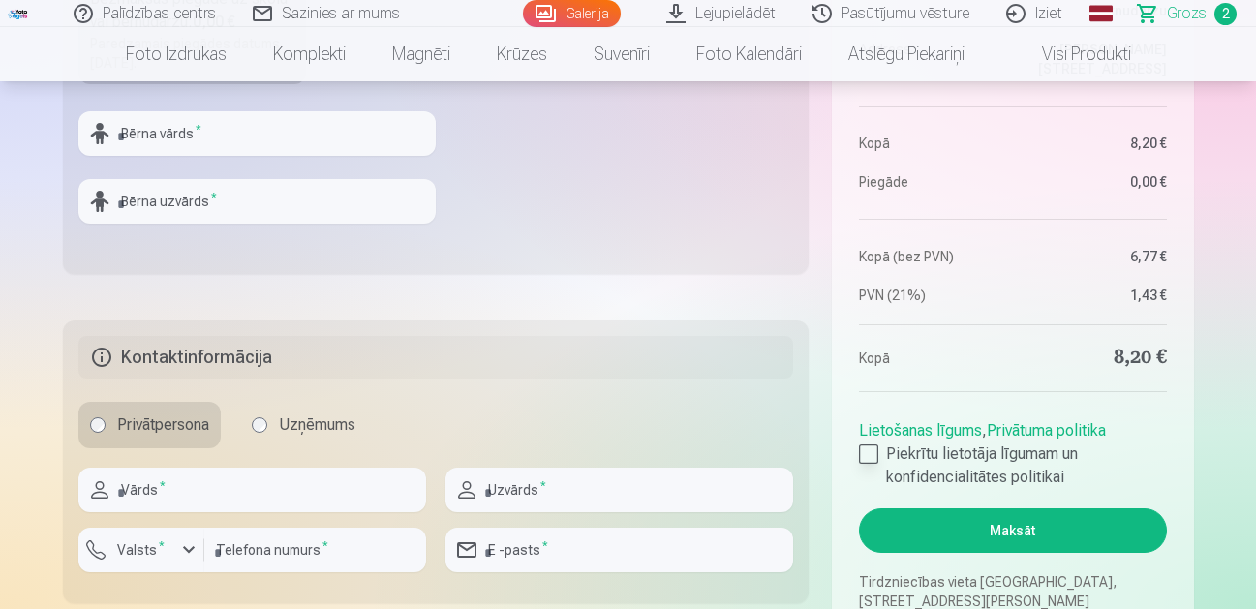
click at [859, 455] on div at bounding box center [868, 453] width 19 height 19
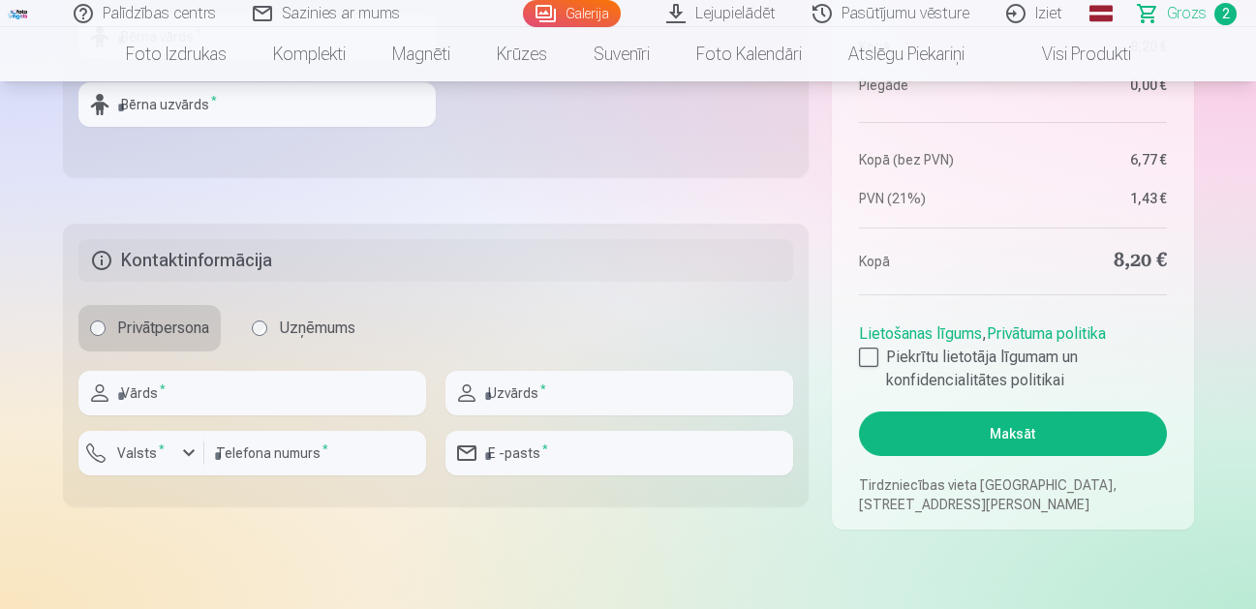
click at [983, 432] on button "Maksāt" at bounding box center [1012, 433] width 307 height 45
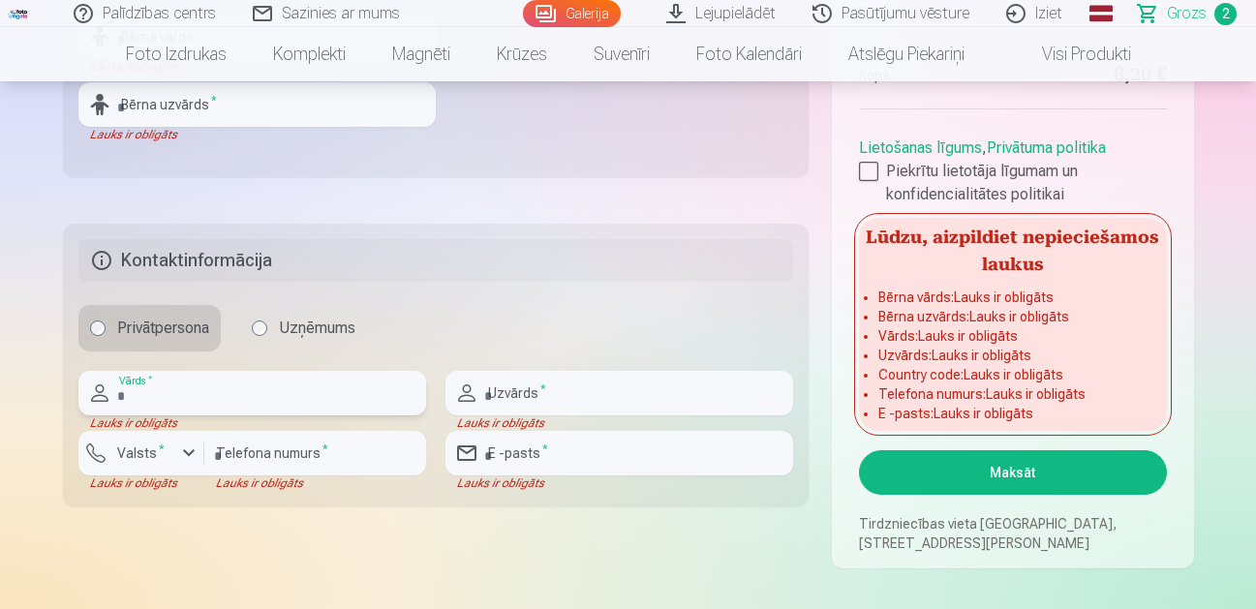
click at [136, 392] on input "text" at bounding box center [252, 393] width 348 height 45
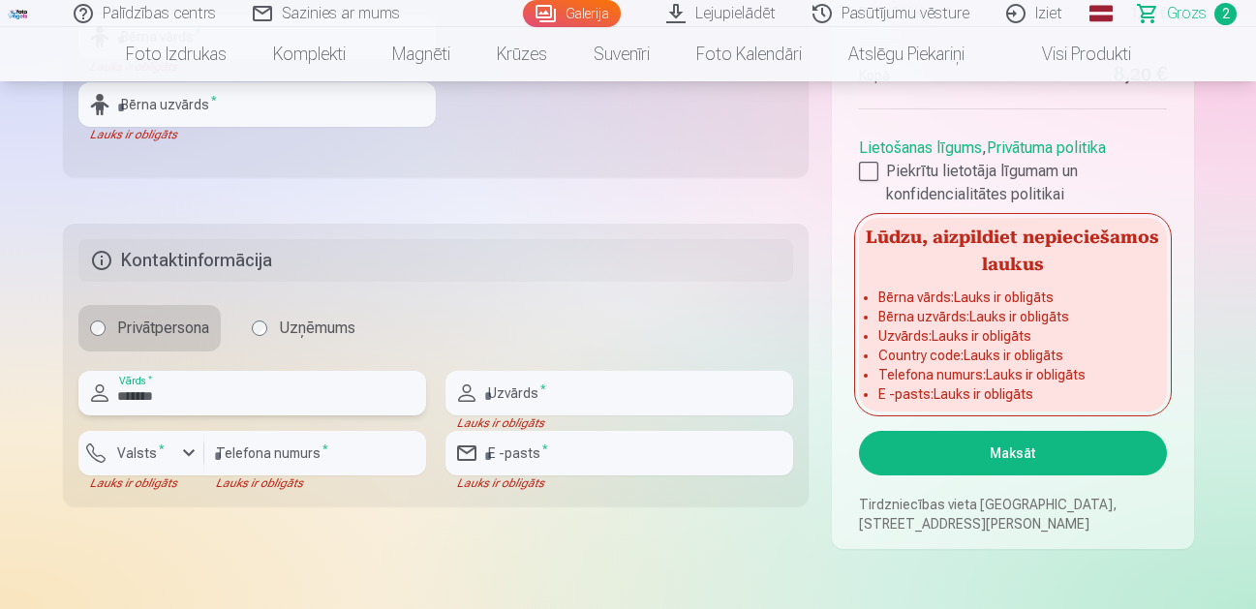
type input "*******"
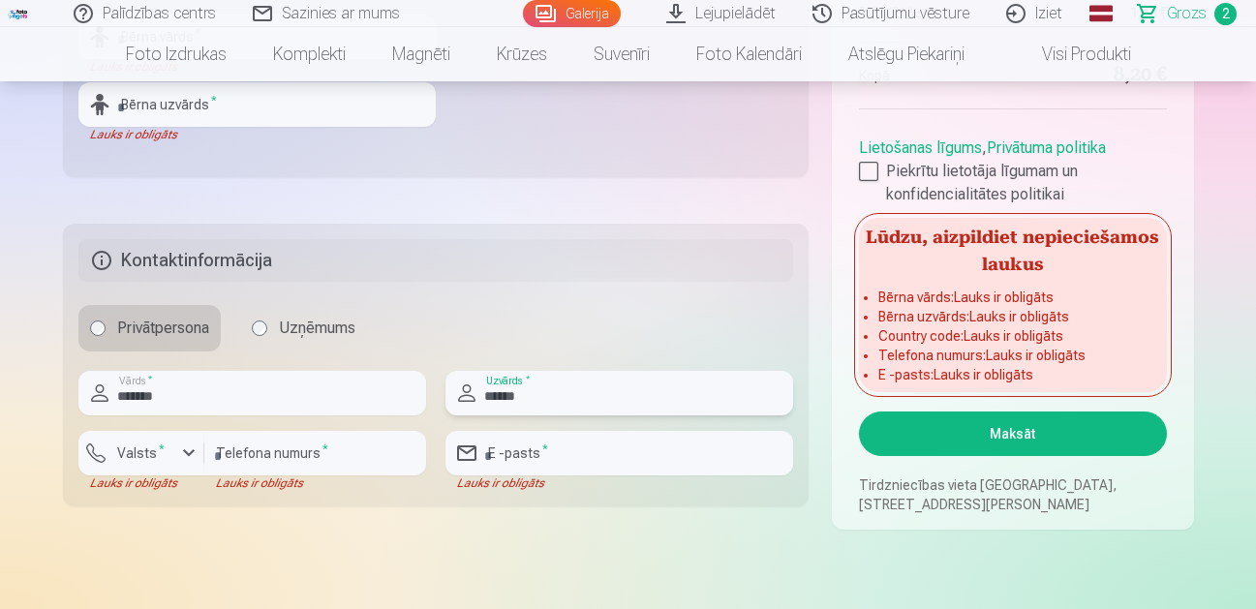
type input "******"
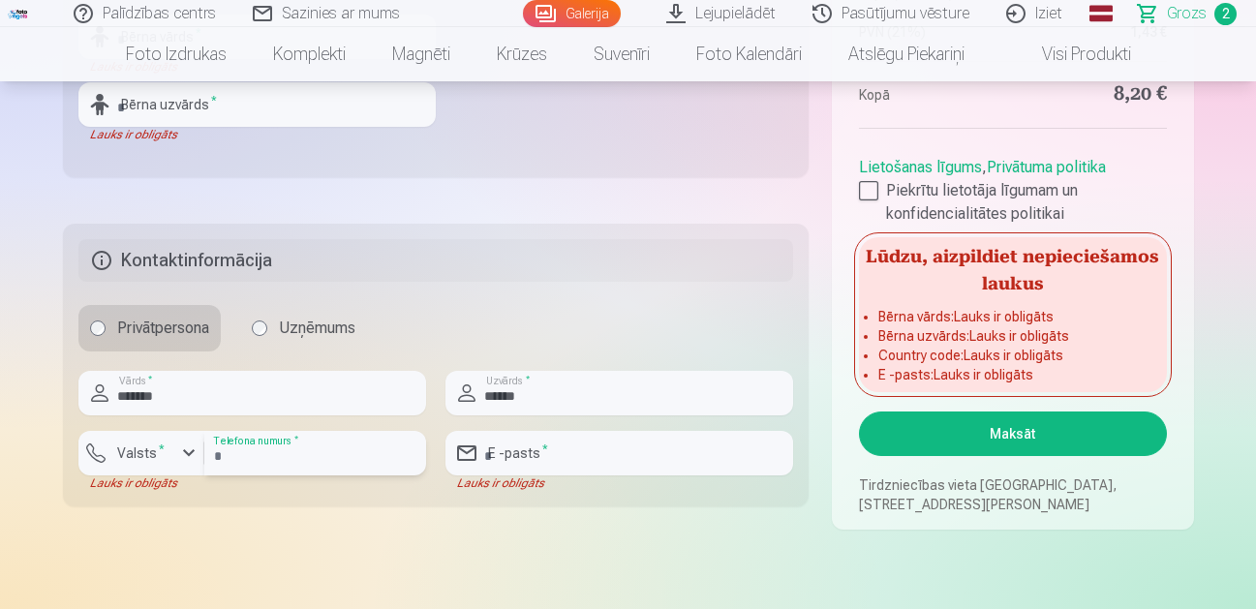
type input "********"
click at [197, 457] on div "button" at bounding box center [188, 452] width 23 height 23
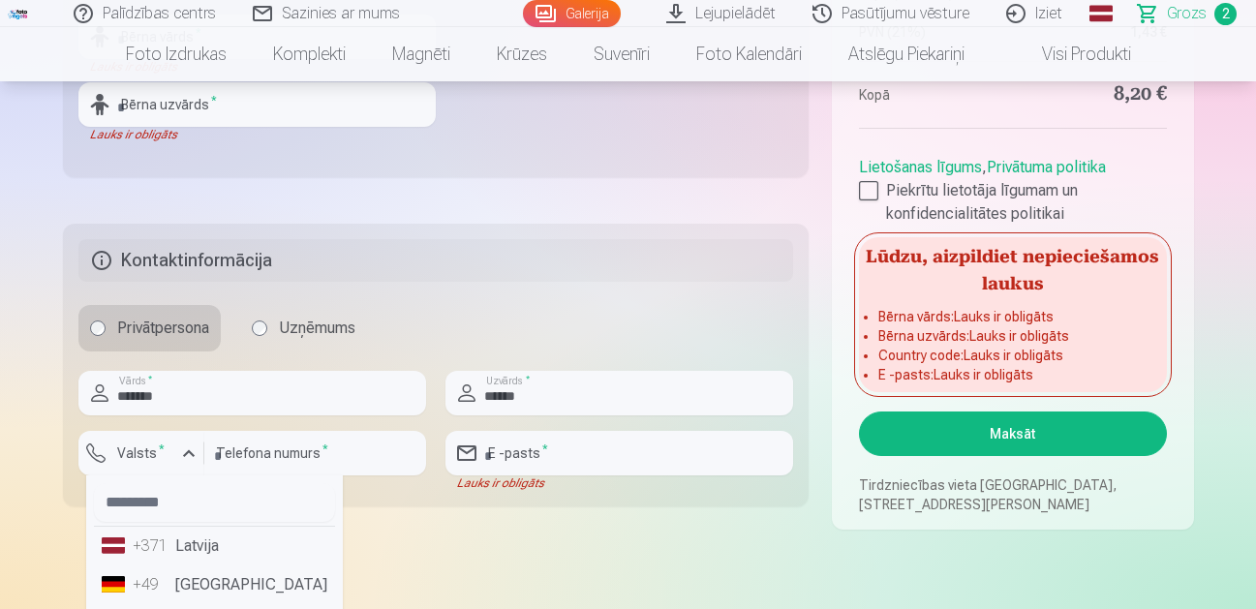
click at [157, 532] on li "+371 Latvija" at bounding box center [214, 546] width 241 height 39
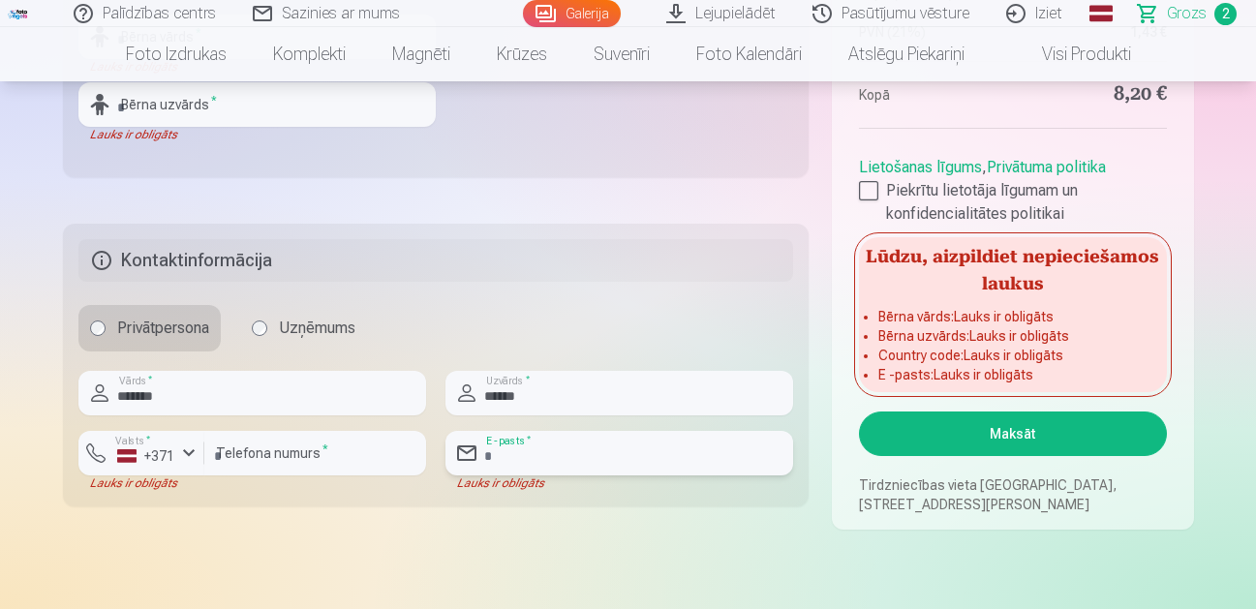
click at [504, 456] on input "email" at bounding box center [619, 453] width 348 height 45
type input "**********"
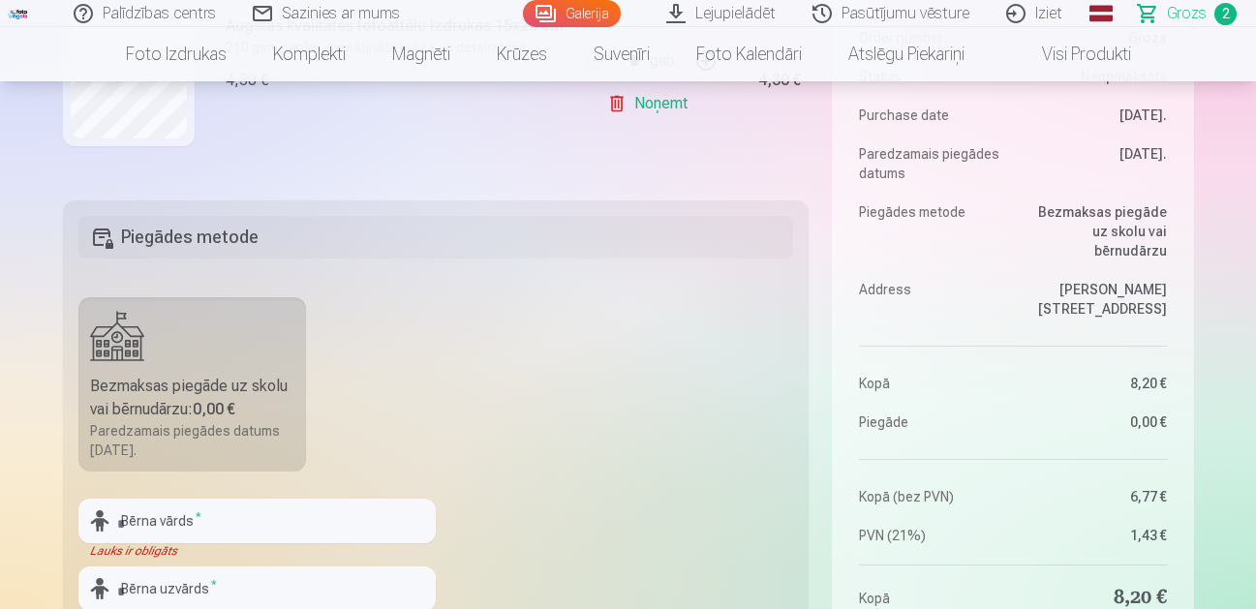
scroll to position [484, 0]
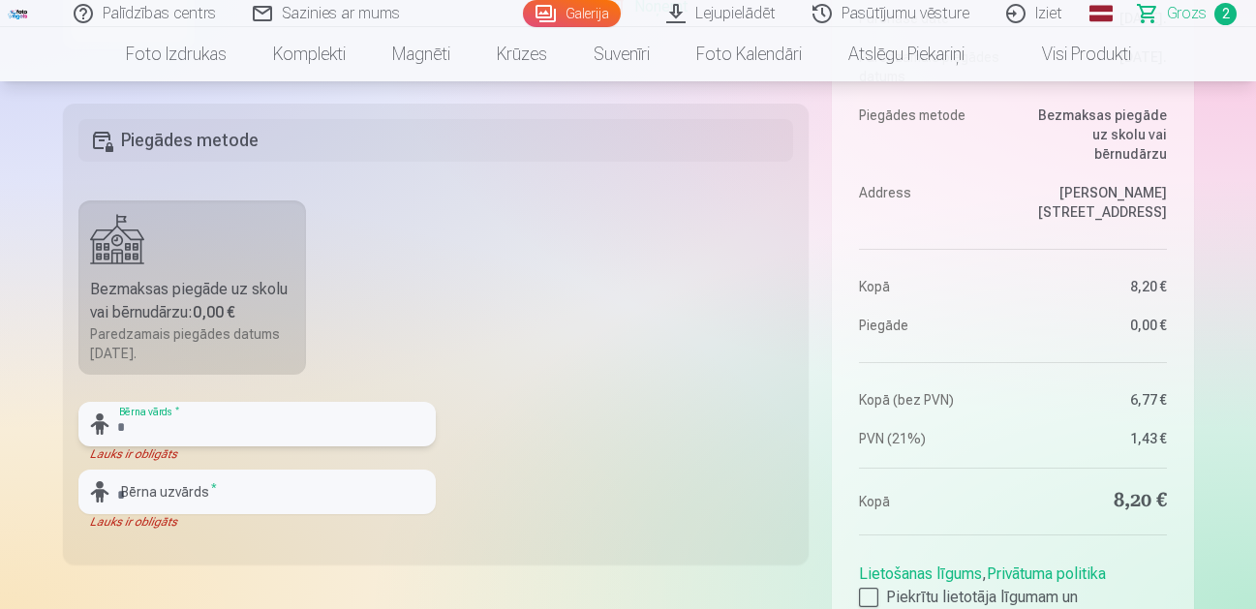
click at [142, 424] on input "text" at bounding box center [256, 424] width 357 height 45
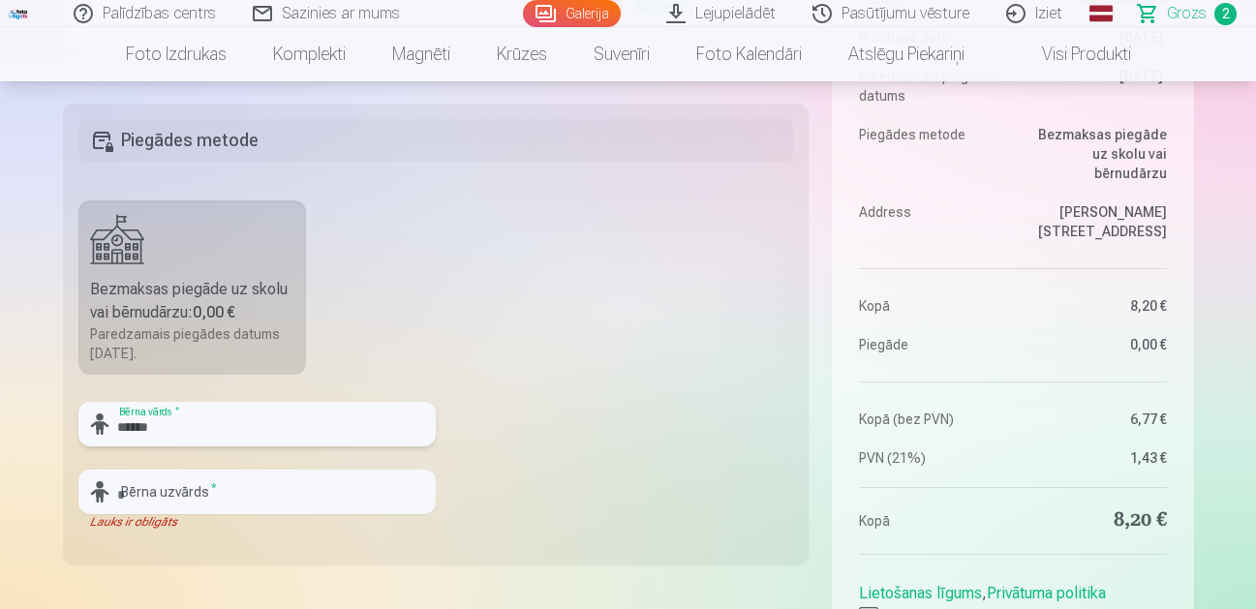
type input "******"
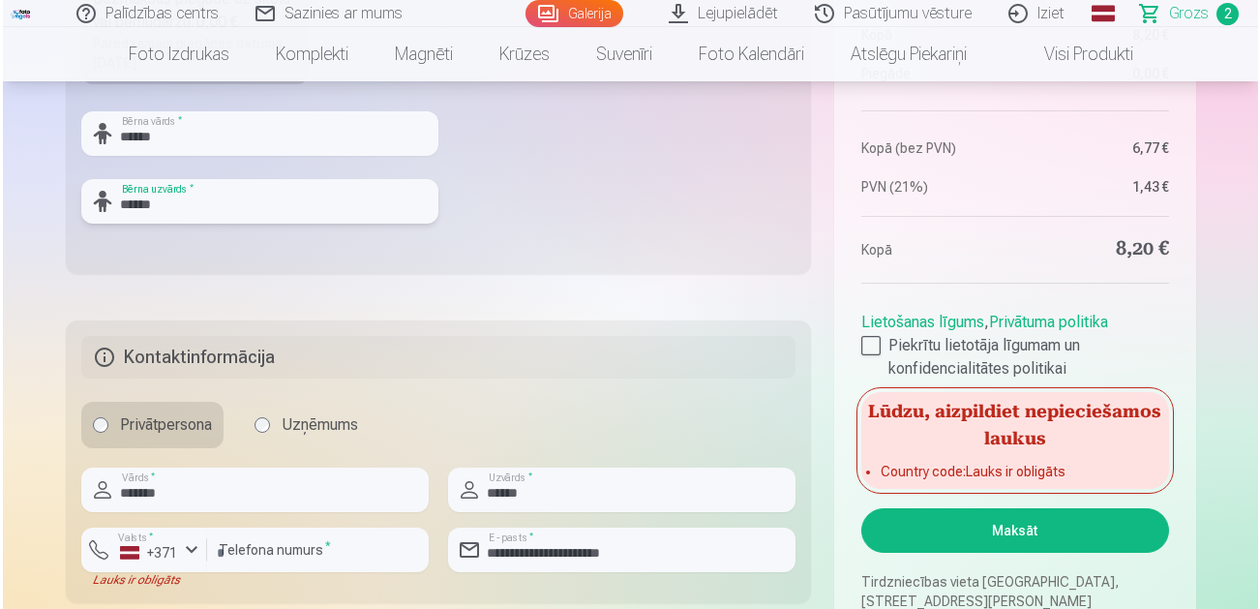
scroll to position [968, 0]
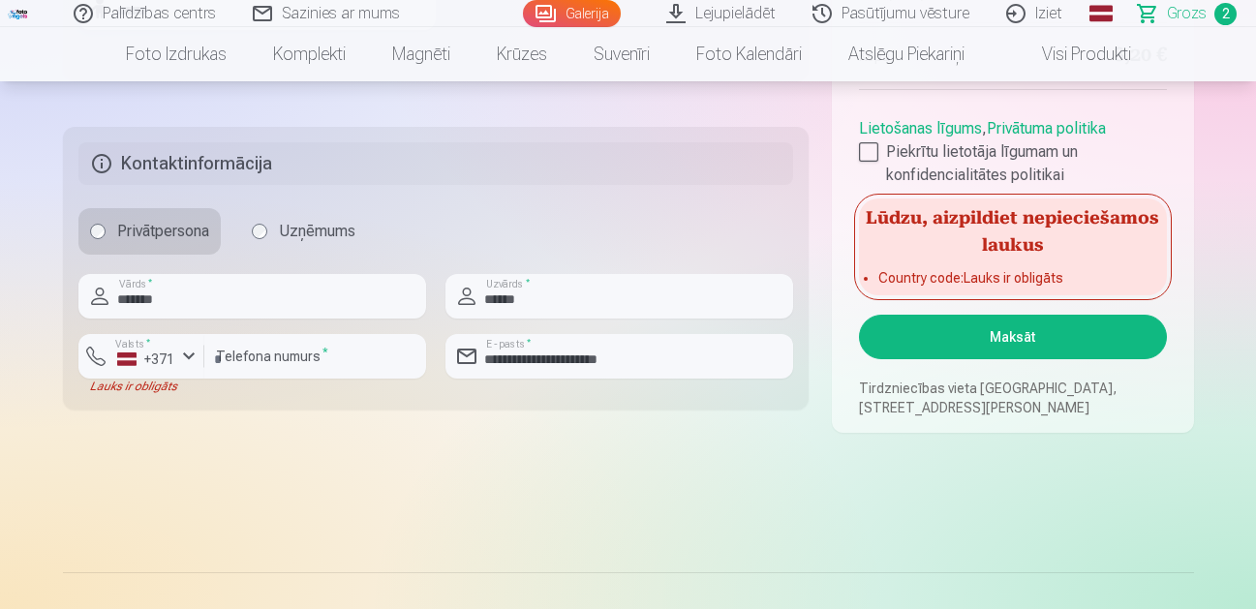
type input "******"
click at [957, 324] on button "Maksāt" at bounding box center [1012, 337] width 307 height 45
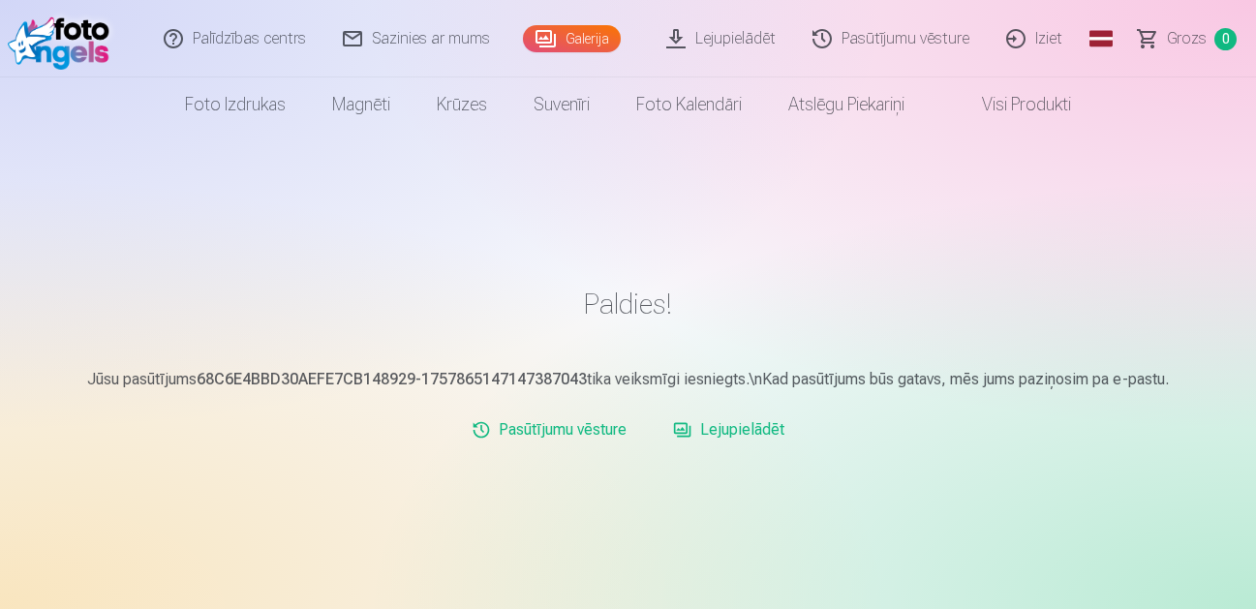
click at [1036, 32] on link "Iziet" at bounding box center [1034, 38] width 93 height 77
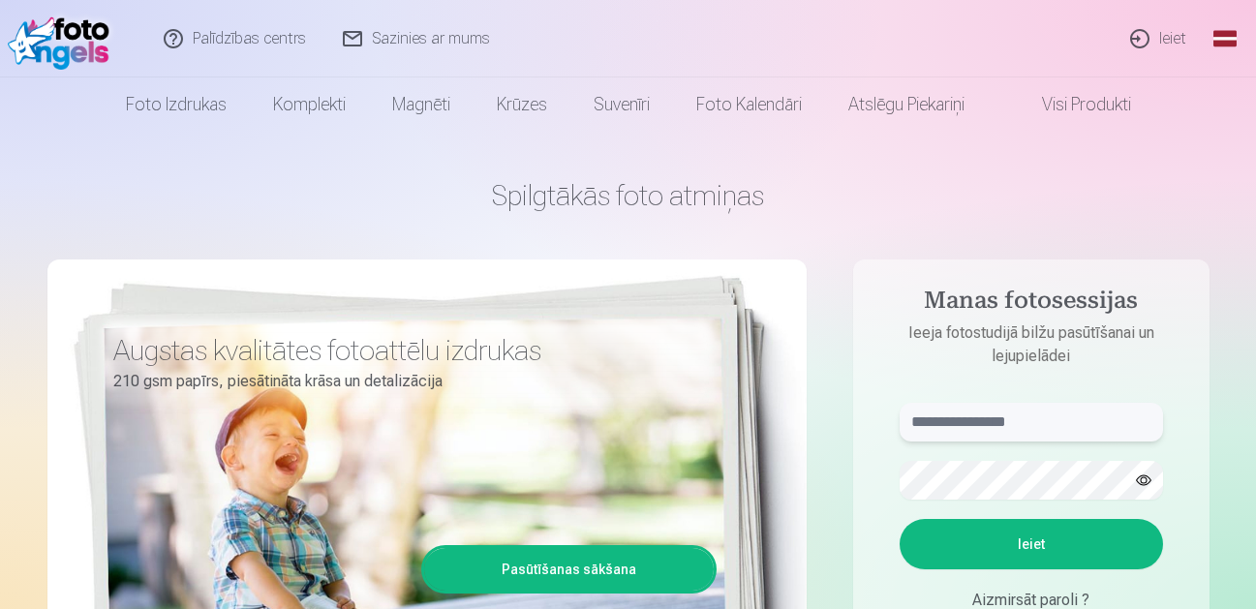
click at [1029, 428] on input "text" at bounding box center [1030, 422] width 263 height 39
type input "**********"
click at [995, 540] on button "Ieiet" at bounding box center [1030, 544] width 263 height 50
